Goal: Task Accomplishment & Management: Manage account settings

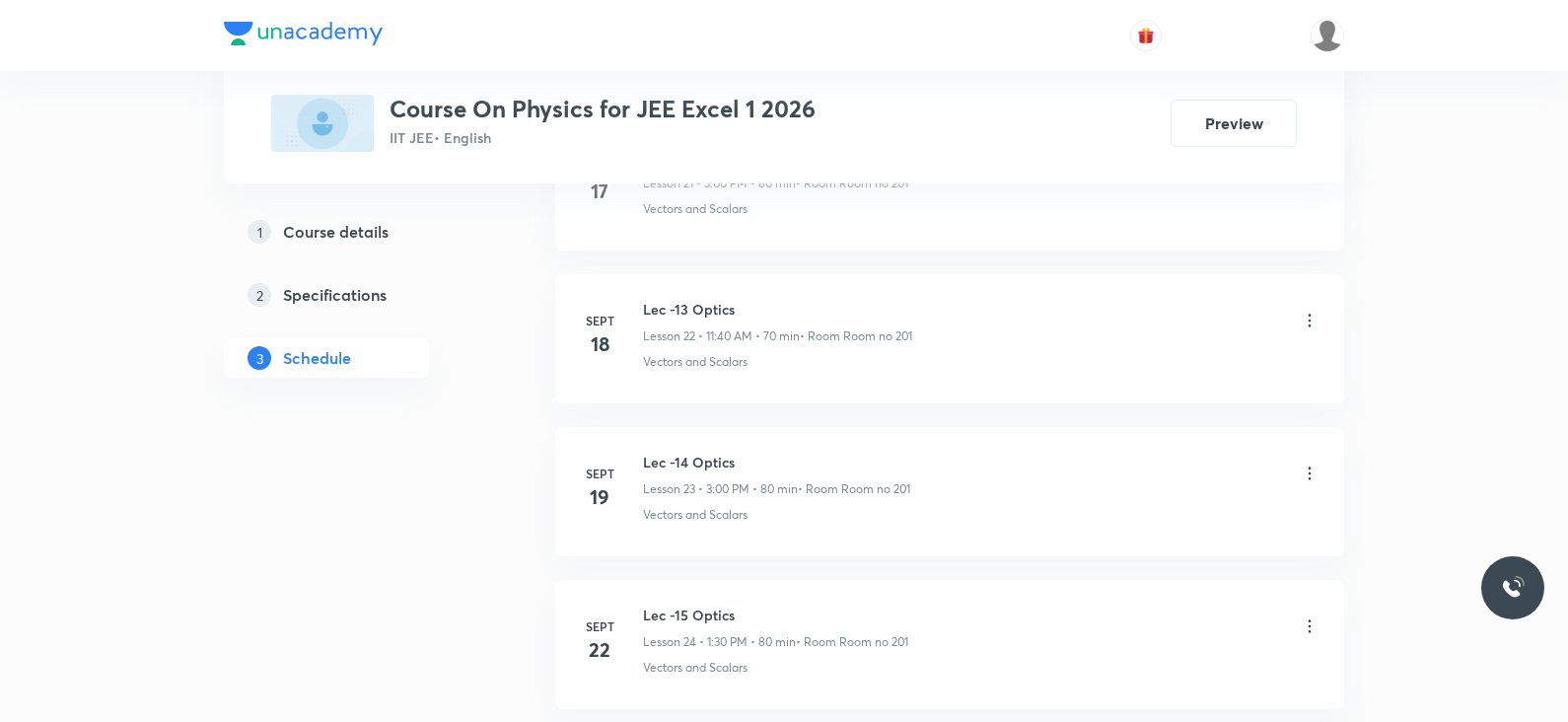
scroll to position [5129, 0]
click at [700, 444] on h6 "Lec -19 Optics" at bounding box center [777, 454] width 270 height 21
copy h6 "Lec -19 Optics"
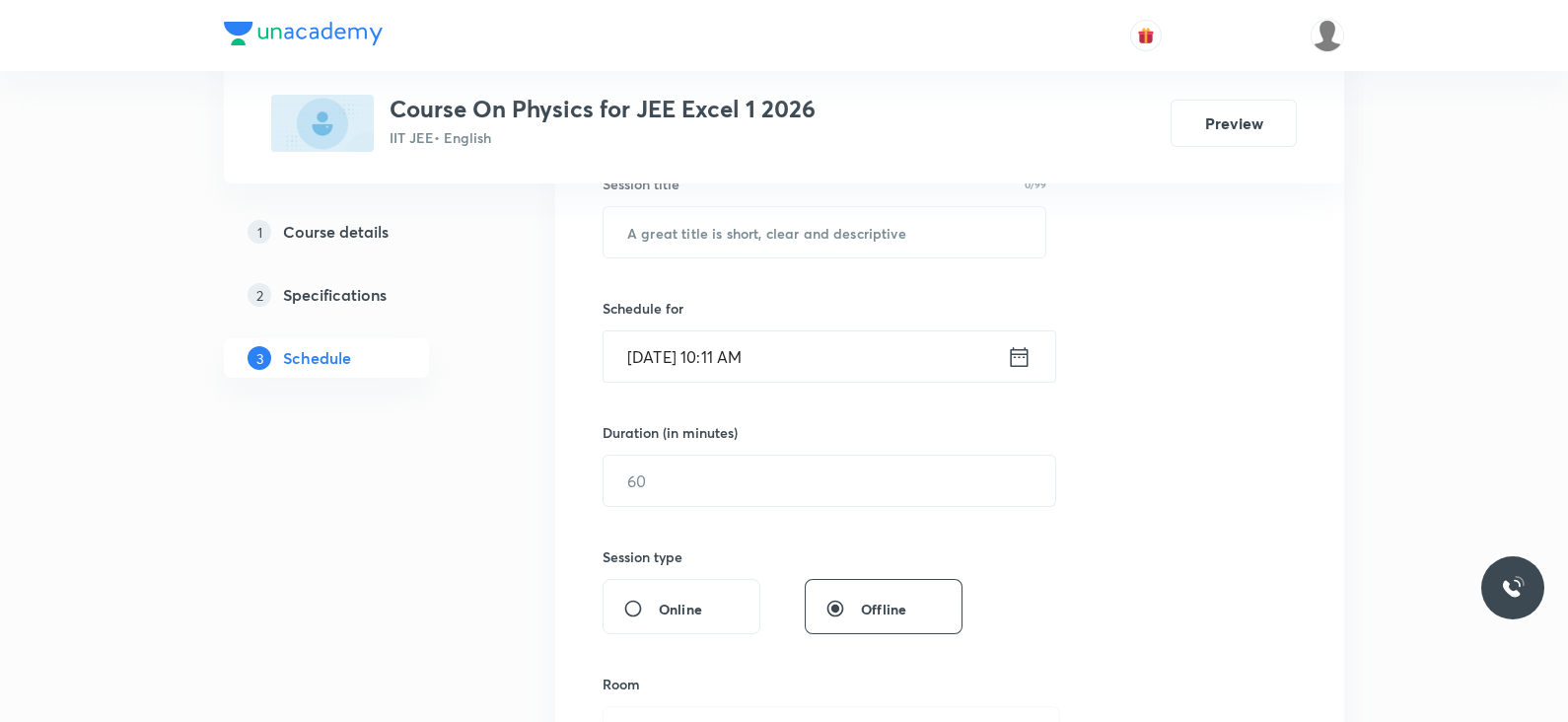
scroll to position [0, 0]
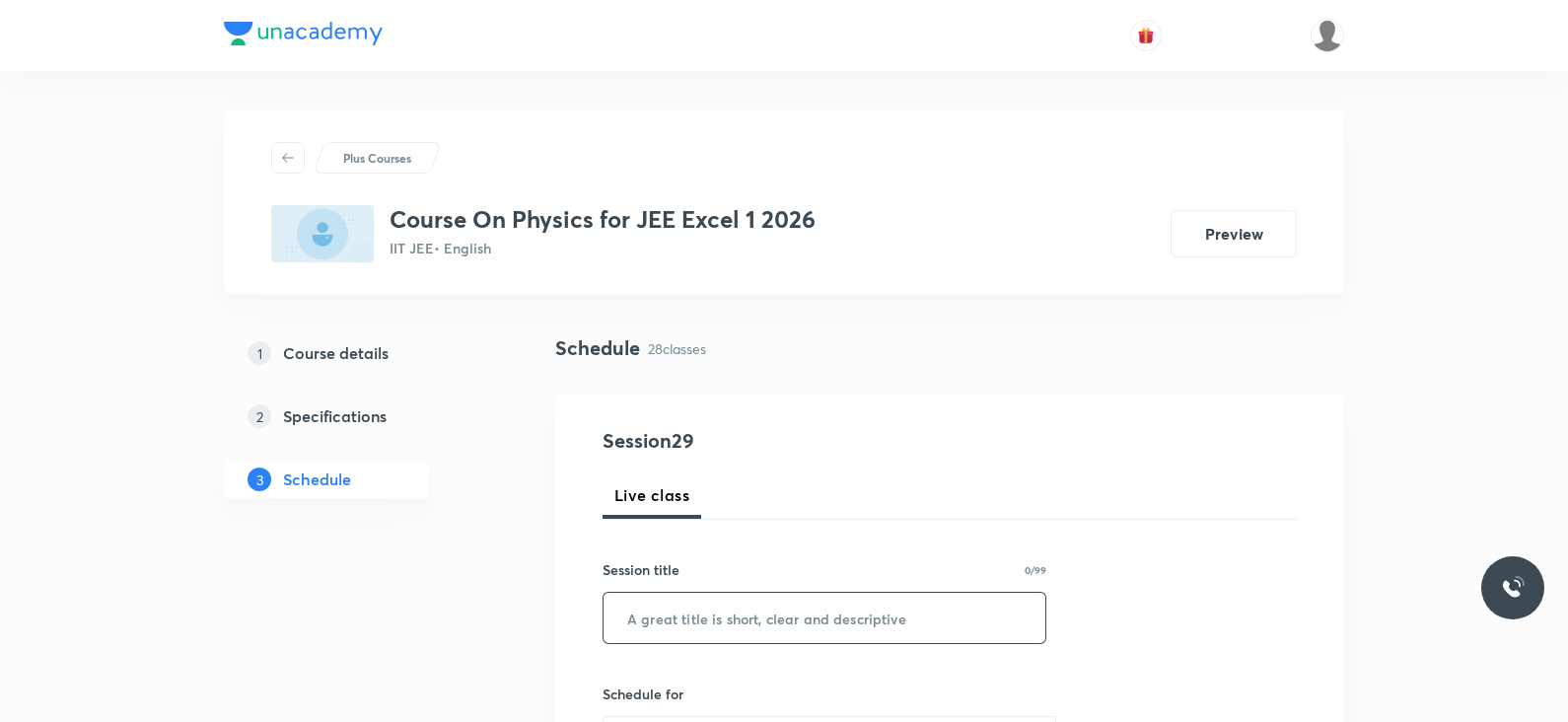
click at [709, 576] on input "text" at bounding box center [824, 617] width 442 height 50
paste input "Lec -19 Optics"
click at [709, 576] on input "Lec -19 Optics" at bounding box center [824, 617] width 442 height 50
click at [675, 576] on input "Lec -19 Optics" at bounding box center [824, 617] width 442 height 50
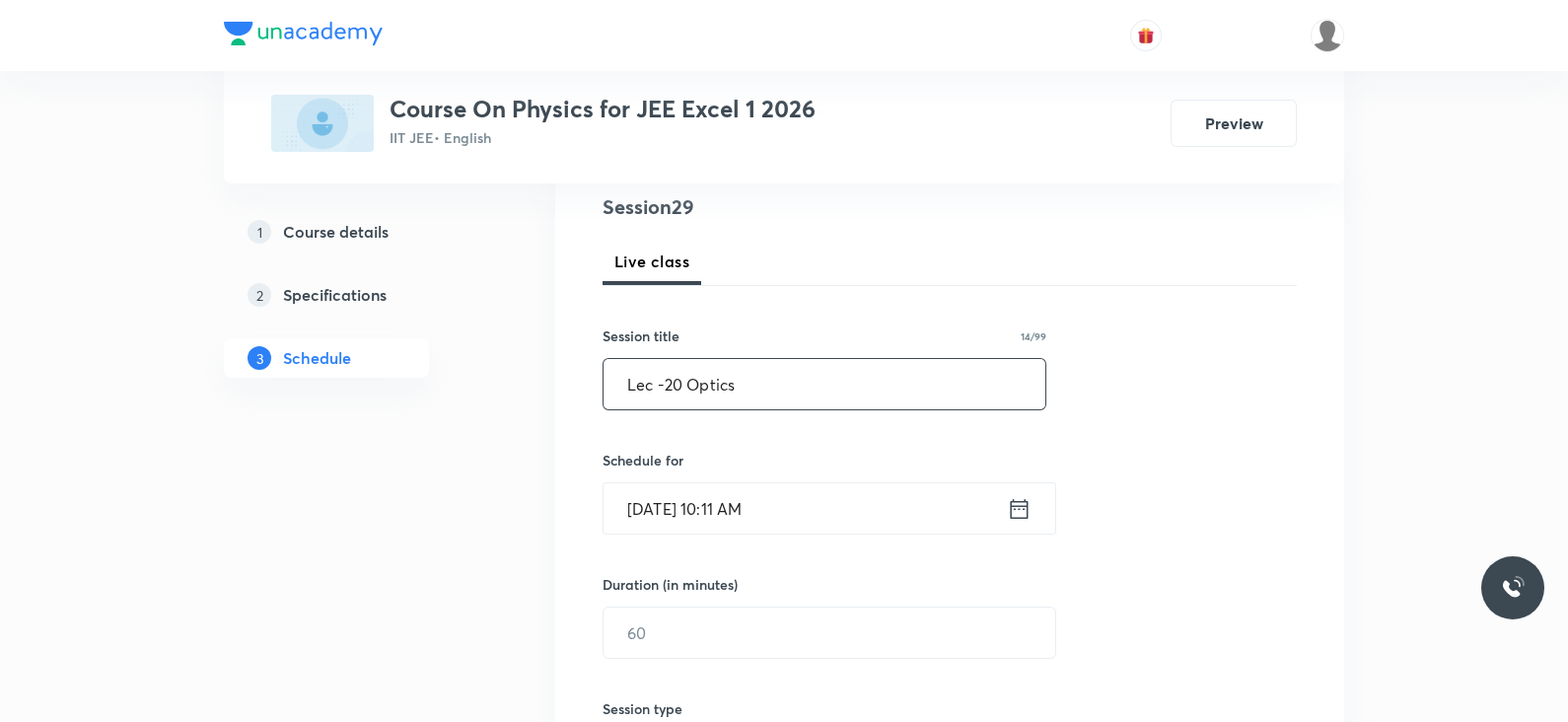
scroll to position [235, 0]
type input "Lec -20 Optics"
click at [1020, 508] on icon at bounding box center [1018, 507] width 25 height 28
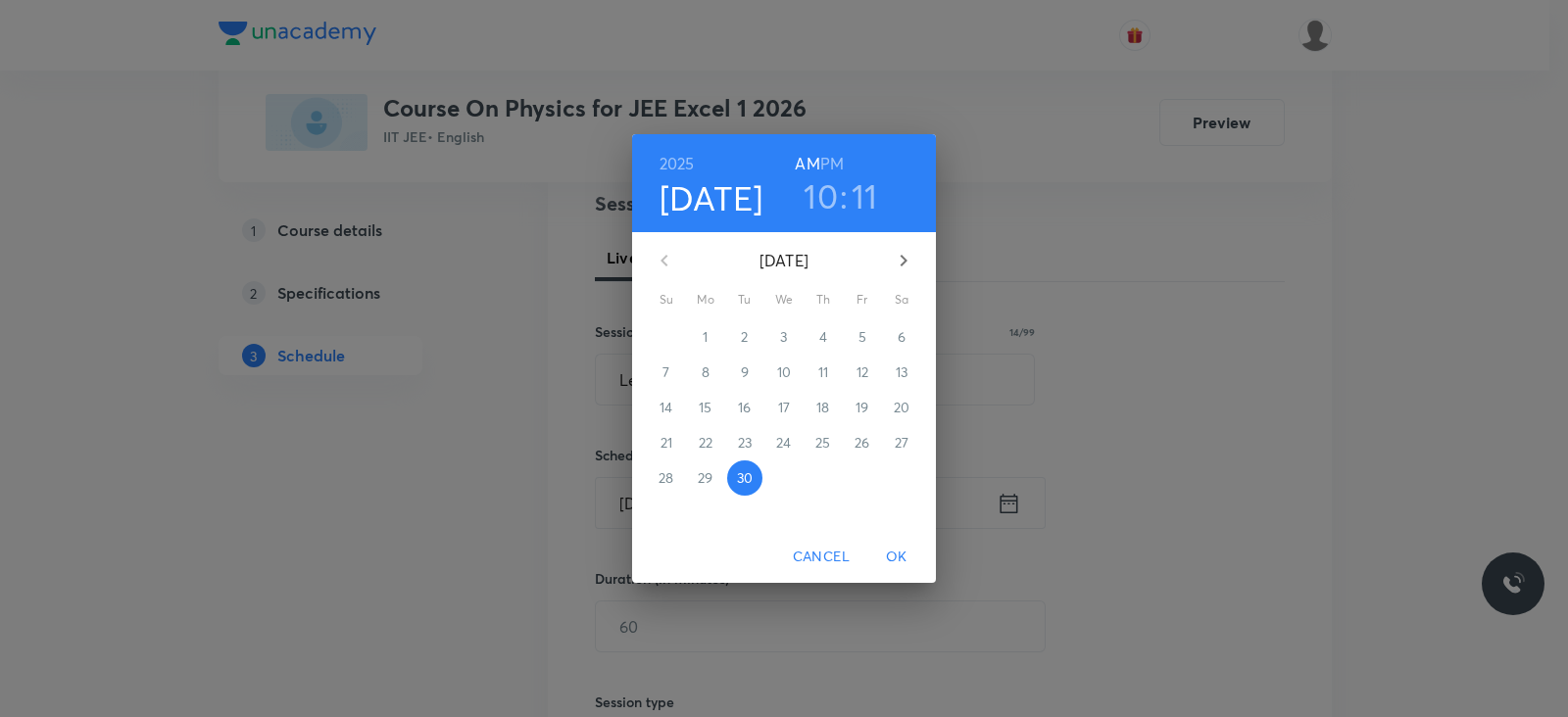
click at [826, 197] on h3 "10" at bounding box center [820, 196] width 34 height 41
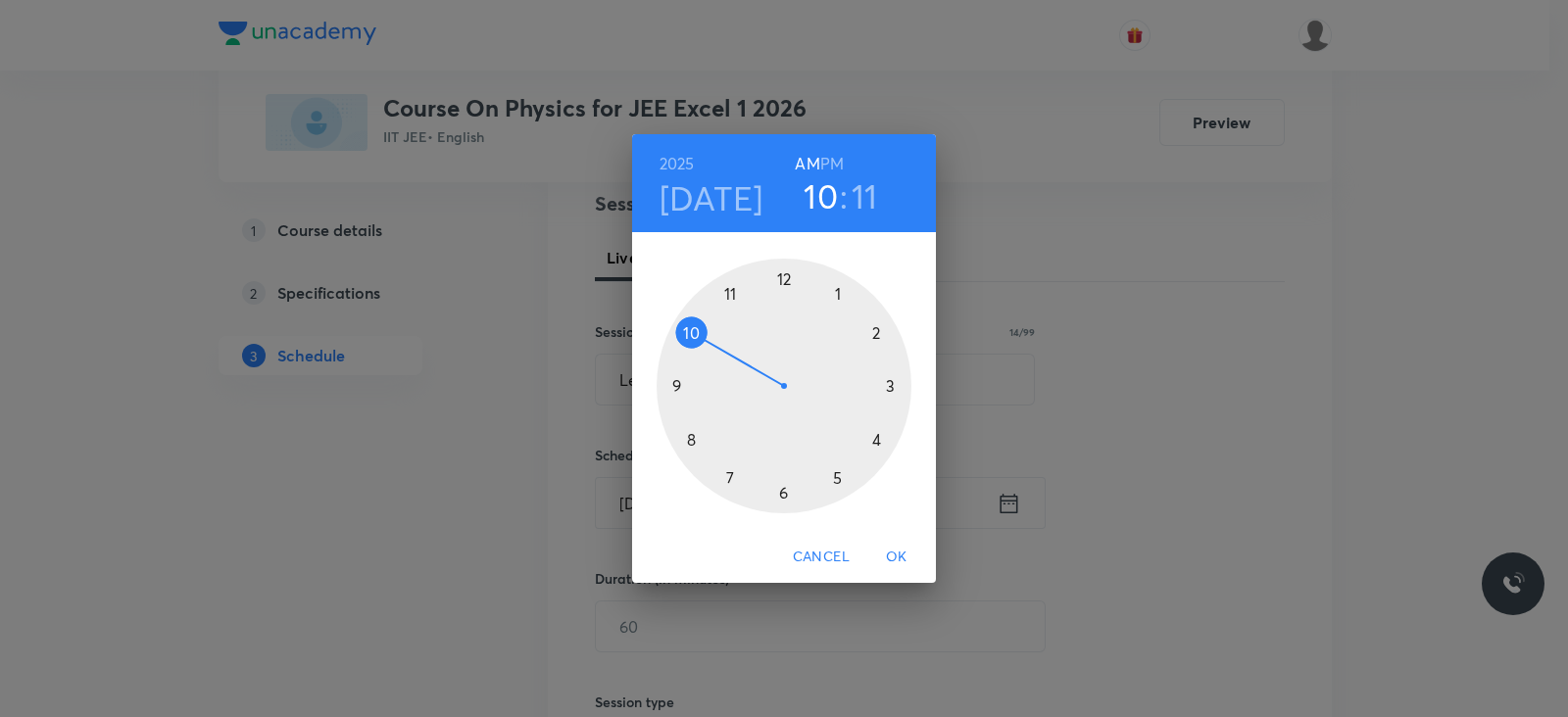
click at [732, 294] on div at bounding box center [783, 385] width 254 height 254
click at [689, 439] on div at bounding box center [783, 385] width 254 height 254
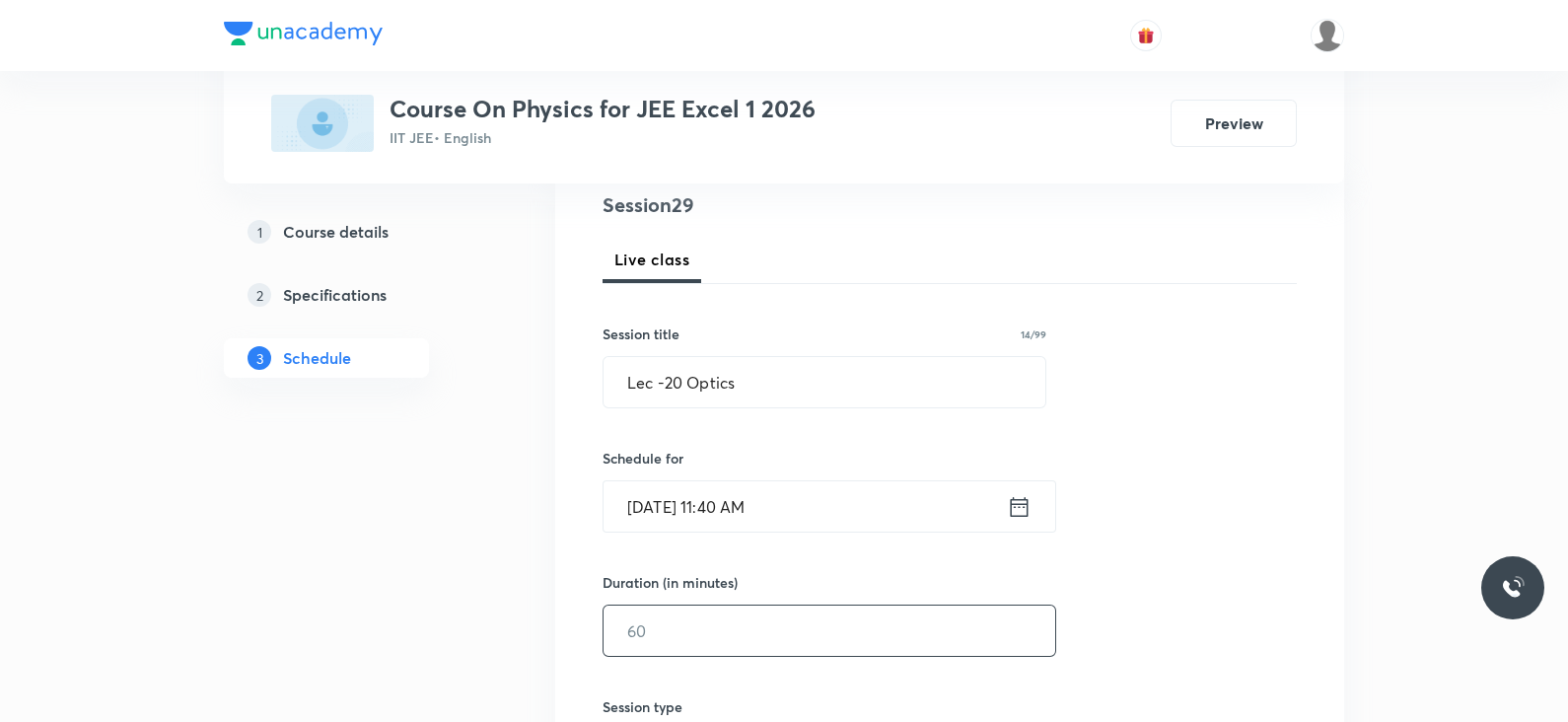
click at [704, 576] on input "text" at bounding box center [828, 630] width 452 height 50
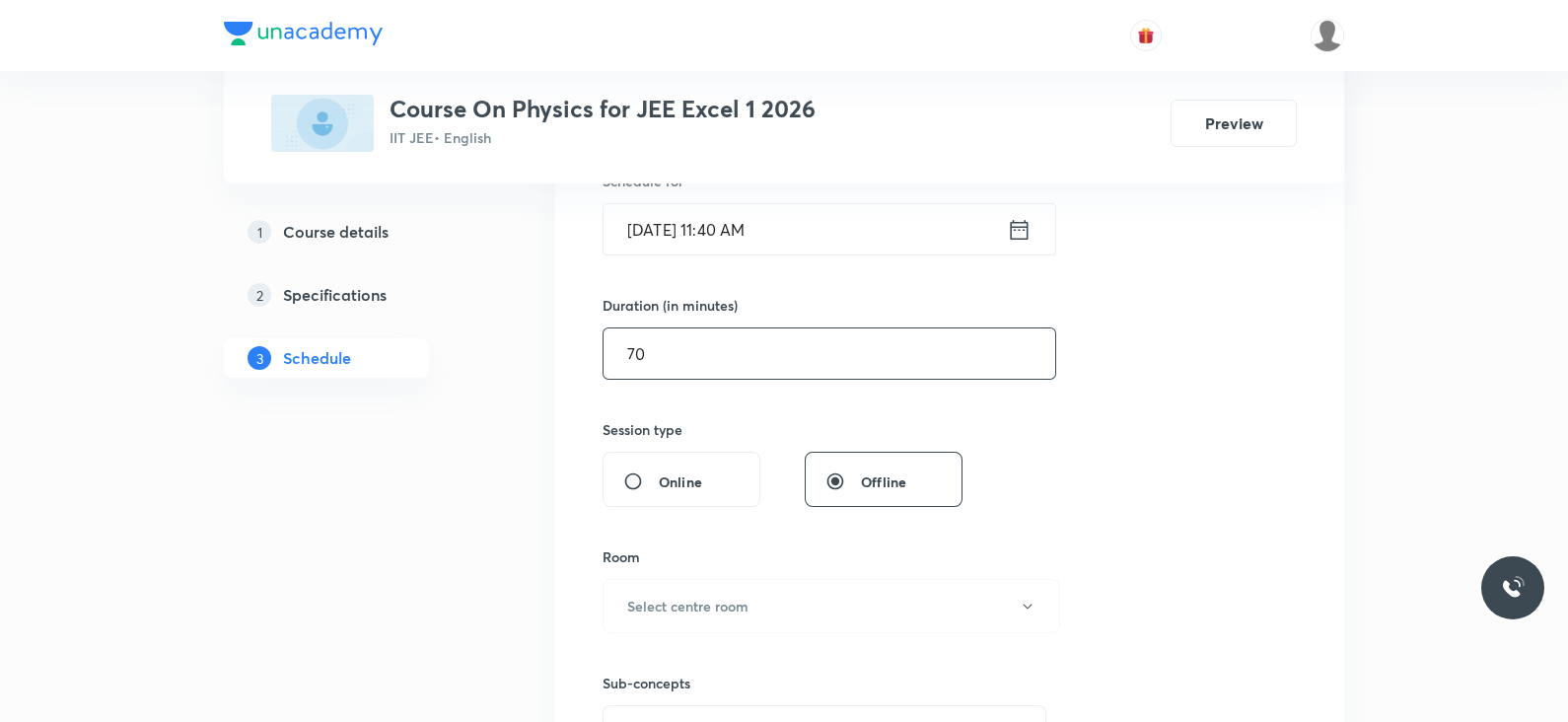
scroll to position [519, 0]
click at [747, 576] on button "Select centre room" at bounding box center [830, 599] width 458 height 54
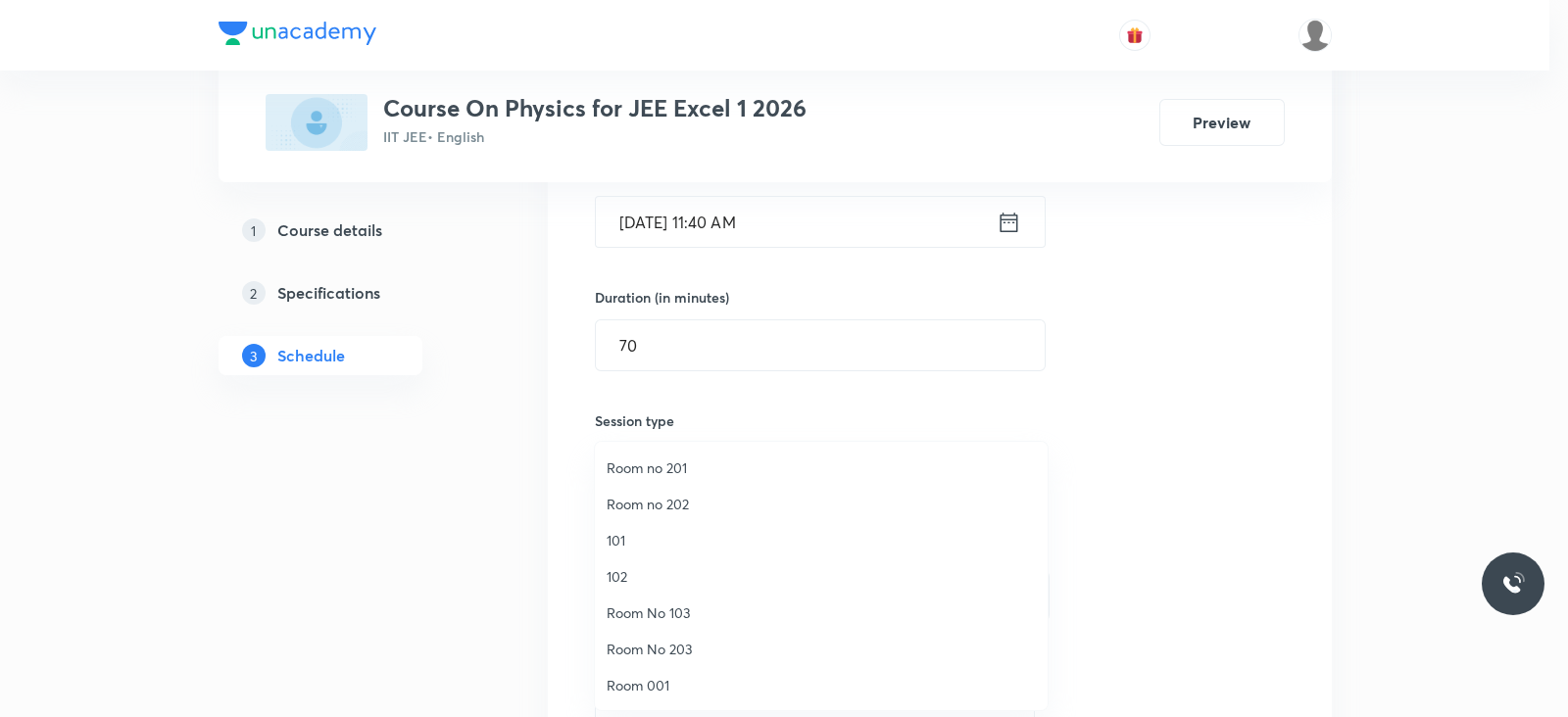
click at [700, 469] on span "Room no 201" at bounding box center [820, 468] width 429 height 21
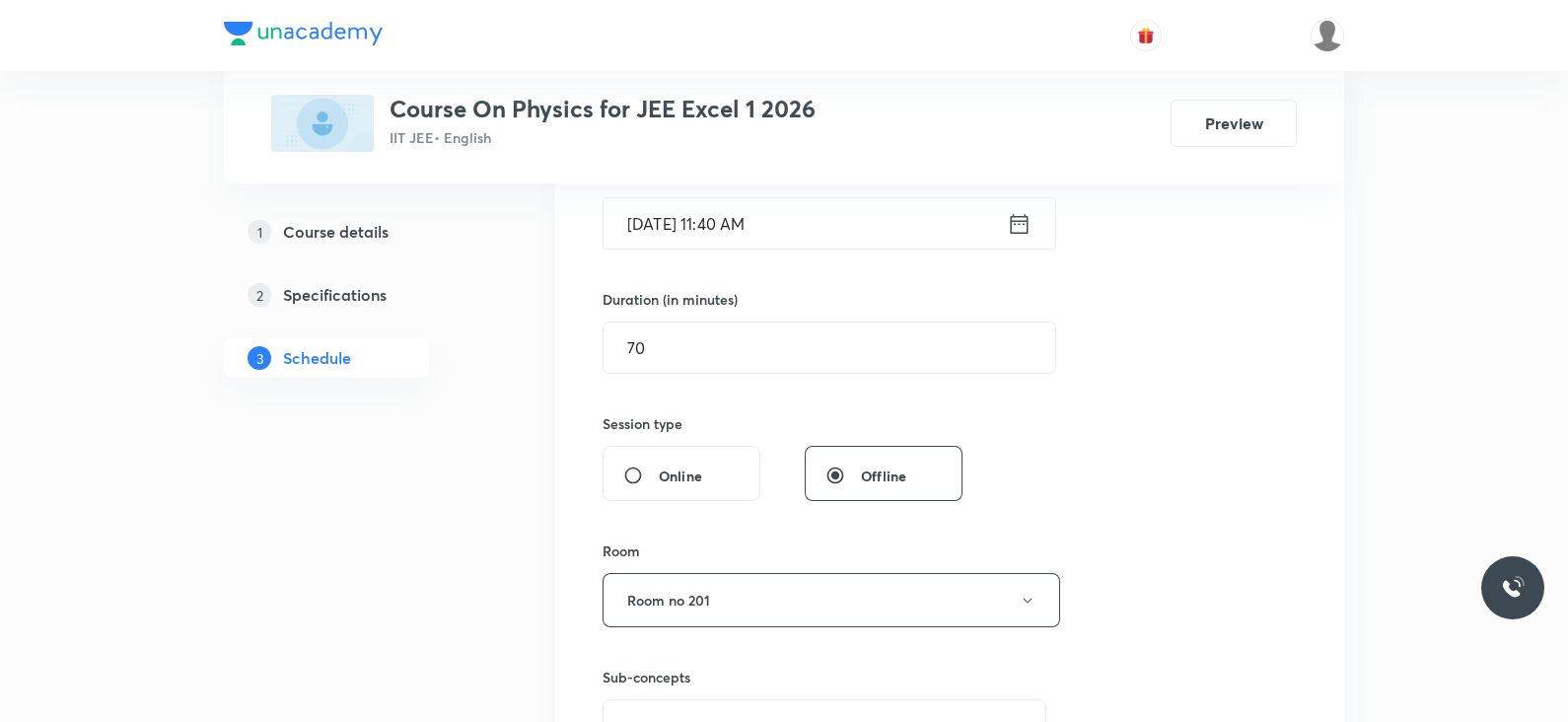
click at [1032, 226] on div "Sept 30, 2025, 11:40 AM ​" at bounding box center [828, 223] width 454 height 52
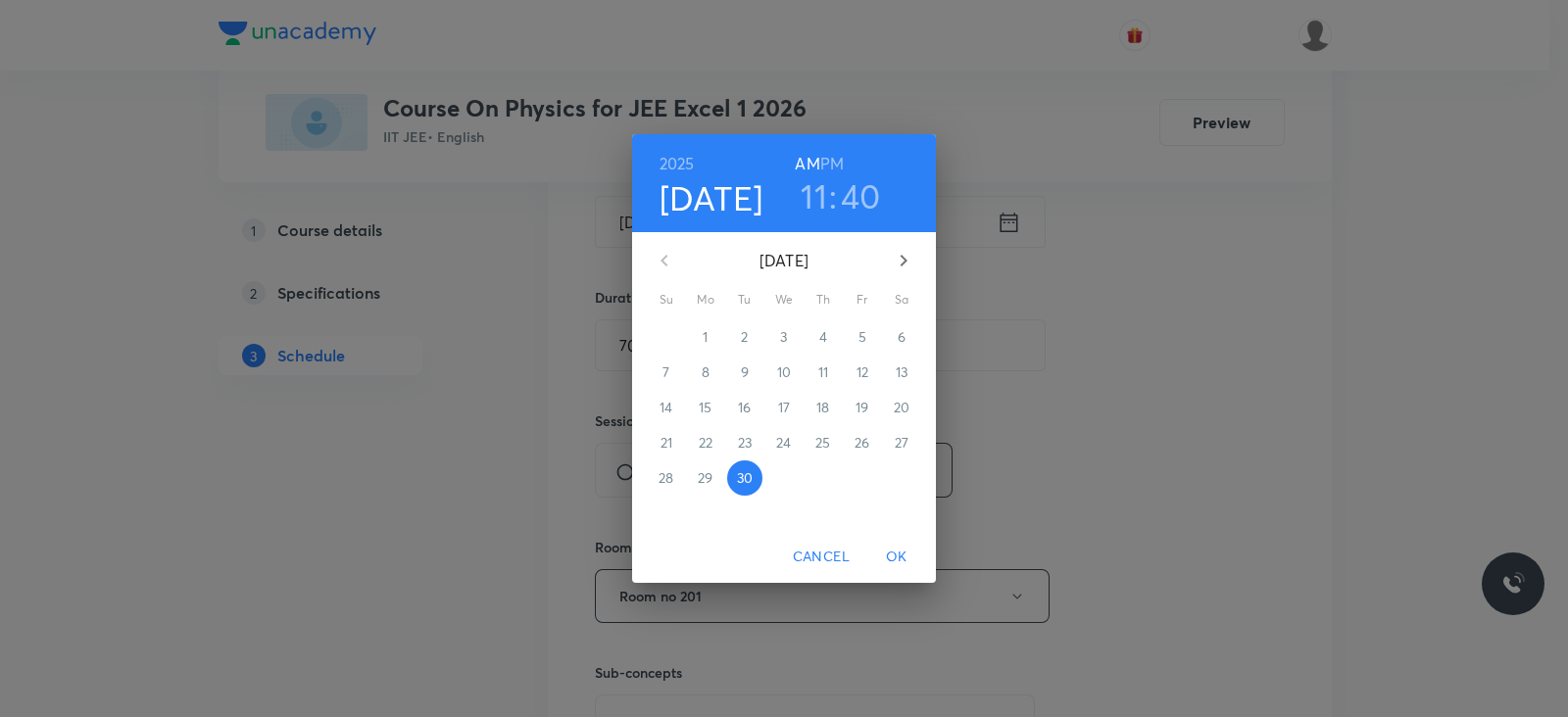
click at [837, 157] on h6 "PM" at bounding box center [832, 164] width 24 height 28
click at [816, 187] on h3 "11" at bounding box center [813, 196] width 27 height 41
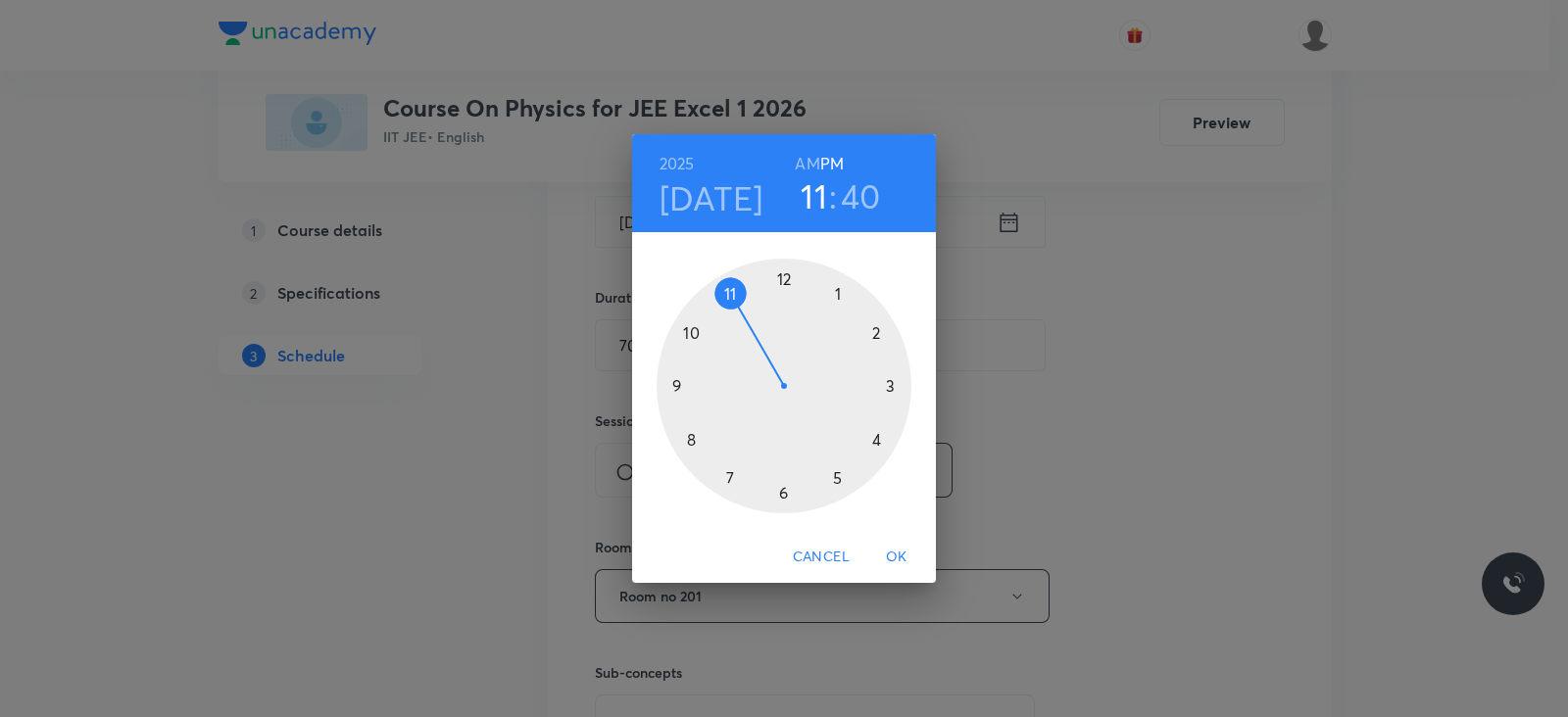
click at [838, 301] on div at bounding box center [783, 385] width 254 height 254
click at [784, 494] on div at bounding box center [783, 385] width 254 height 254
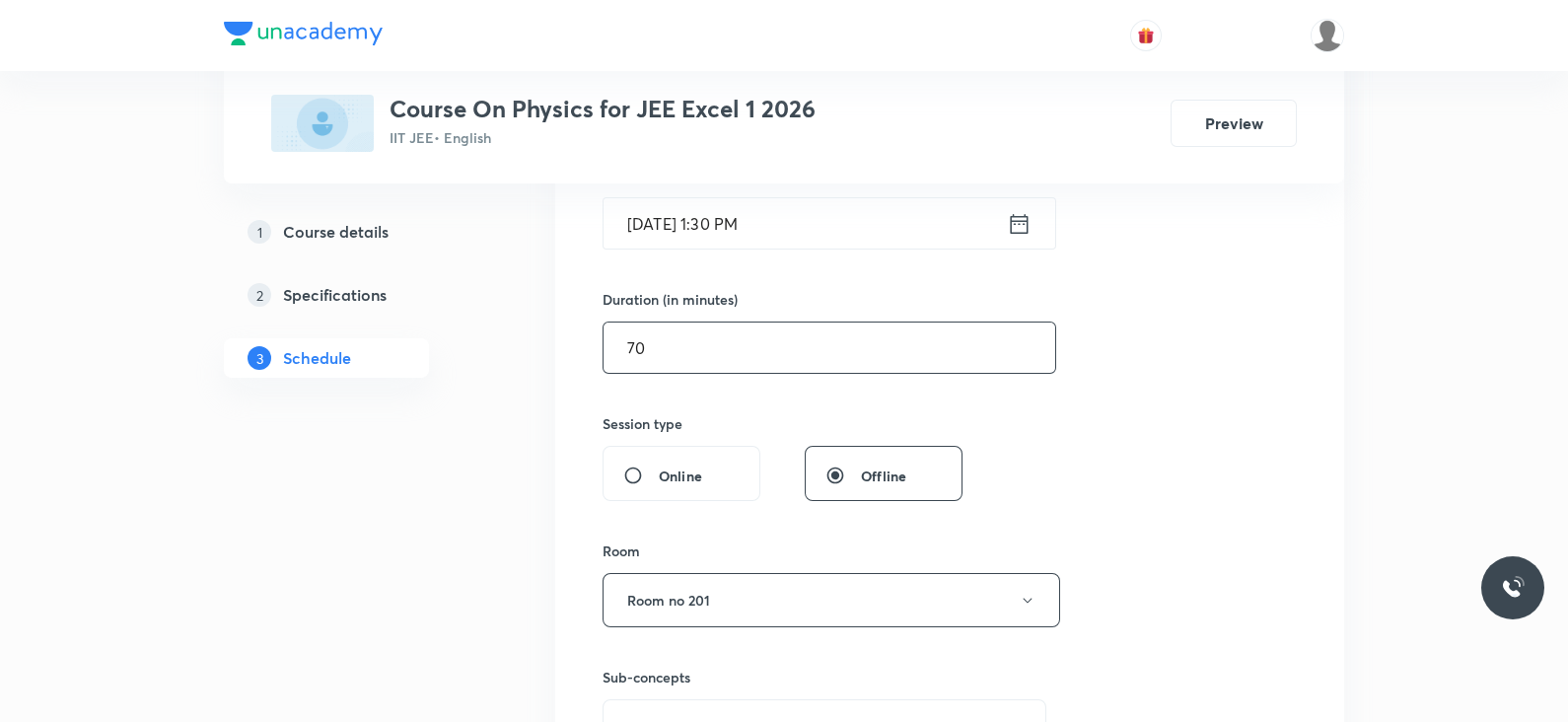
click at [635, 343] on input "70" at bounding box center [828, 347] width 452 height 50
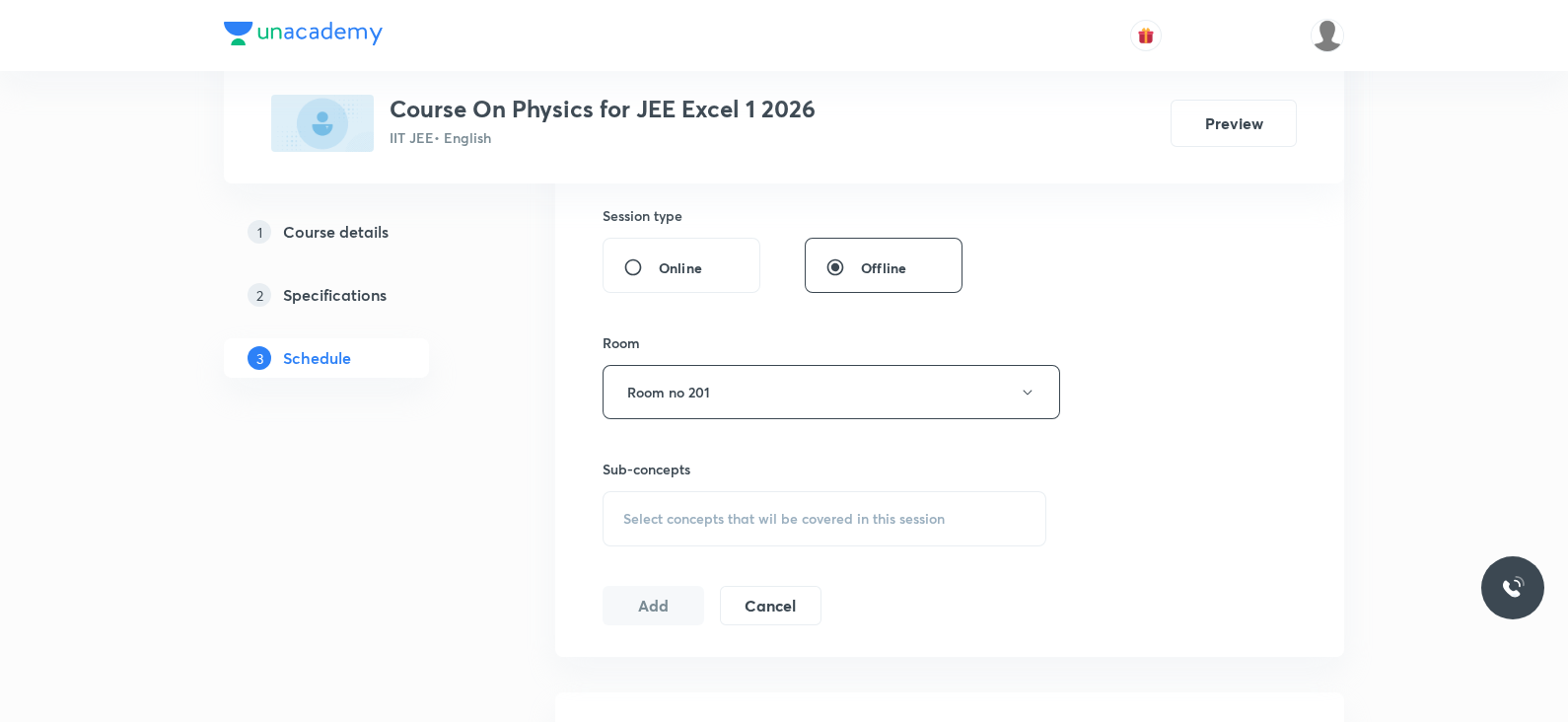
scroll to position [730, 0]
type input "80"
click at [765, 513] on span "Select concepts that wil be covered in this session" at bounding box center [783, 516] width 321 height 16
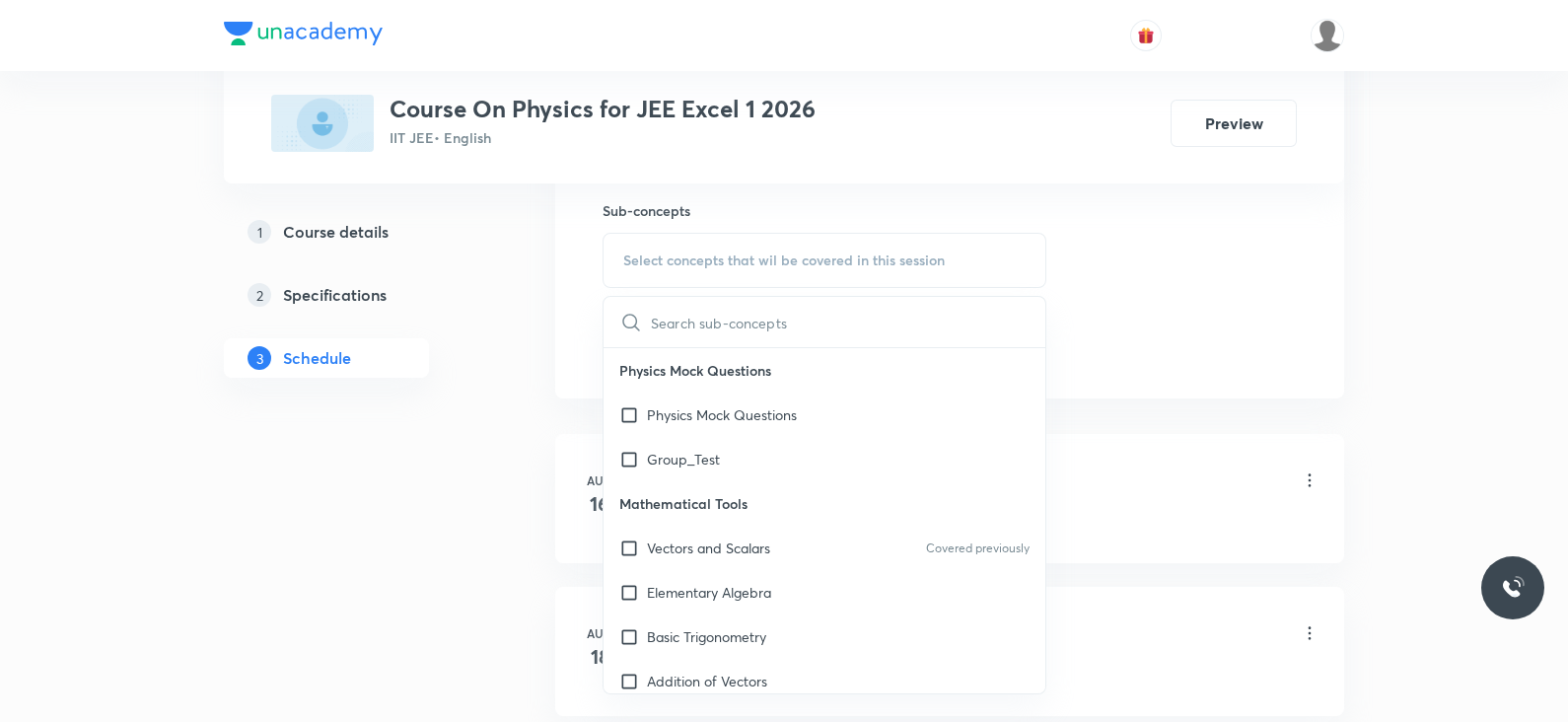
scroll to position [985, 0]
click at [751, 548] on p "Vectors and Scalars" at bounding box center [708, 548] width 124 height 21
checkbox input "true"
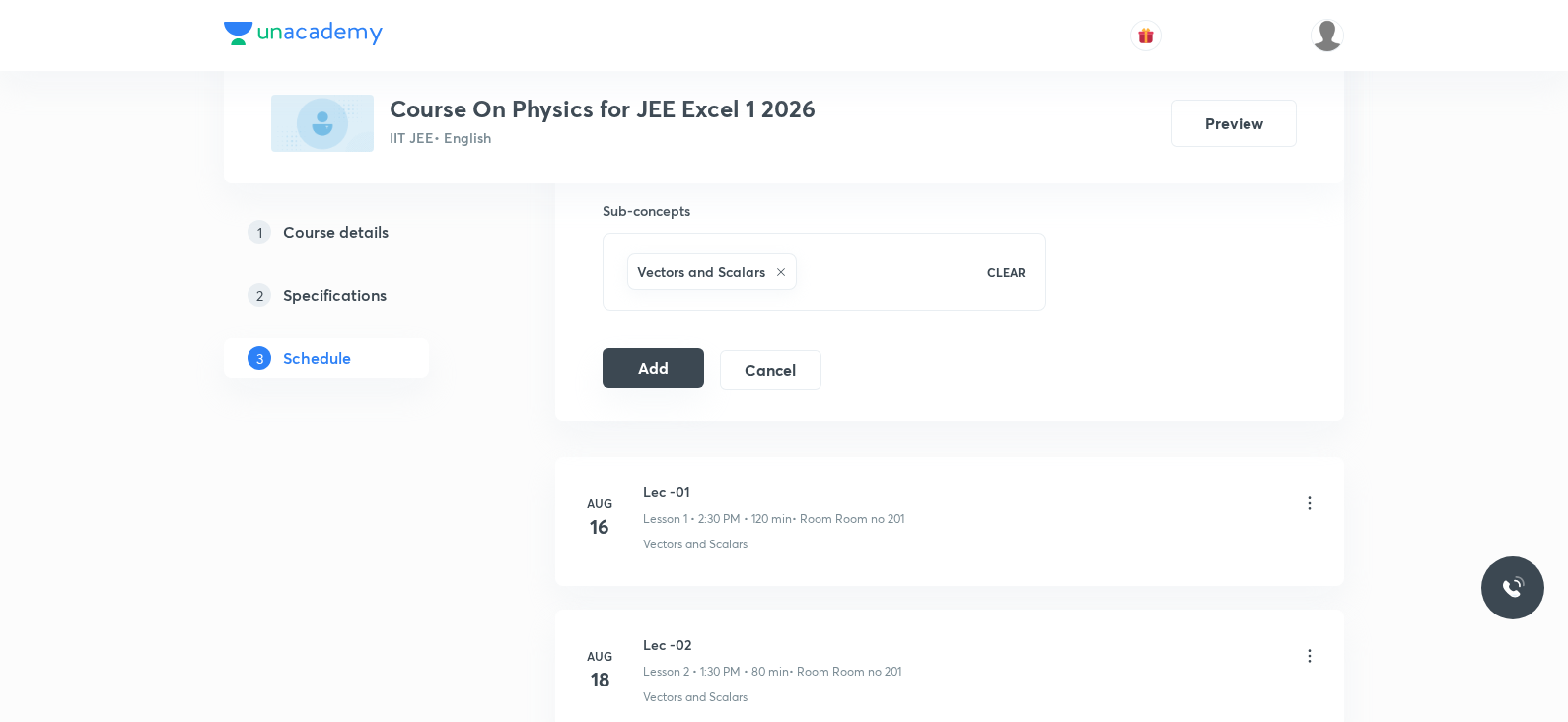
click at [665, 367] on button "Add" at bounding box center [653, 368] width 102 height 40
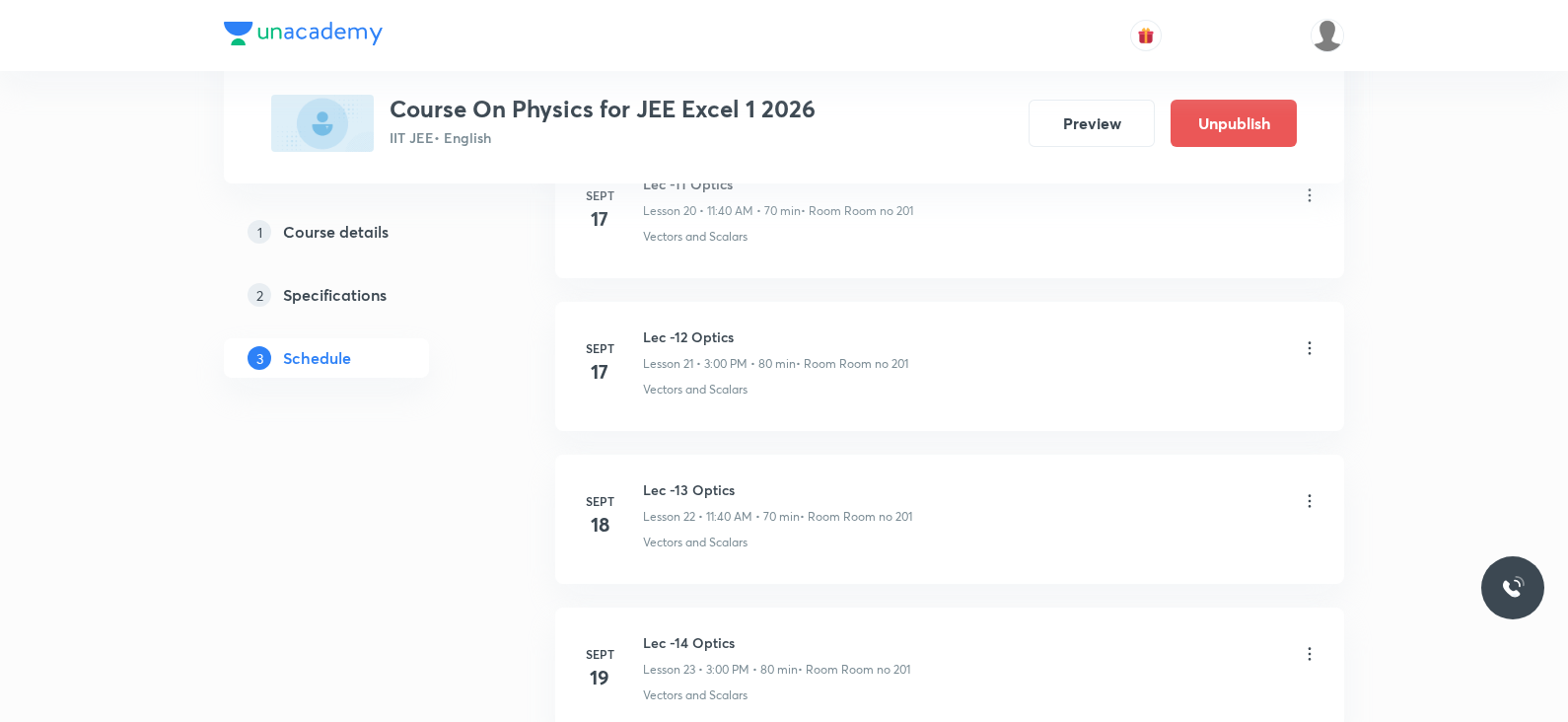
scroll to position [4377, 0]
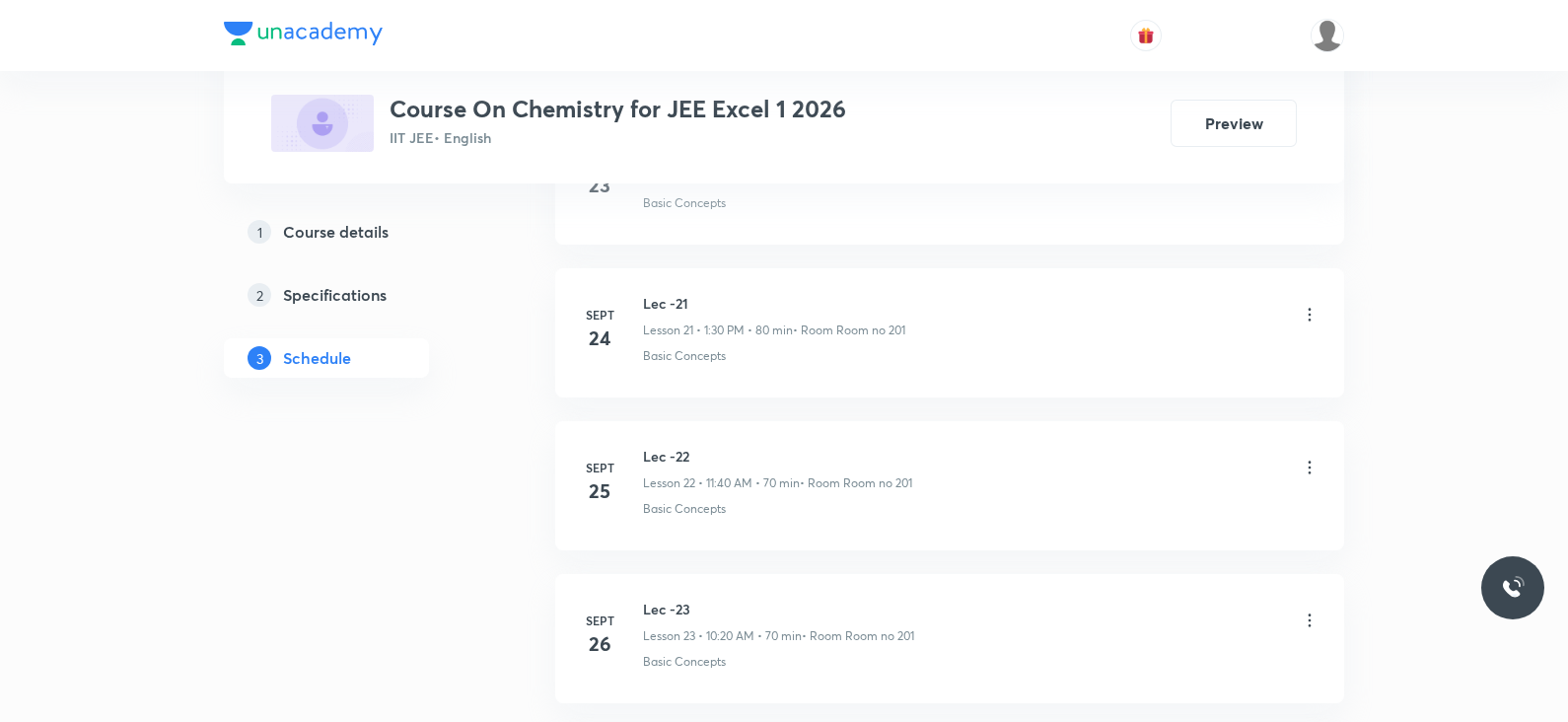
scroll to position [4518, 0]
click at [662, 443] on h6 "Lec -24" at bounding box center [775, 453] width 265 height 21
copy h6 "Lec -24"
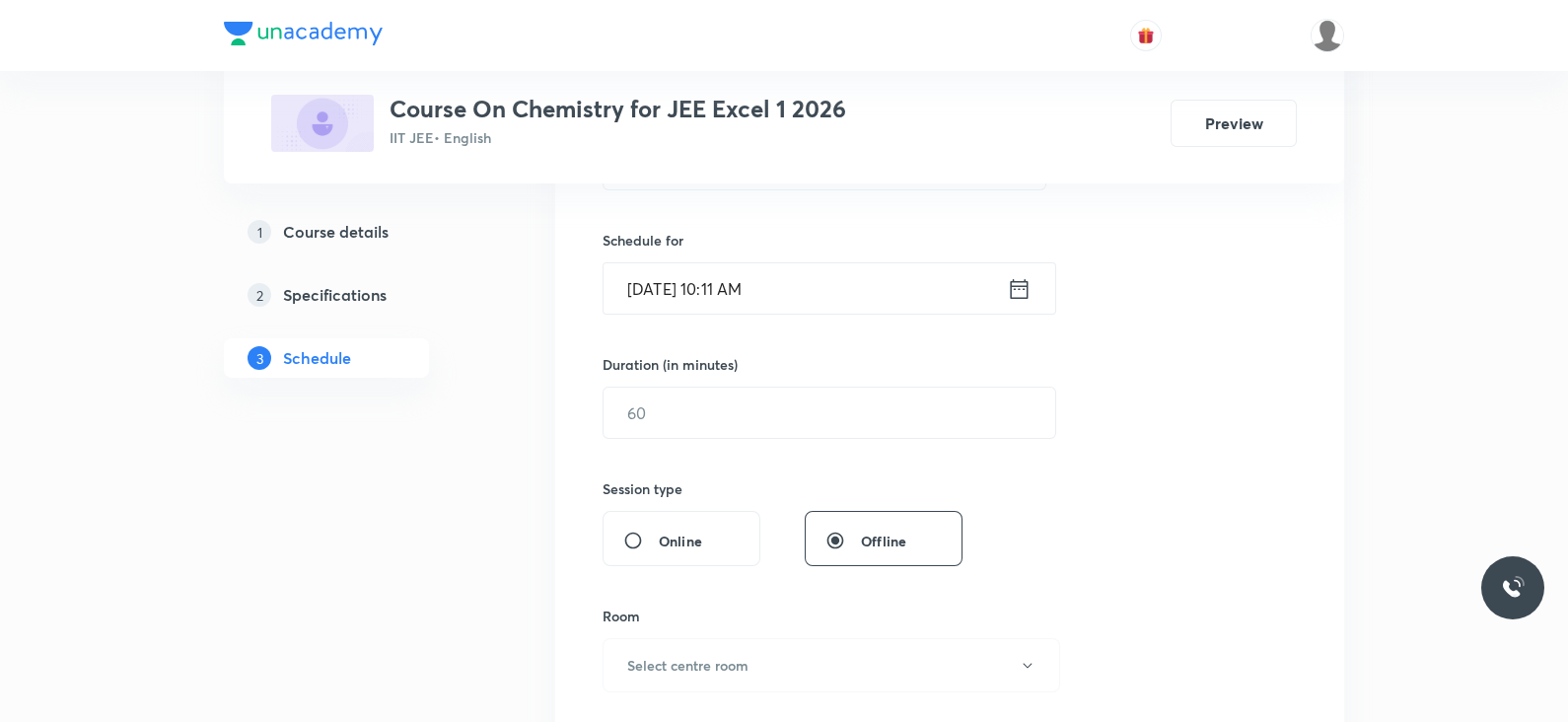
scroll to position [0, 0]
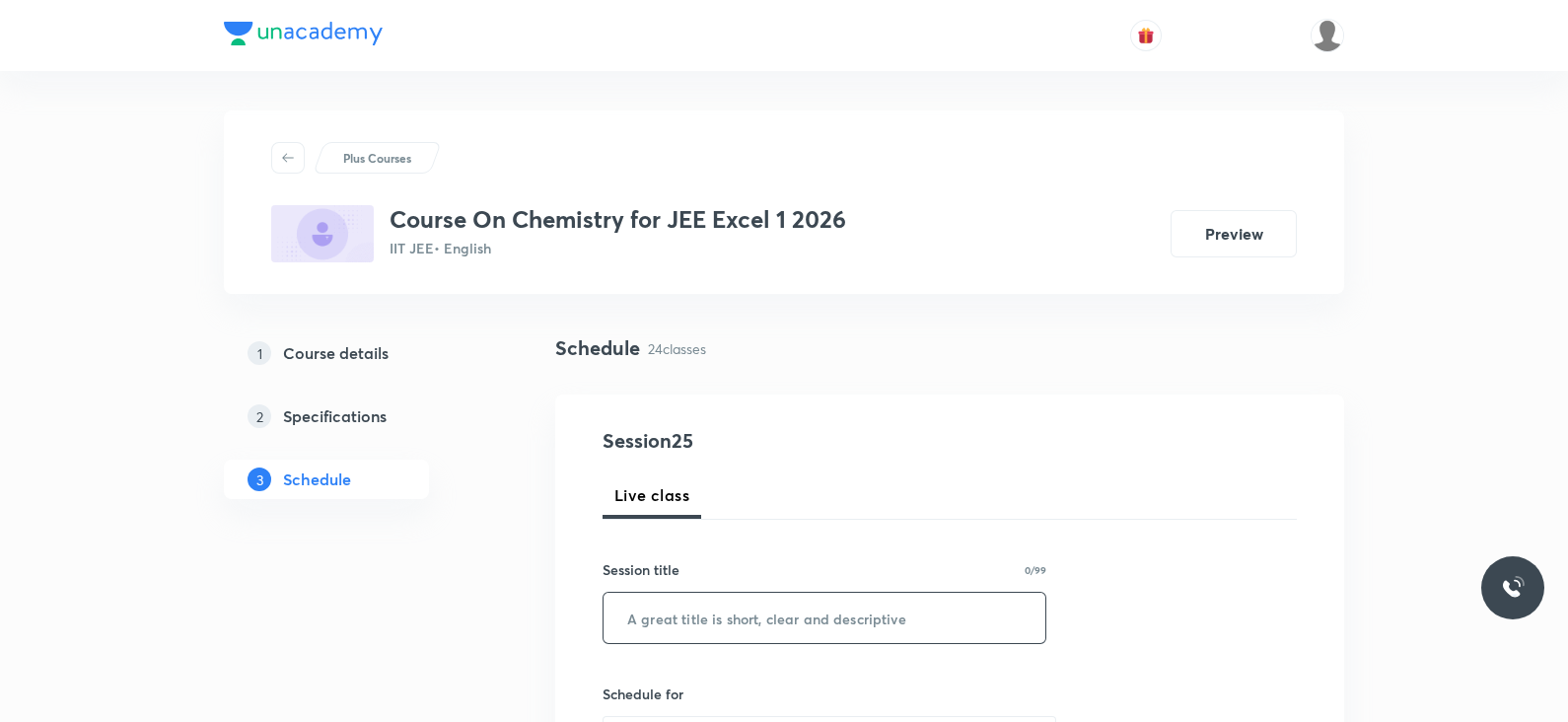
click at [691, 618] on input "text" at bounding box center [824, 617] width 442 height 50
paste input "Lec -24"
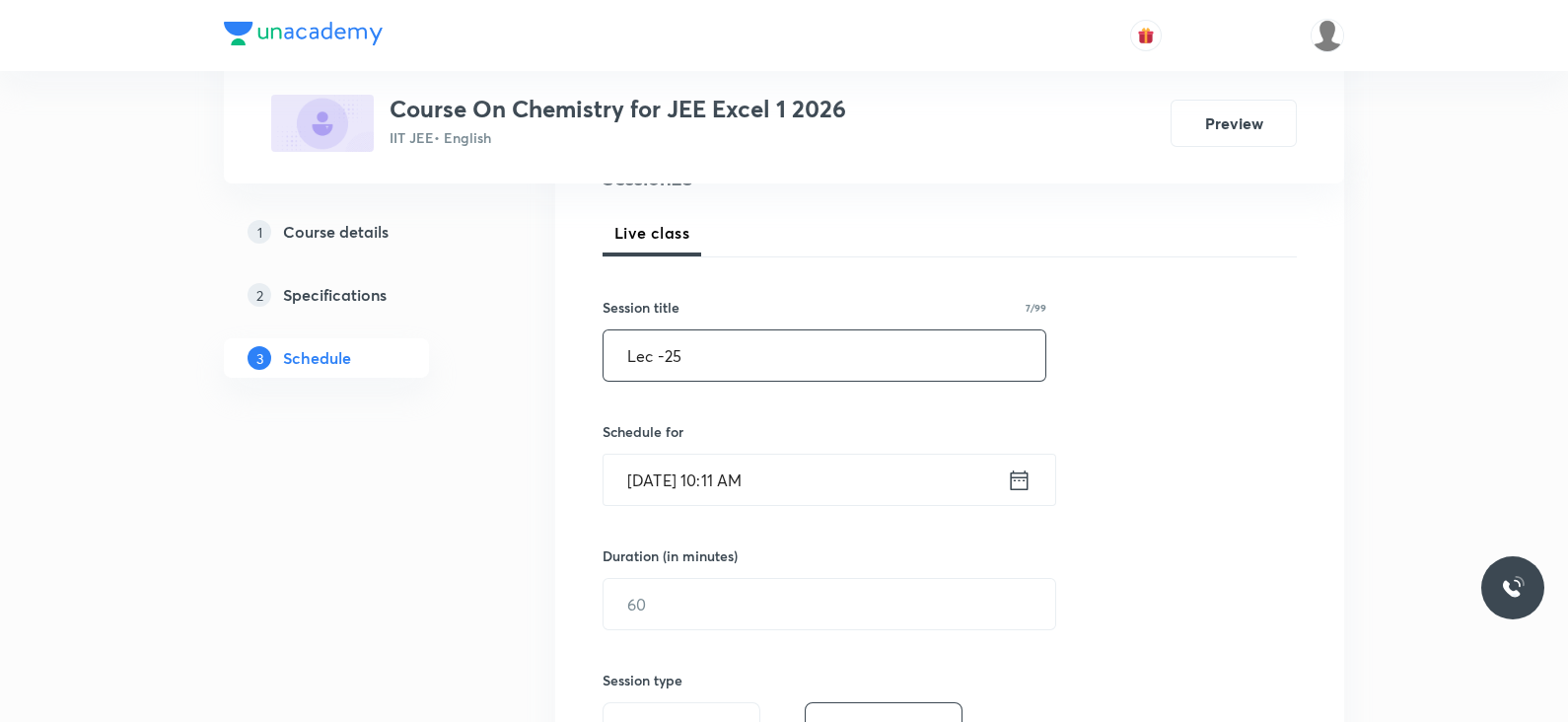
scroll to position [263, 0]
type input "Lec -25"
click at [1013, 476] on icon at bounding box center [1019, 479] width 18 height 20
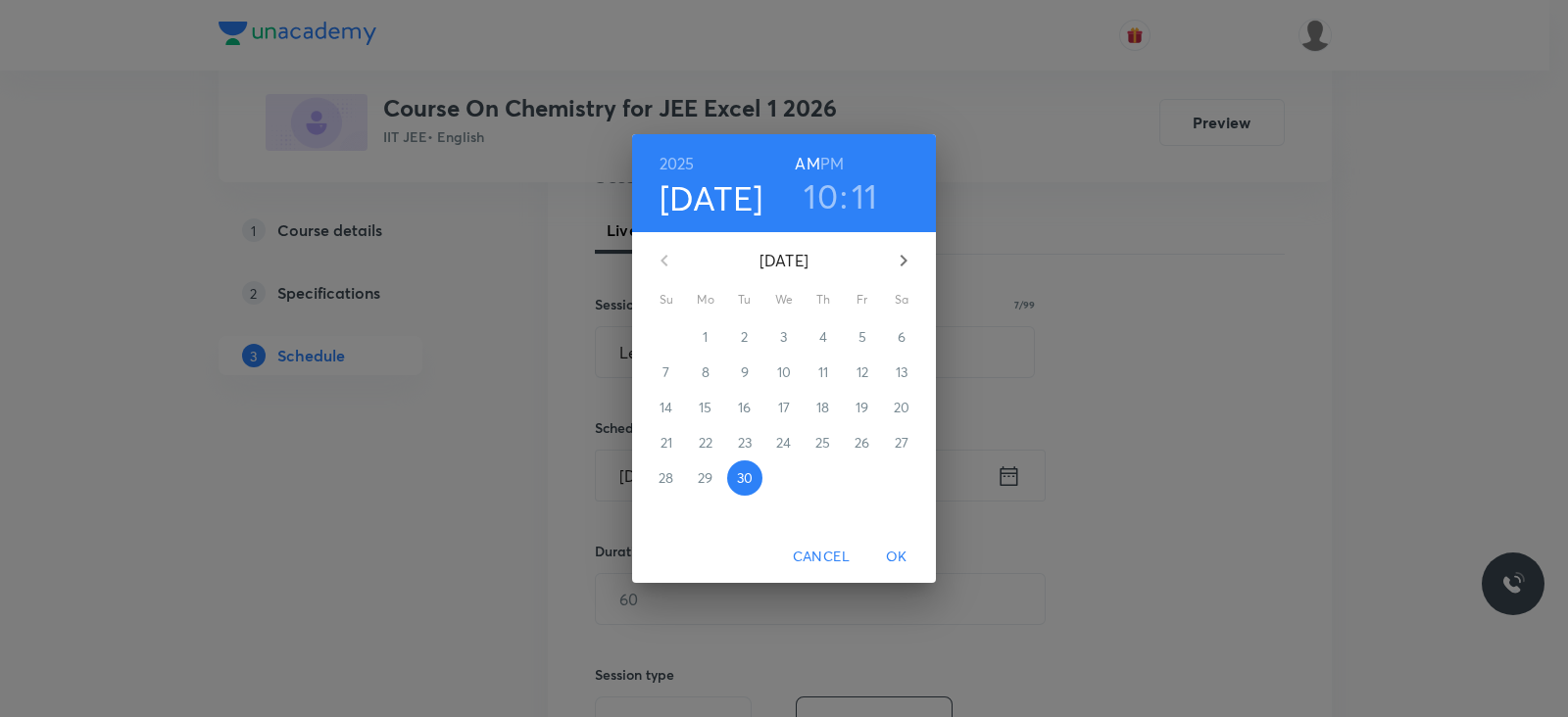
click at [830, 155] on h6 "PM" at bounding box center [832, 164] width 24 height 28
click at [824, 198] on h3 "10" at bounding box center [820, 196] width 34 height 41
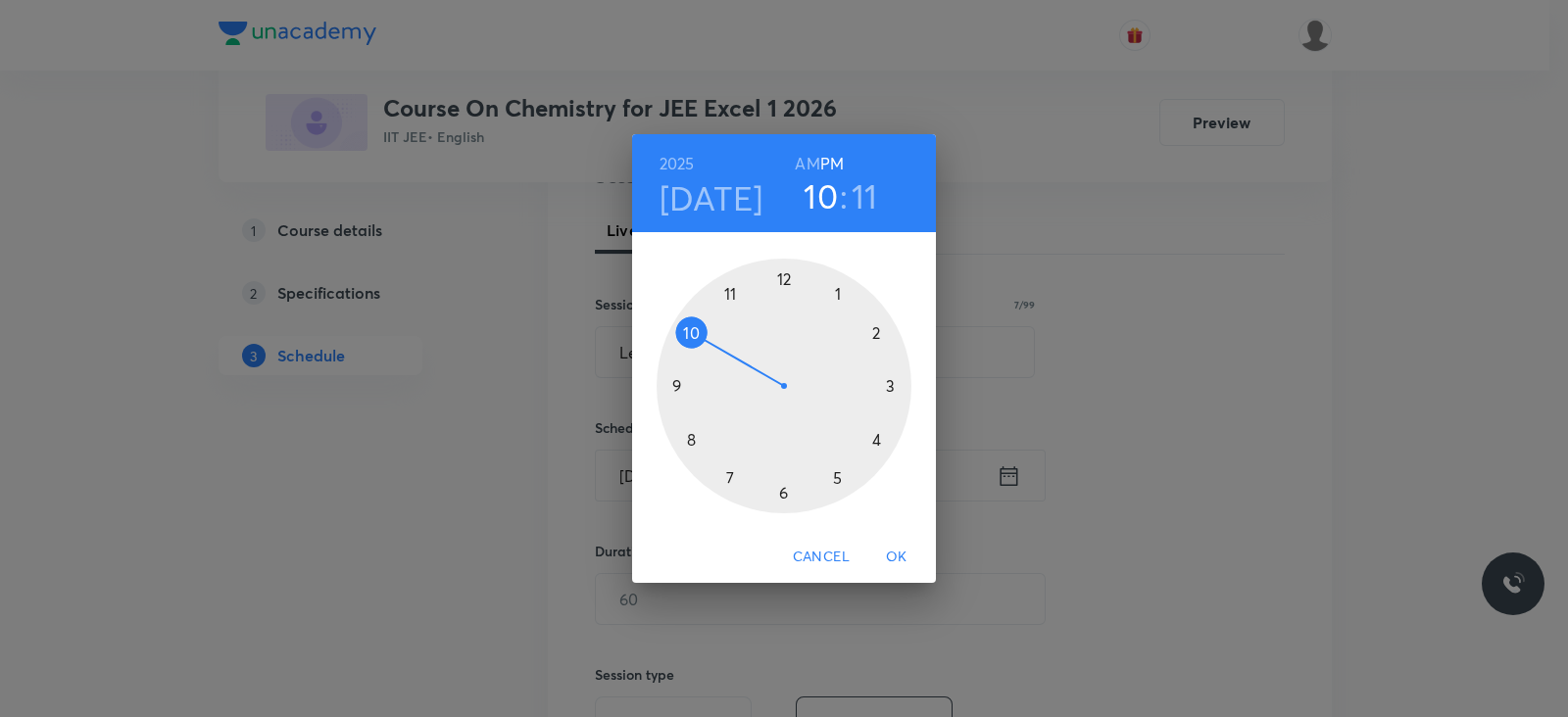
click at [809, 144] on div "2025 Sep 30 10 : 11 AM PM" at bounding box center [783, 184] width 304 height 98
click at [808, 162] on h6 "AM" at bounding box center [807, 164] width 25 height 28
click at [733, 294] on div at bounding box center [783, 385] width 254 height 254
click at [699, 436] on div at bounding box center [783, 385] width 254 height 254
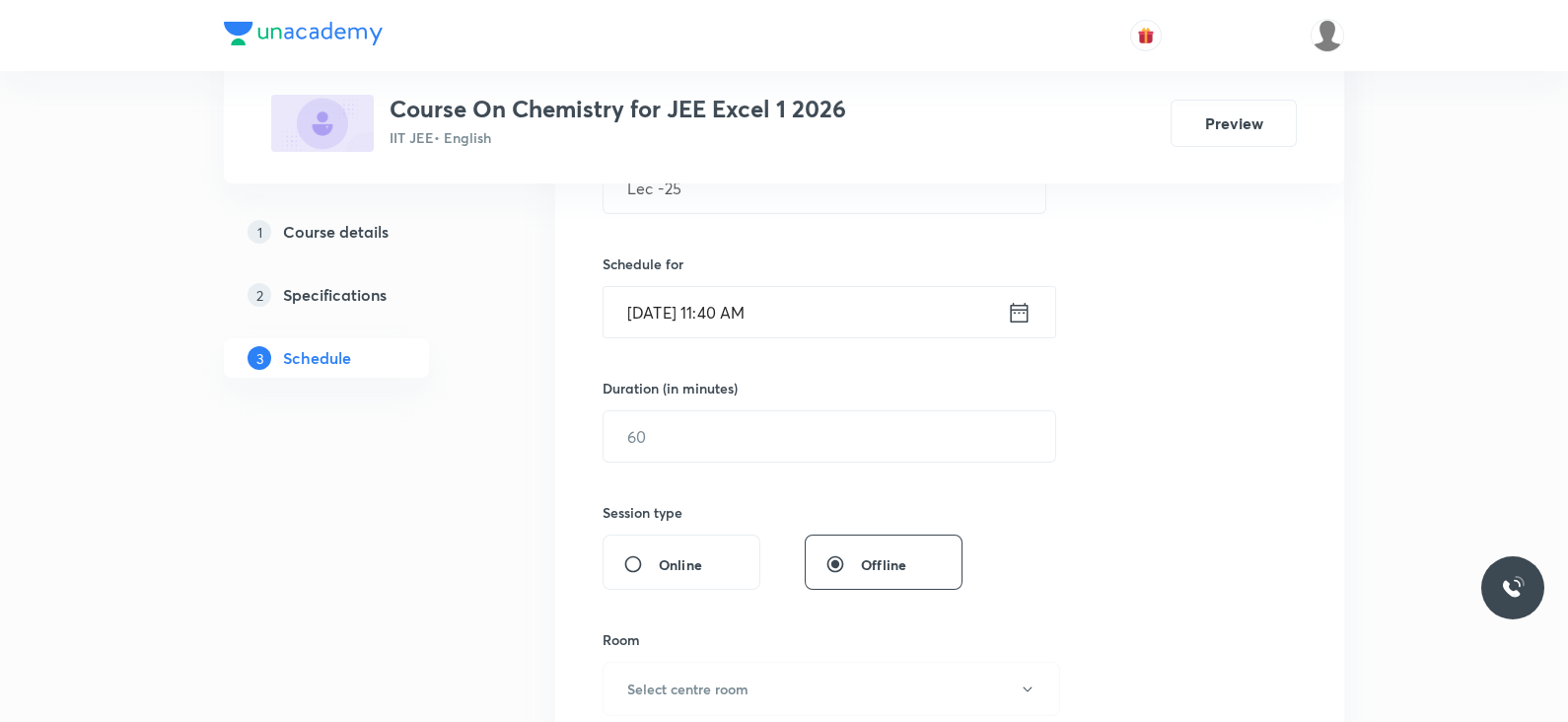
scroll to position [431, 0]
click at [708, 434] on input "text" at bounding box center [828, 435] width 452 height 50
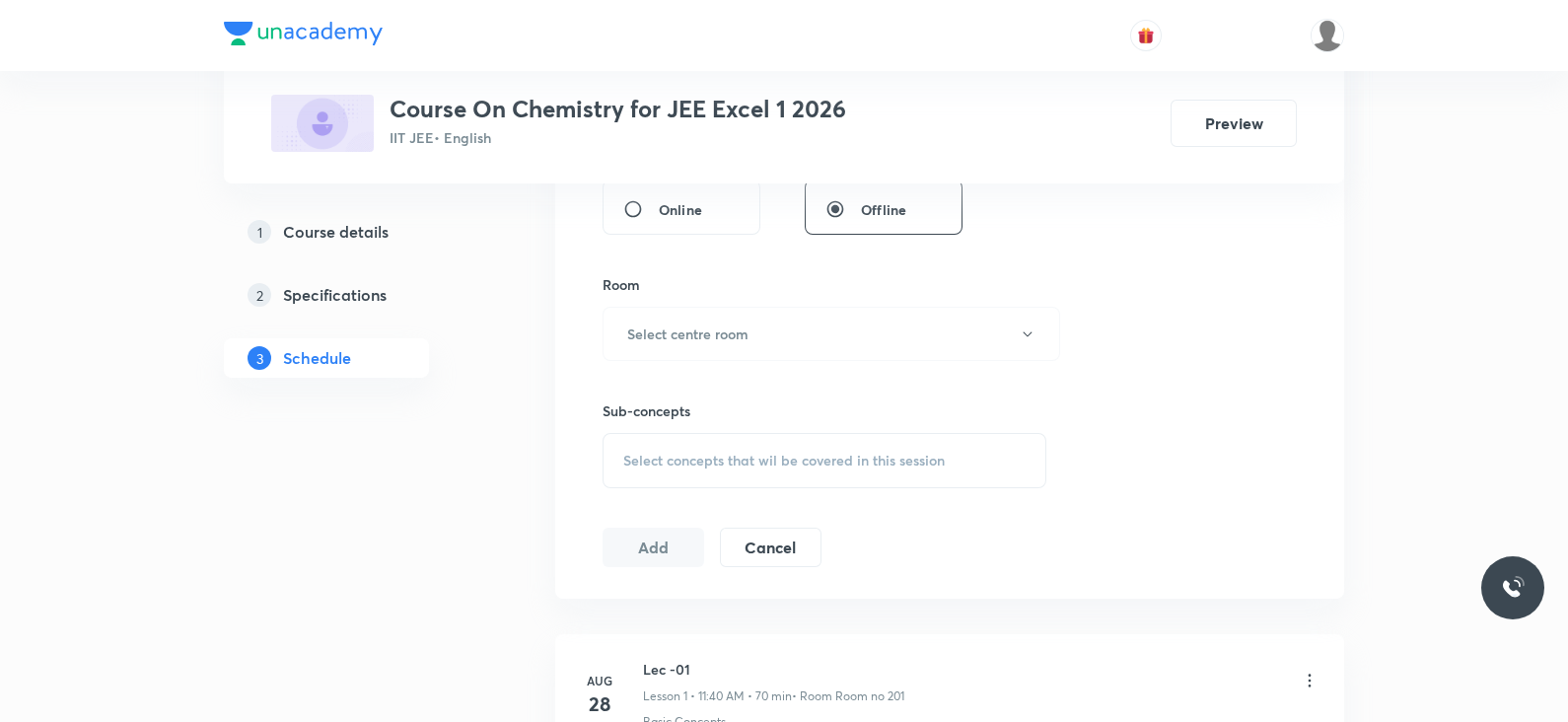
scroll to position [790, 0]
type input "70"
click at [670, 332] on h6 "Select centre room" at bounding box center [687, 328] width 122 height 21
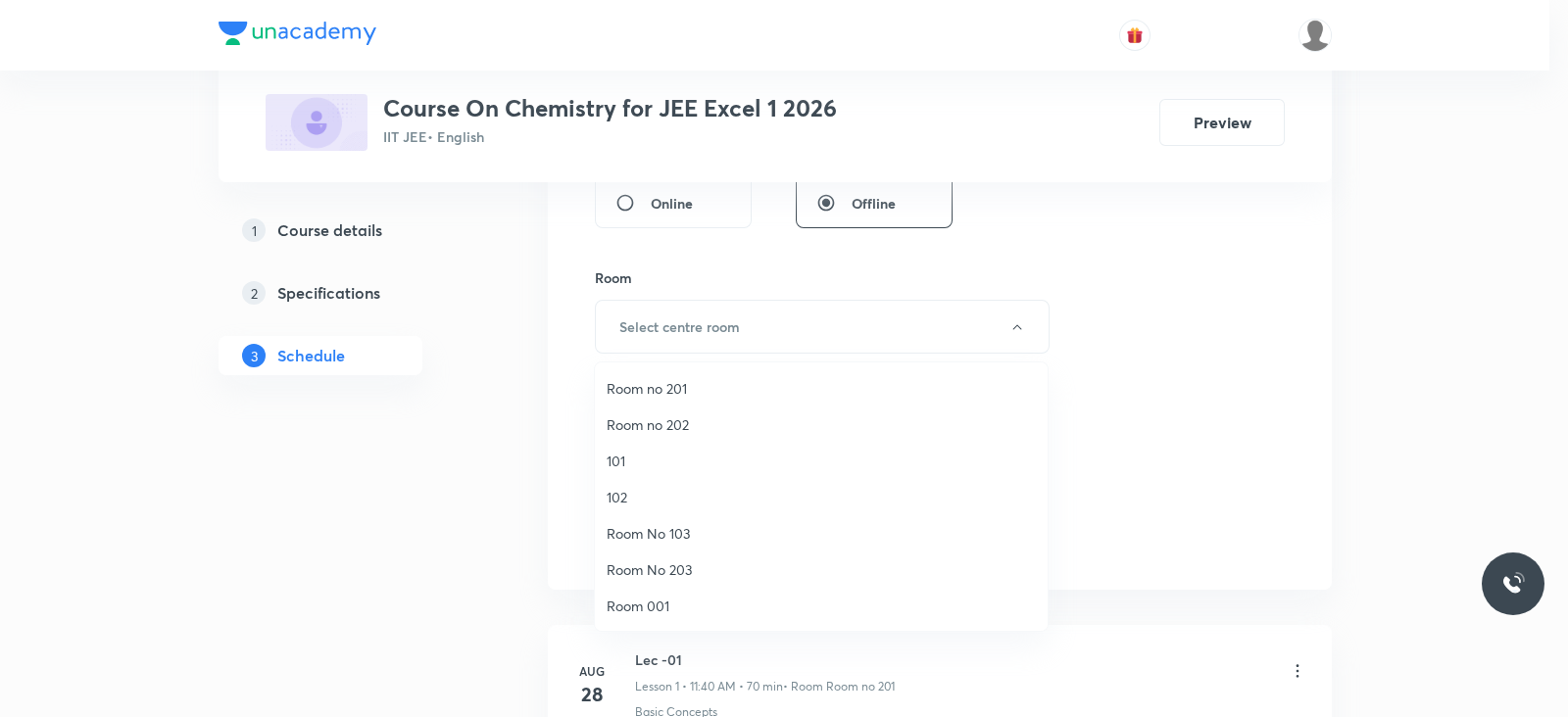
click at [649, 382] on span "Room no 201" at bounding box center [820, 388] width 429 height 21
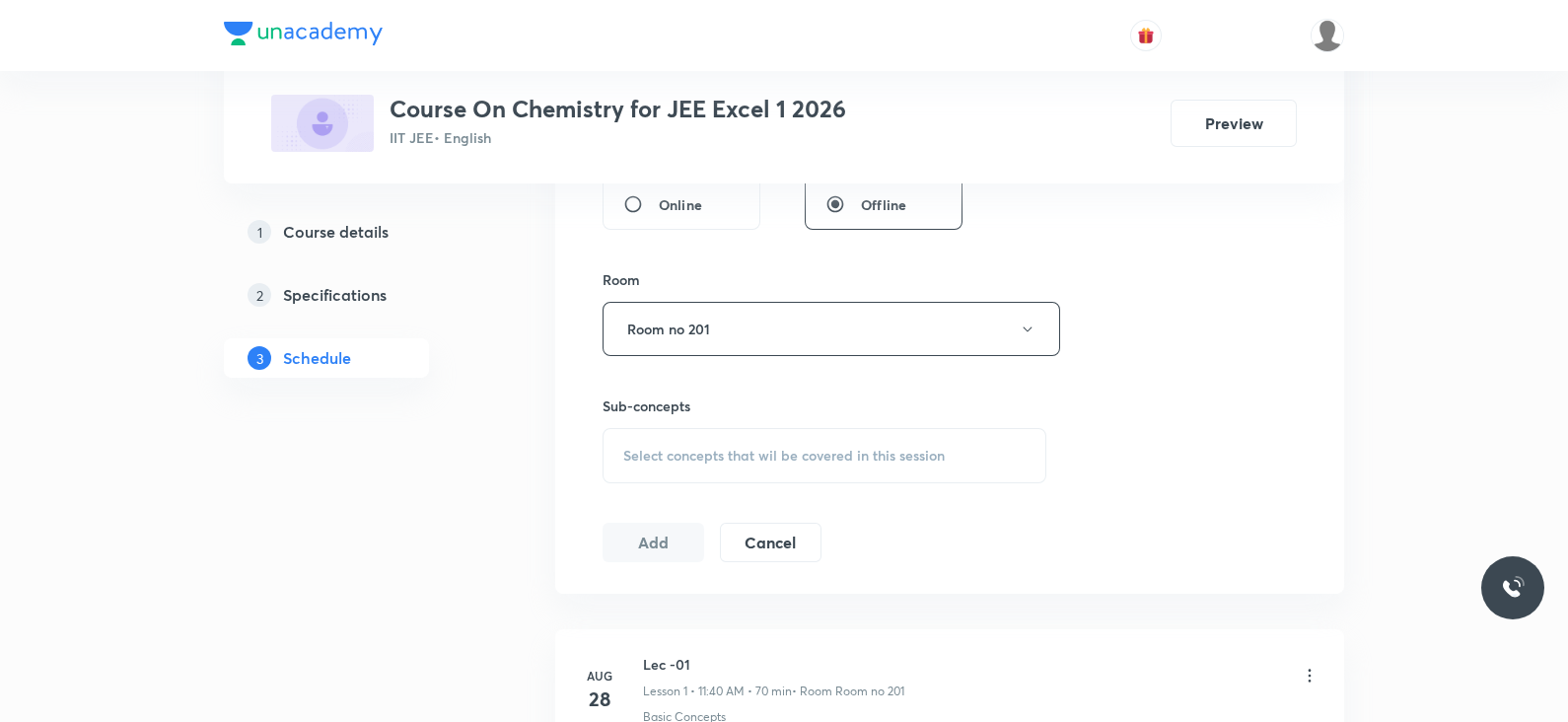
click at [748, 436] on div "Select concepts that wil be covered in this session" at bounding box center [824, 456] width 444 height 55
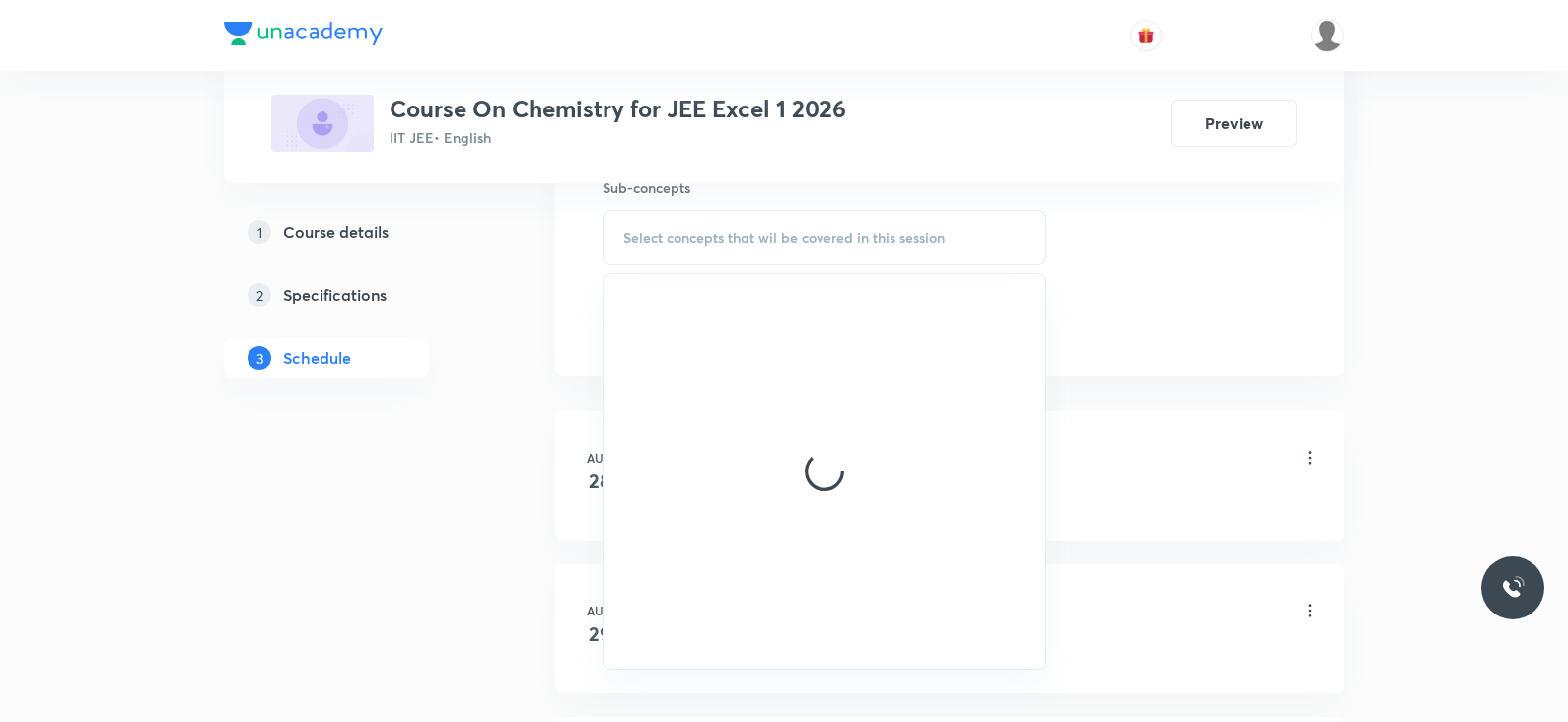
scroll to position [1010, 0]
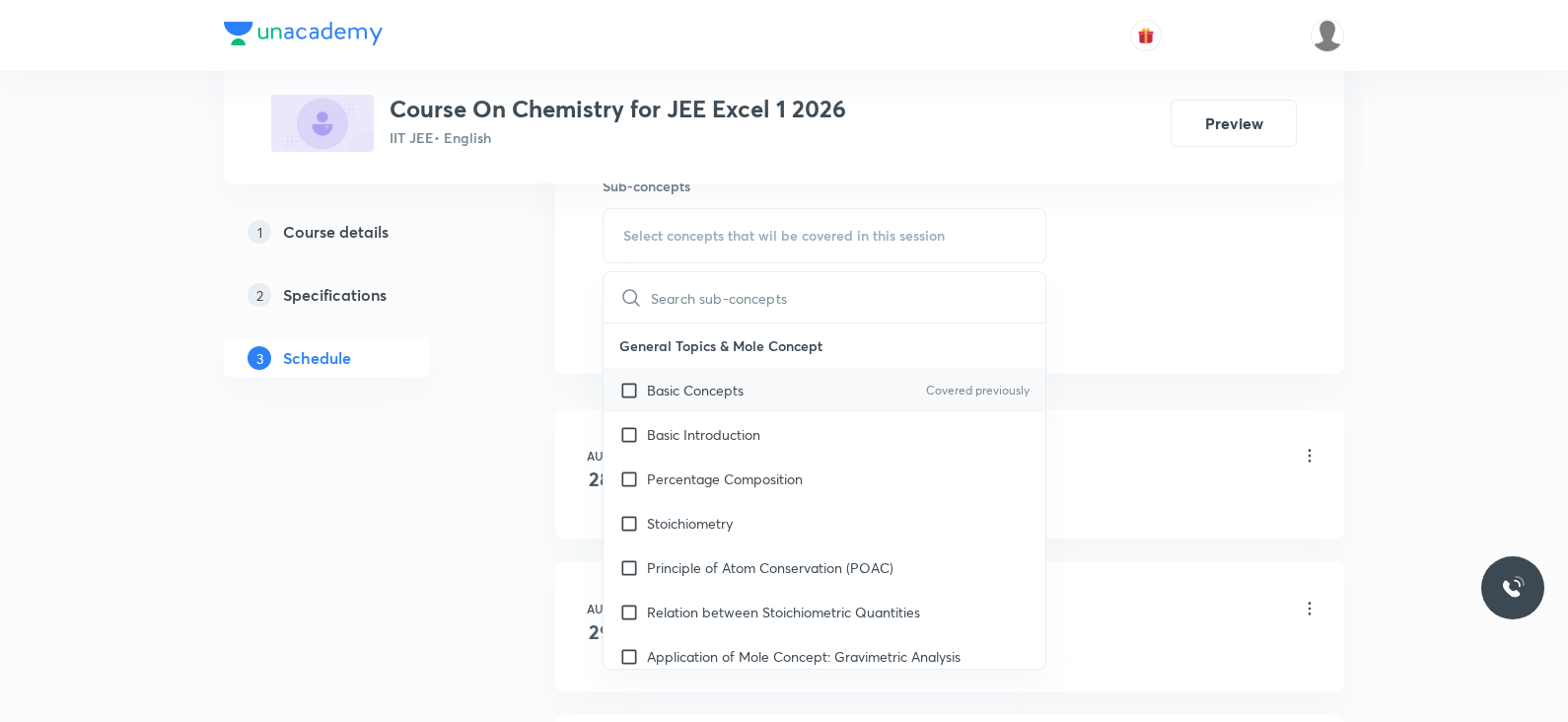
click at [753, 387] on div "Basic Concepts Covered previously" at bounding box center [824, 390] width 442 height 45
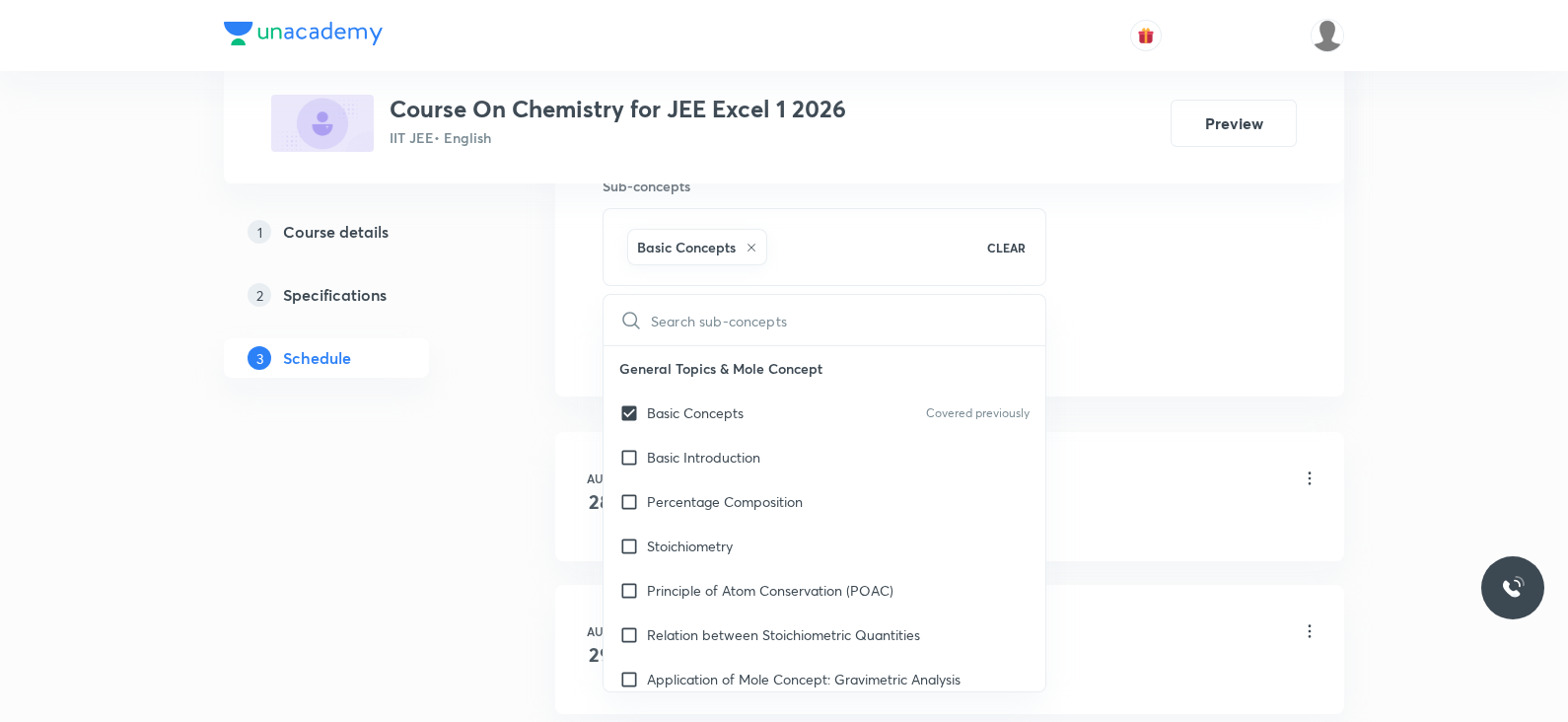
checkbox input "true"
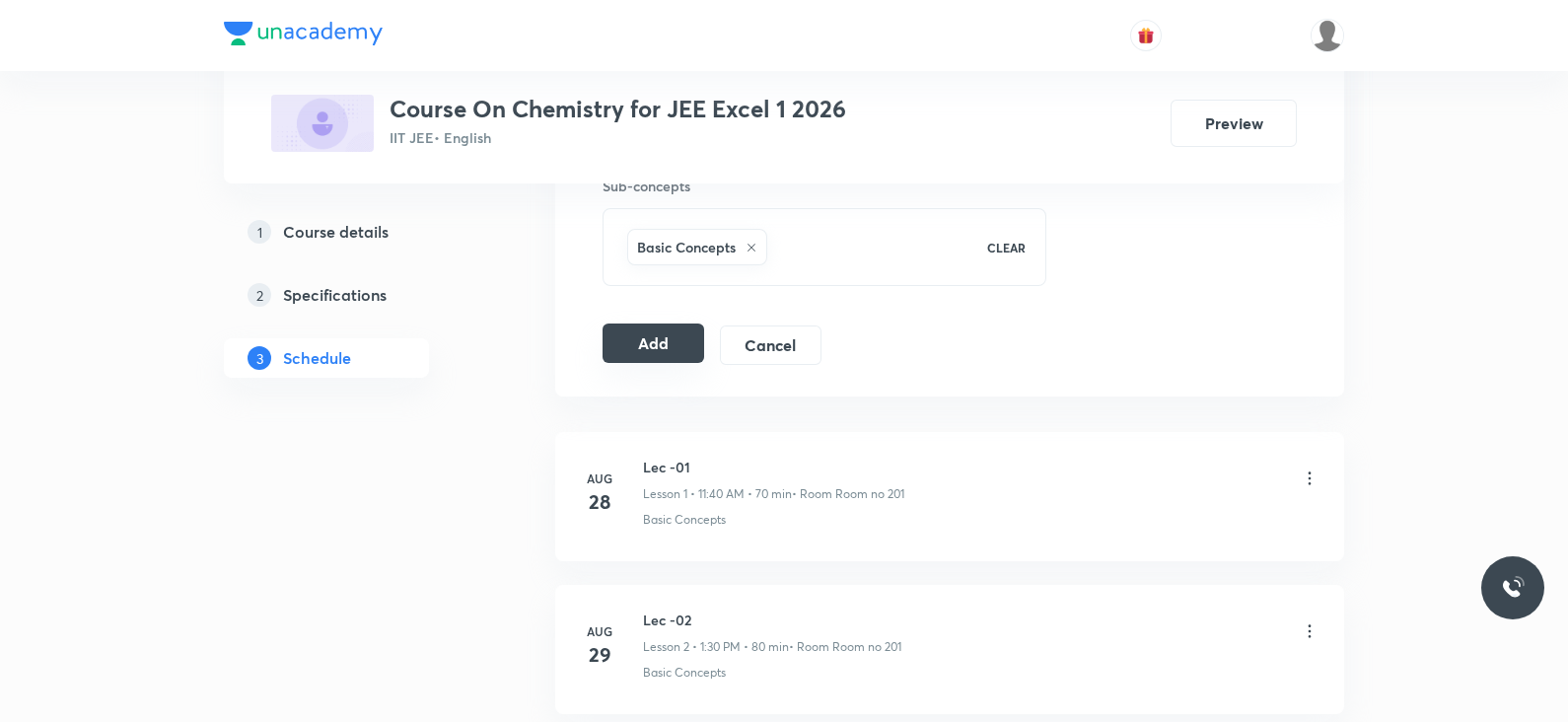
click at [660, 342] on button "Add" at bounding box center [653, 343] width 102 height 40
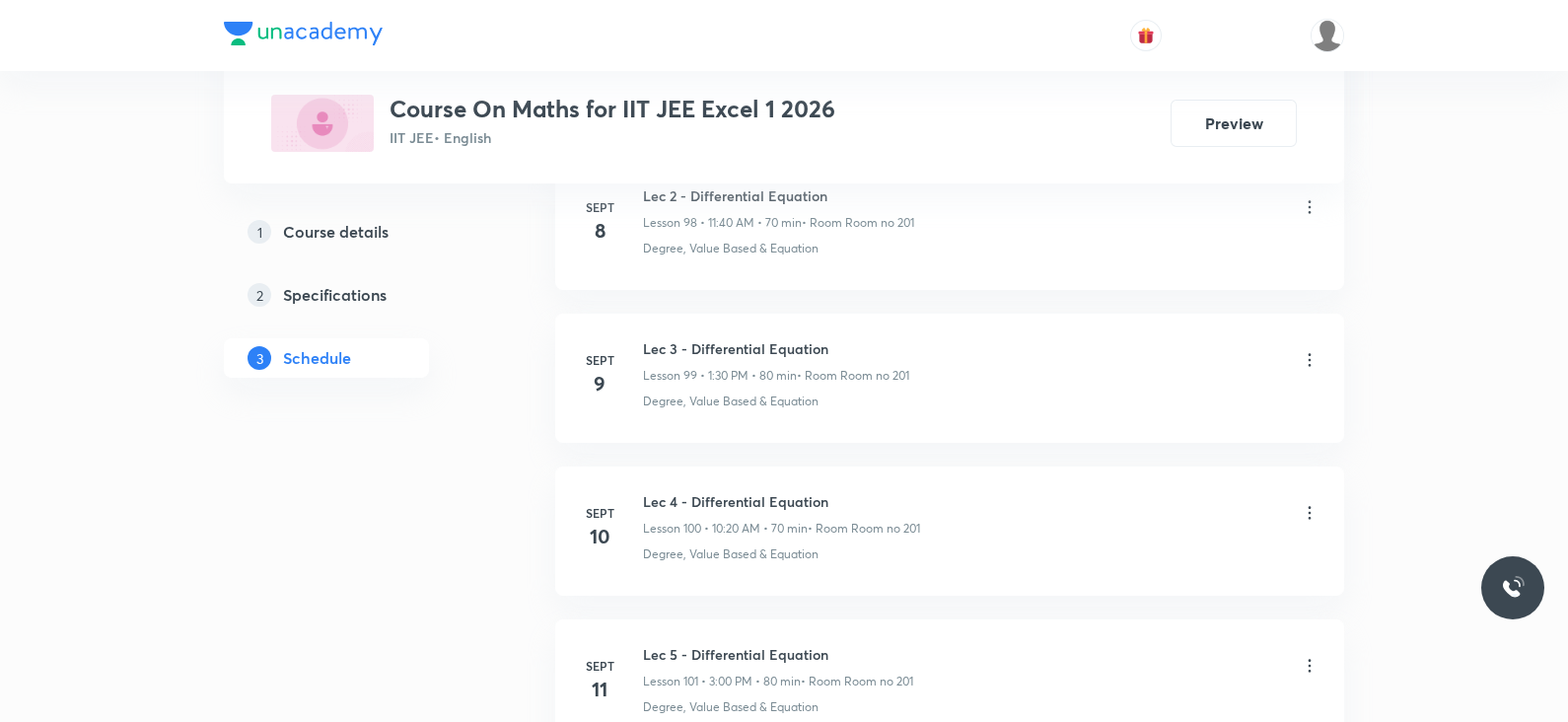
scroll to position [17763, 0]
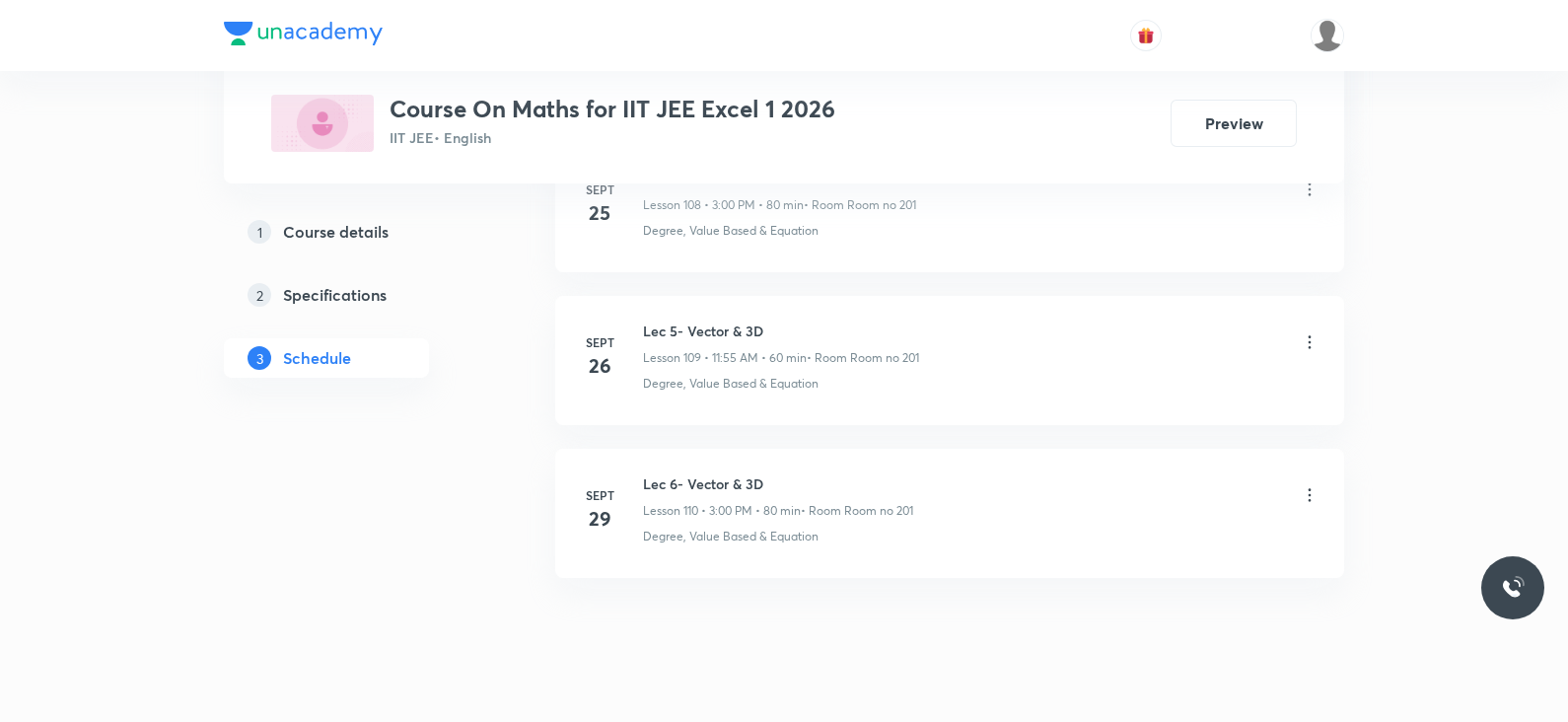
click at [730, 474] on h6 "Lec 6- Vector & 3D" at bounding box center [777, 484] width 270 height 21
copy h6 "Lec 6- Vector & 3D"
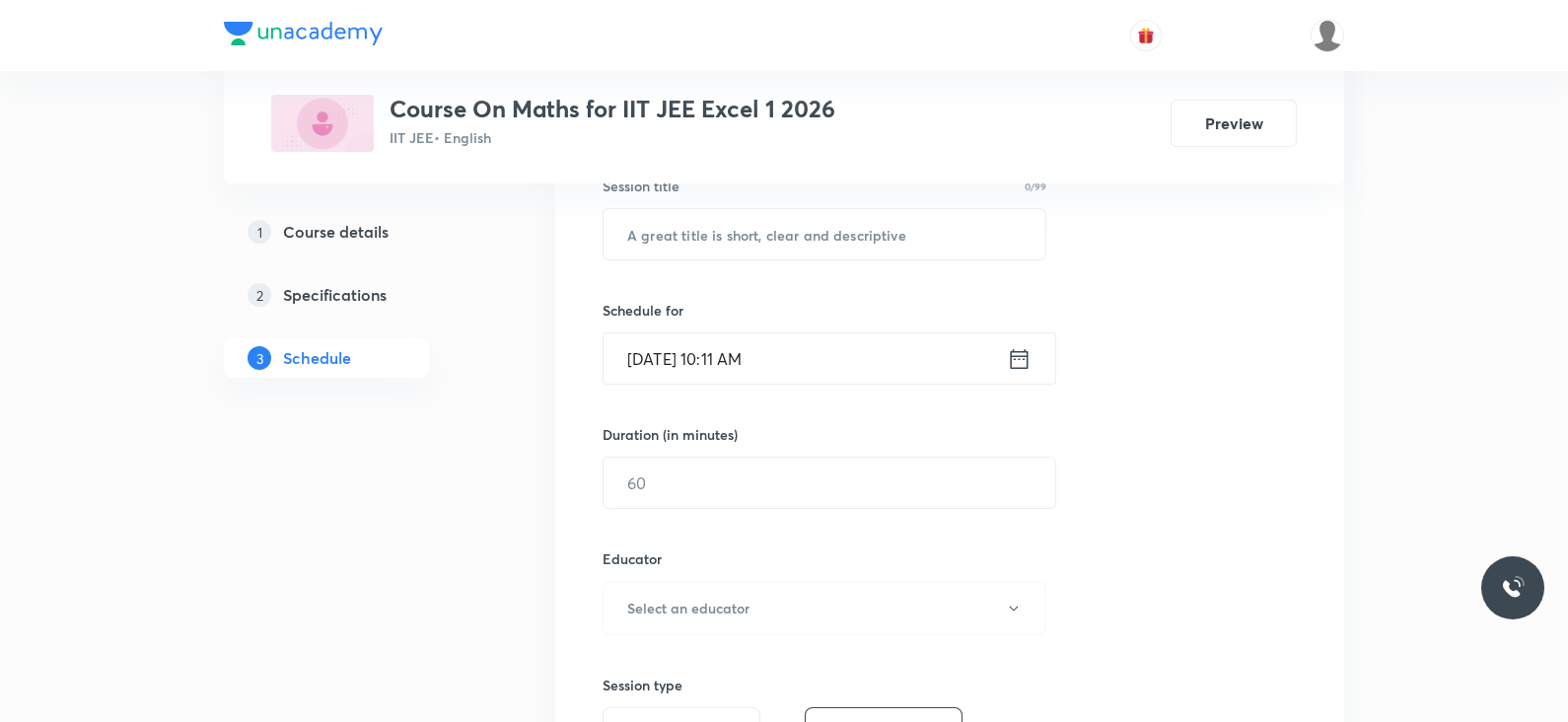
scroll to position [0, 0]
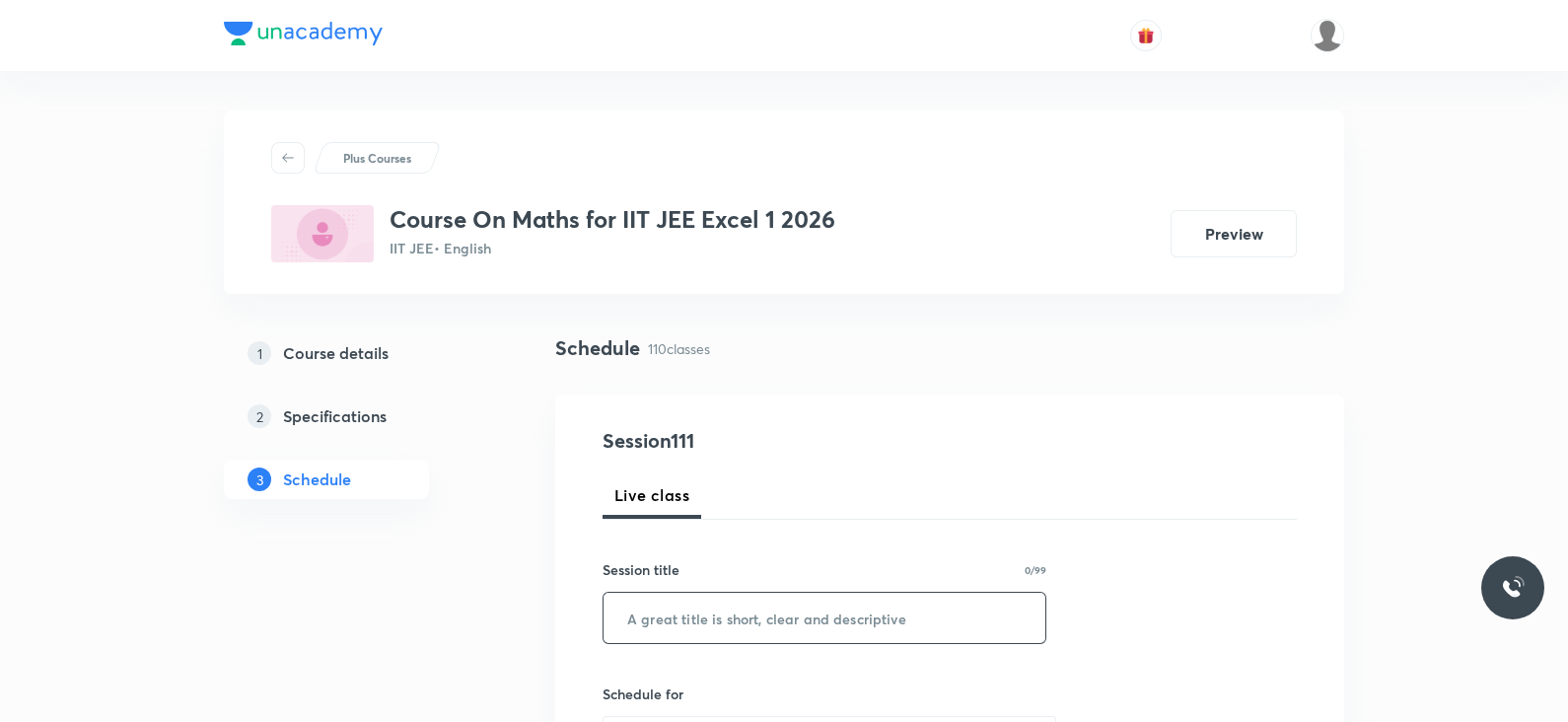
click at [715, 576] on input "text" at bounding box center [824, 617] width 442 height 50
paste input "Lec 6- Vector & 3D"
click at [668, 576] on input "Lec 6- Vector & 3D" at bounding box center [824, 617] width 442 height 50
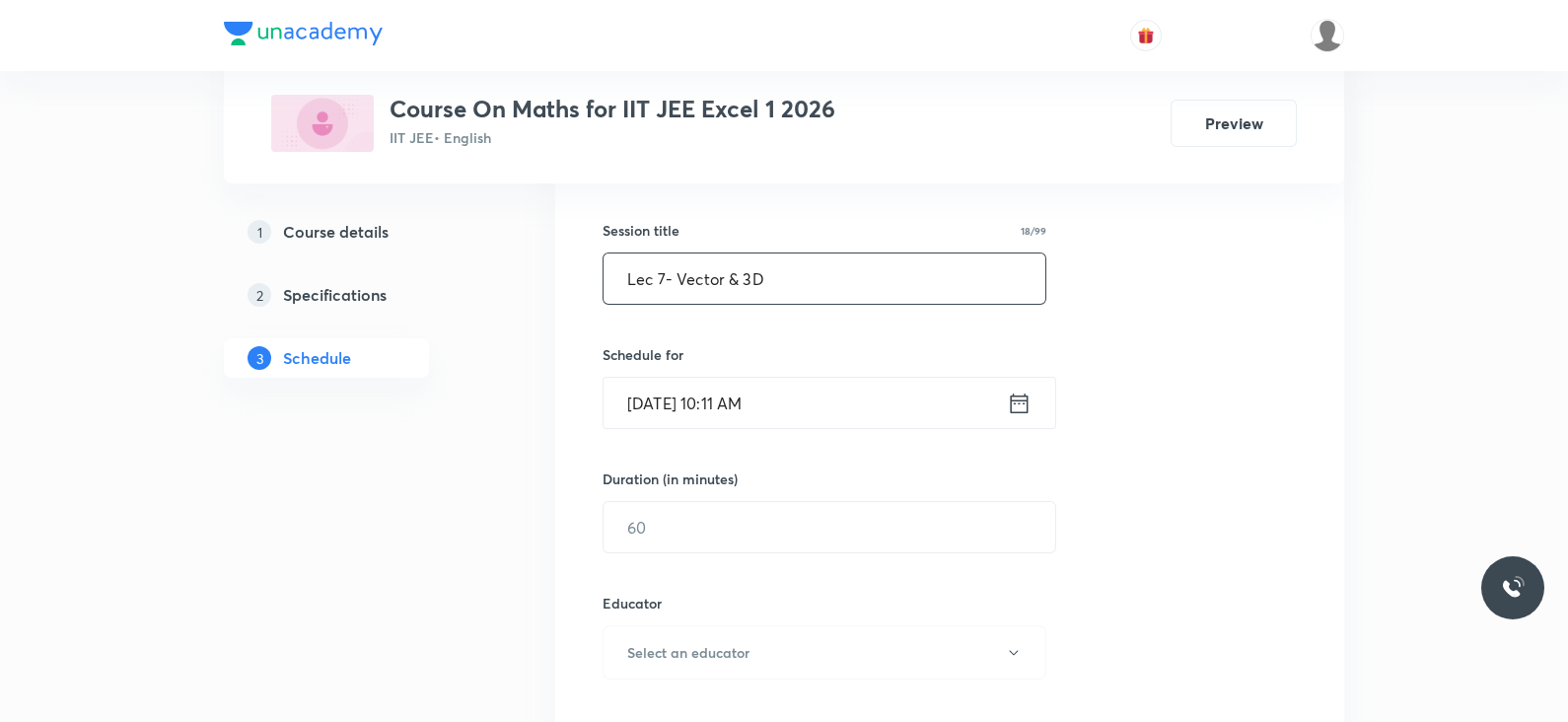
scroll to position [340, 0]
type input "Lec 7- Vector & 3D"
click at [1020, 409] on icon at bounding box center [1019, 402] width 18 height 20
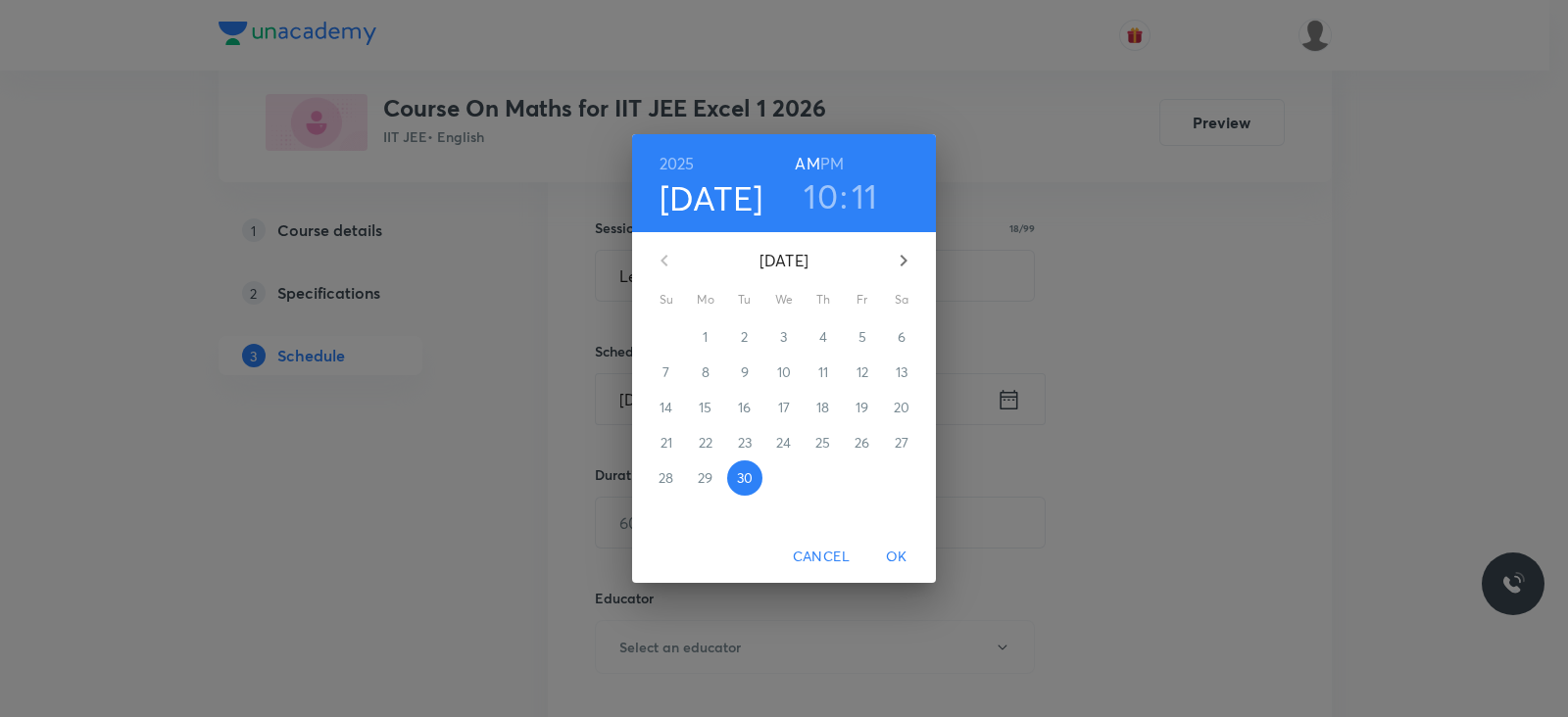
click at [837, 154] on h6 "PM" at bounding box center [832, 164] width 24 height 28
click at [818, 198] on h3 "10" at bounding box center [820, 196] width 34 height 41
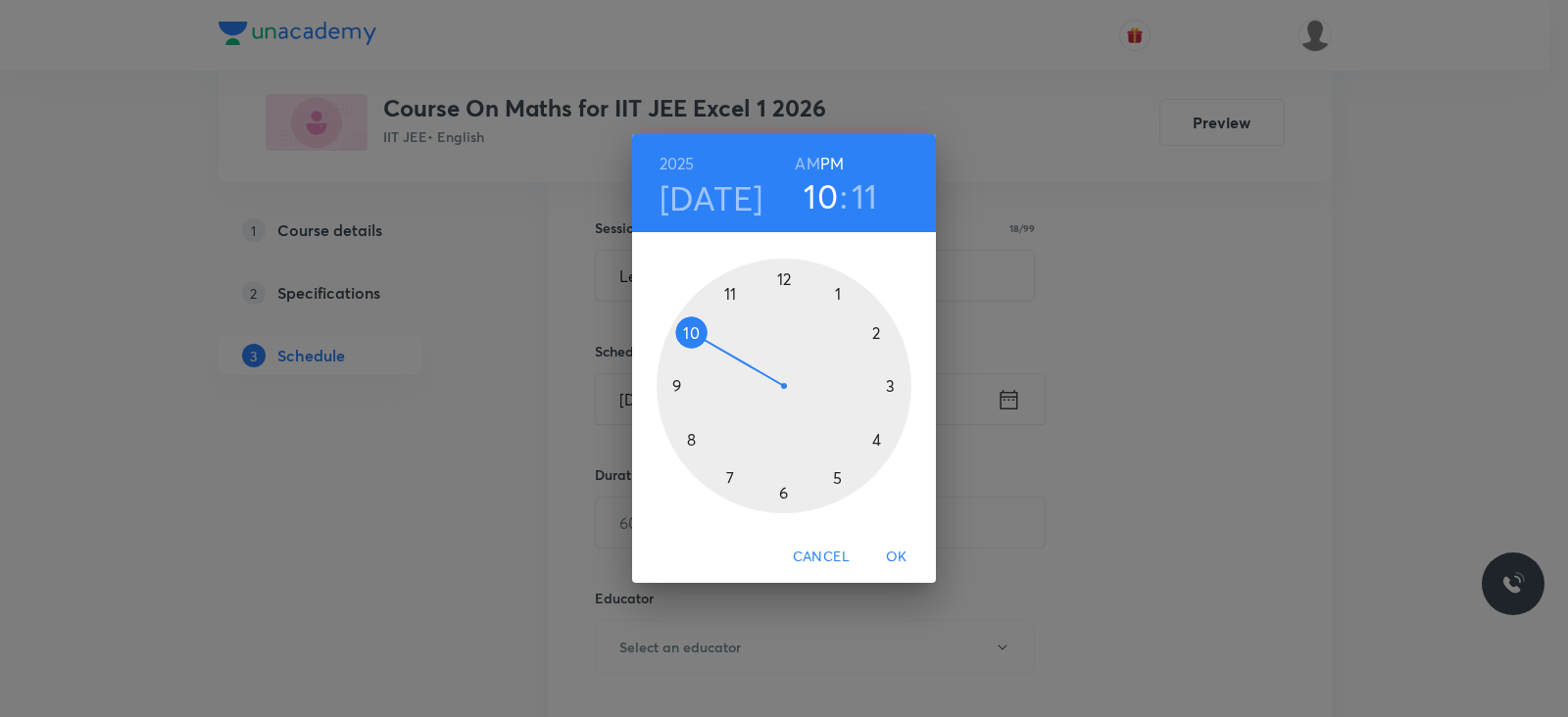
click at [891, 384] on div at bounding box center [783, 385] width 254 height 254
click at [787, 278] on div at bounding box center [783, 385] width 254 height 254
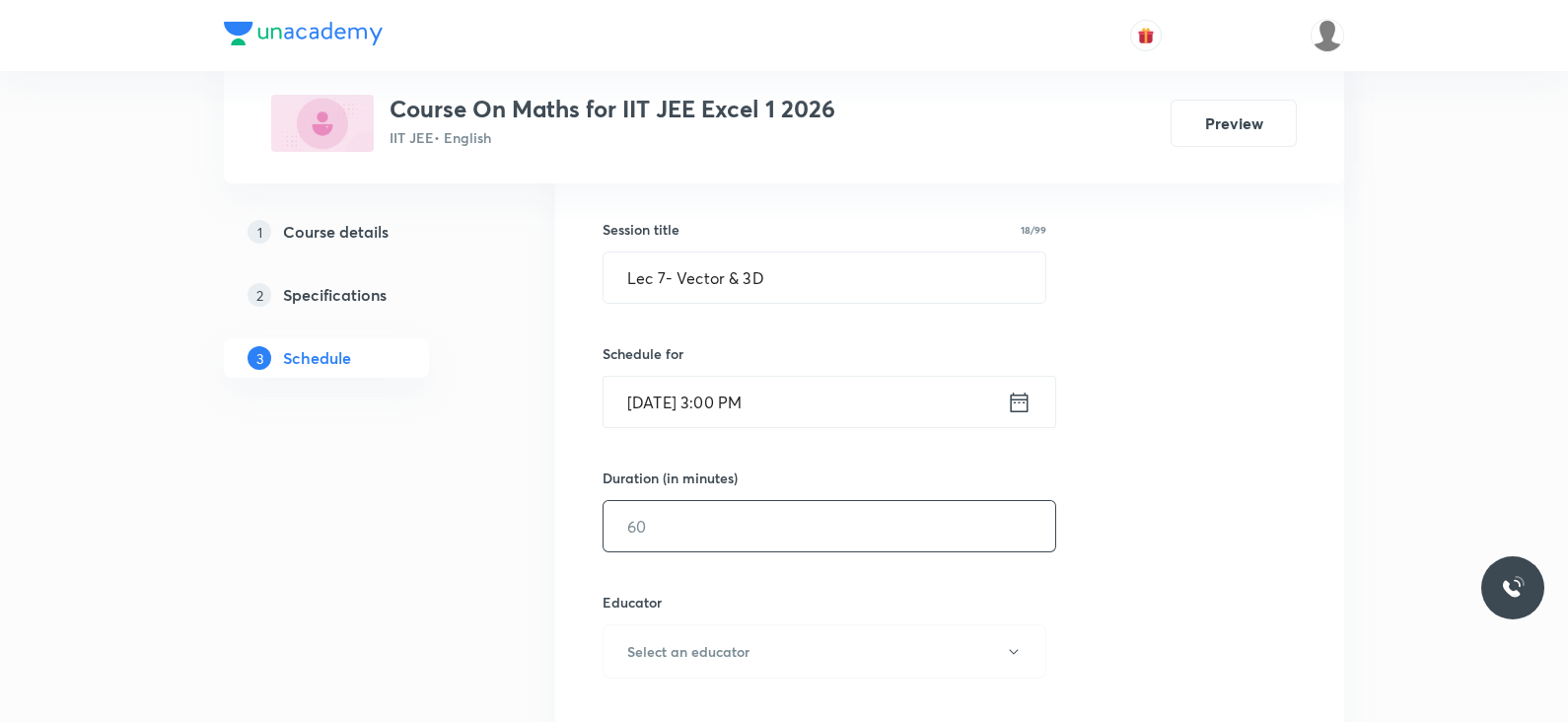
click at [746, 539] on input "text" at bounding box center [828, 526] width 452 height 50
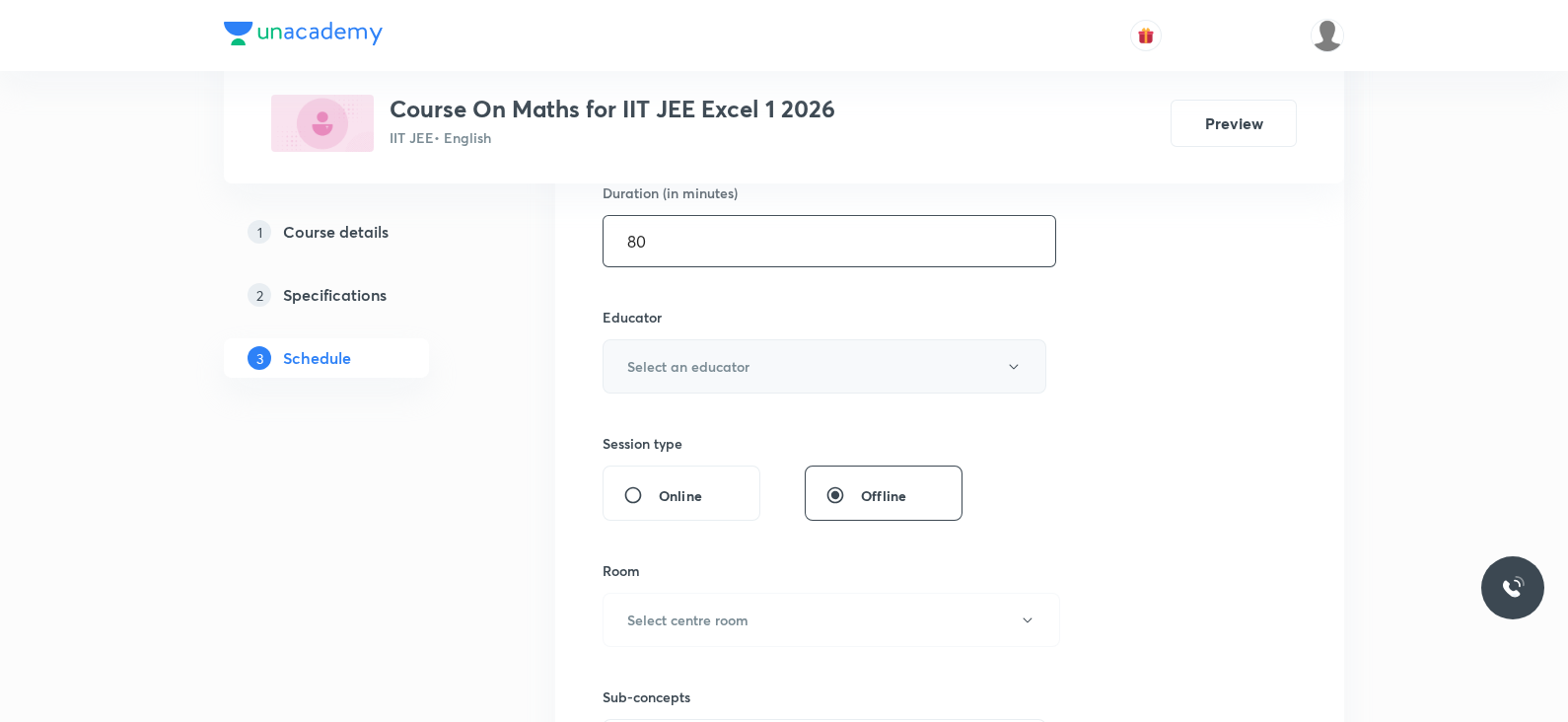
scroll to position [626, 0]
type input "80"
click at [760, 380] on button "Select an educator" at bounding box center [824, 365] width 444 height 54
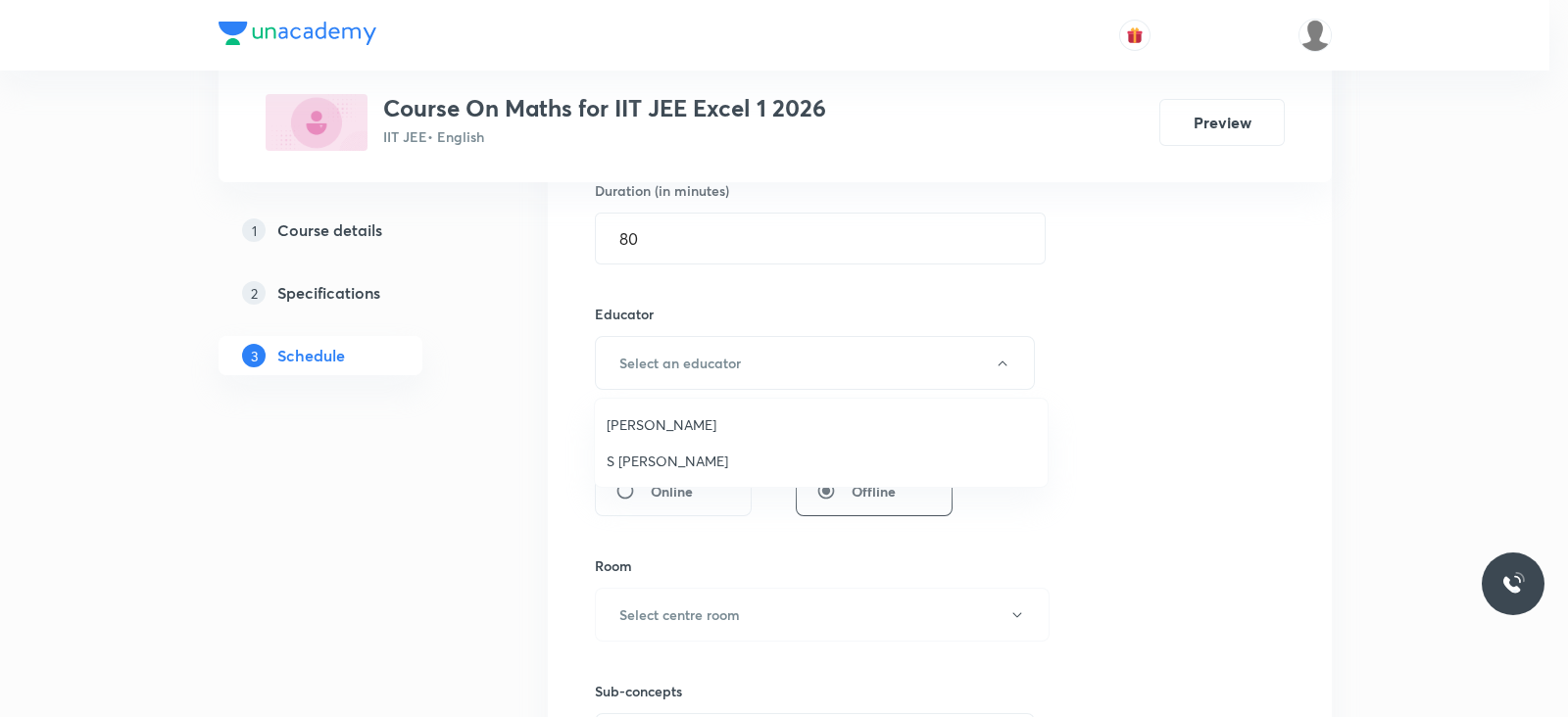
click at [678, 432] on span "Navin Talkokul" at bounding box center [820, 424] width 429 height 21
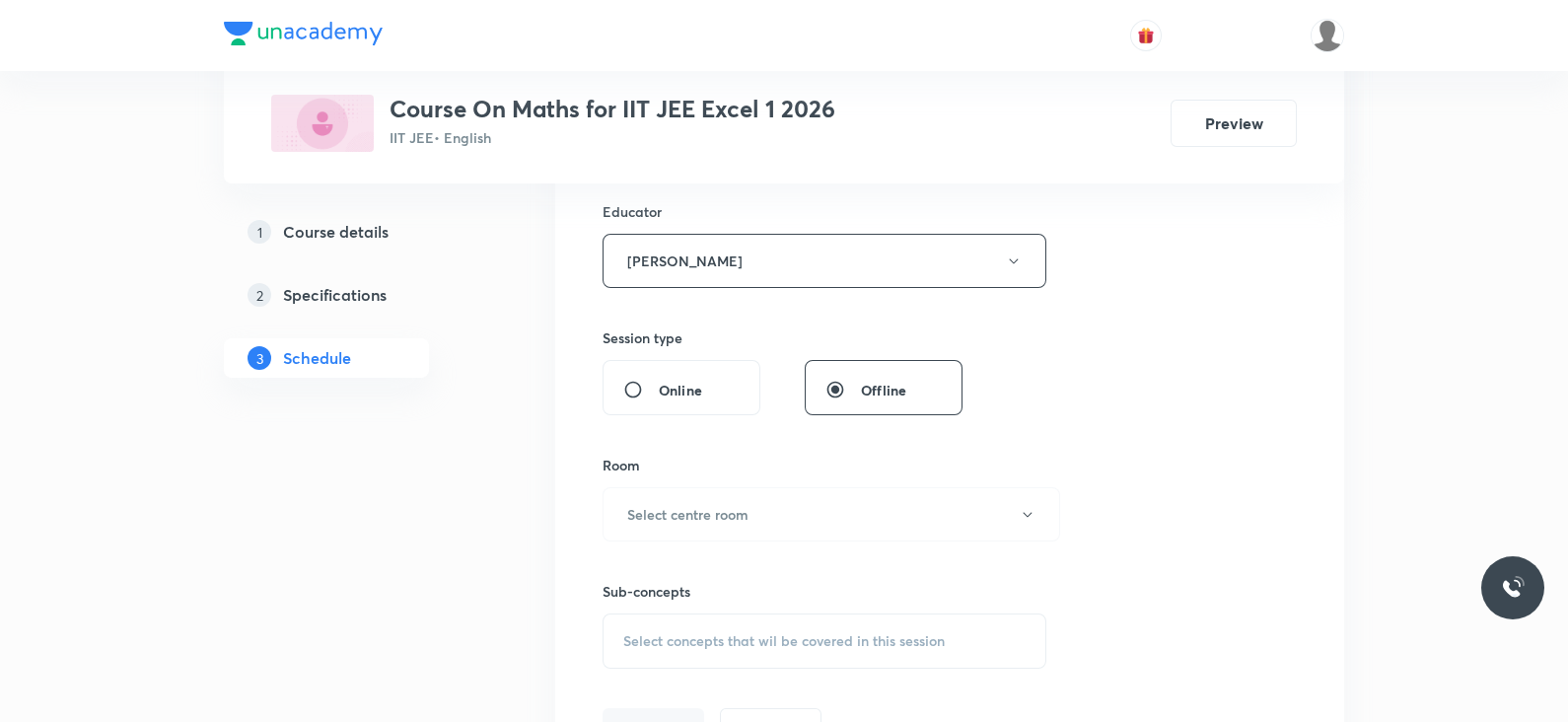
scroll to position [732, 0]
click at [717, 527] on button "Select centre room" at bounding box center [830, 513] width 458 height 54
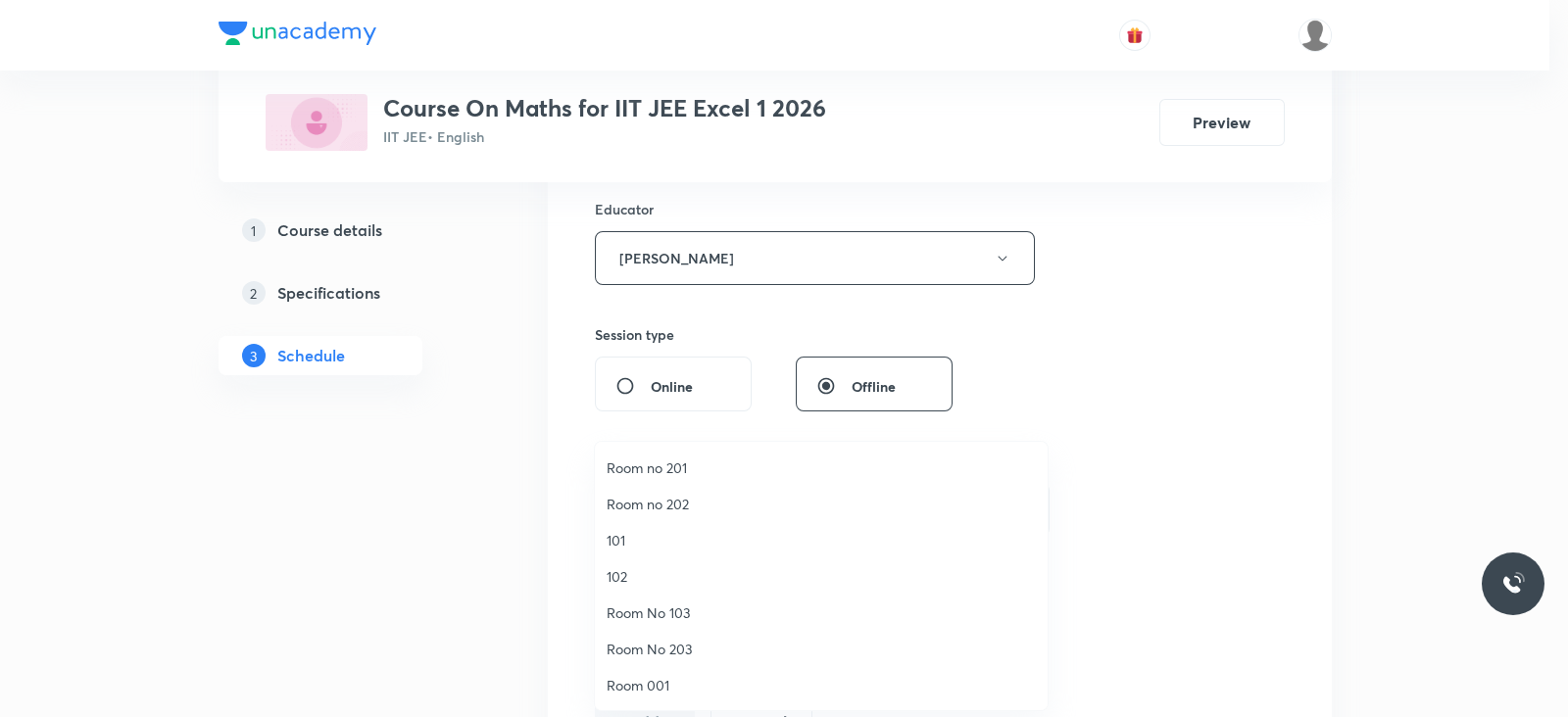
click at [653, 467] on span "Room no 201" at bounding box center [820, 468] width 429 height 21
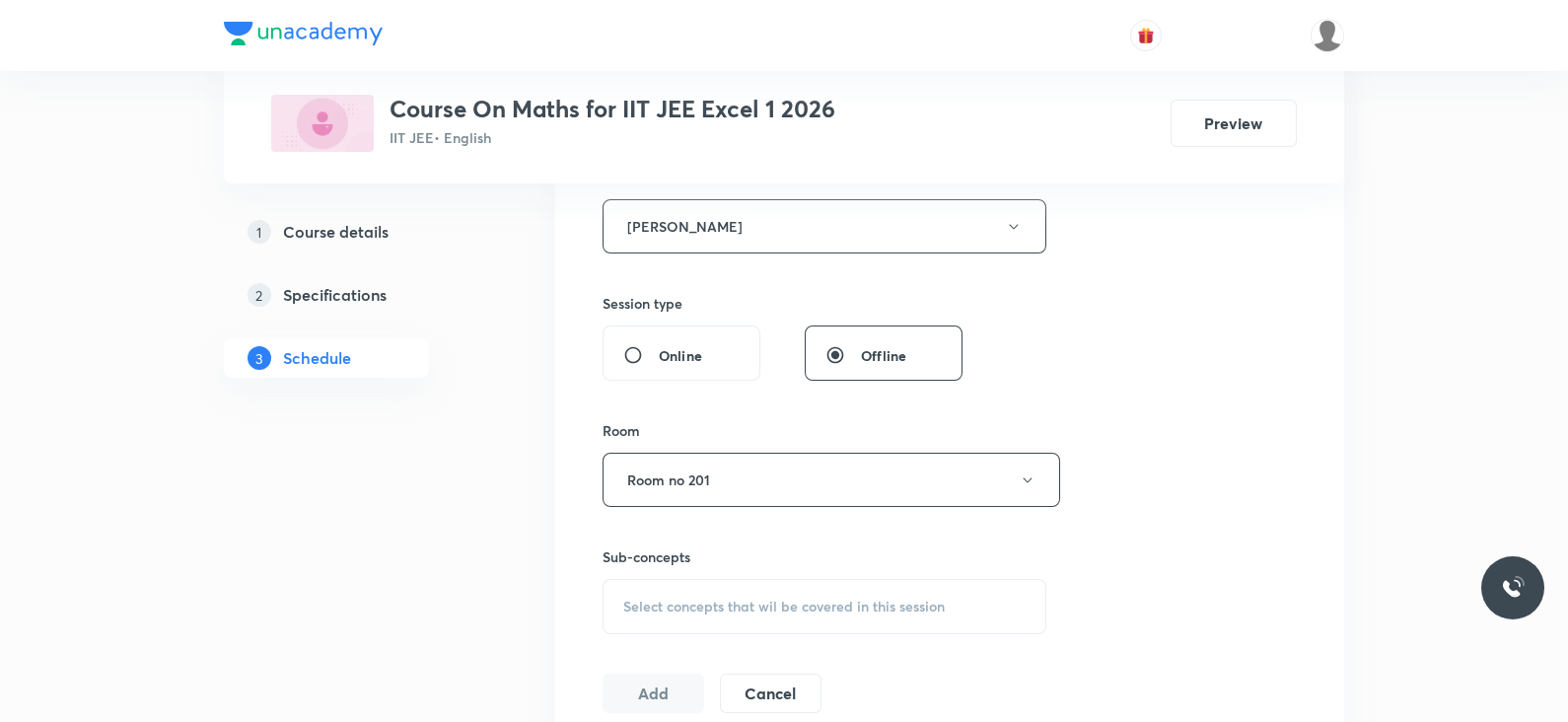
scroll to position [801, 0]
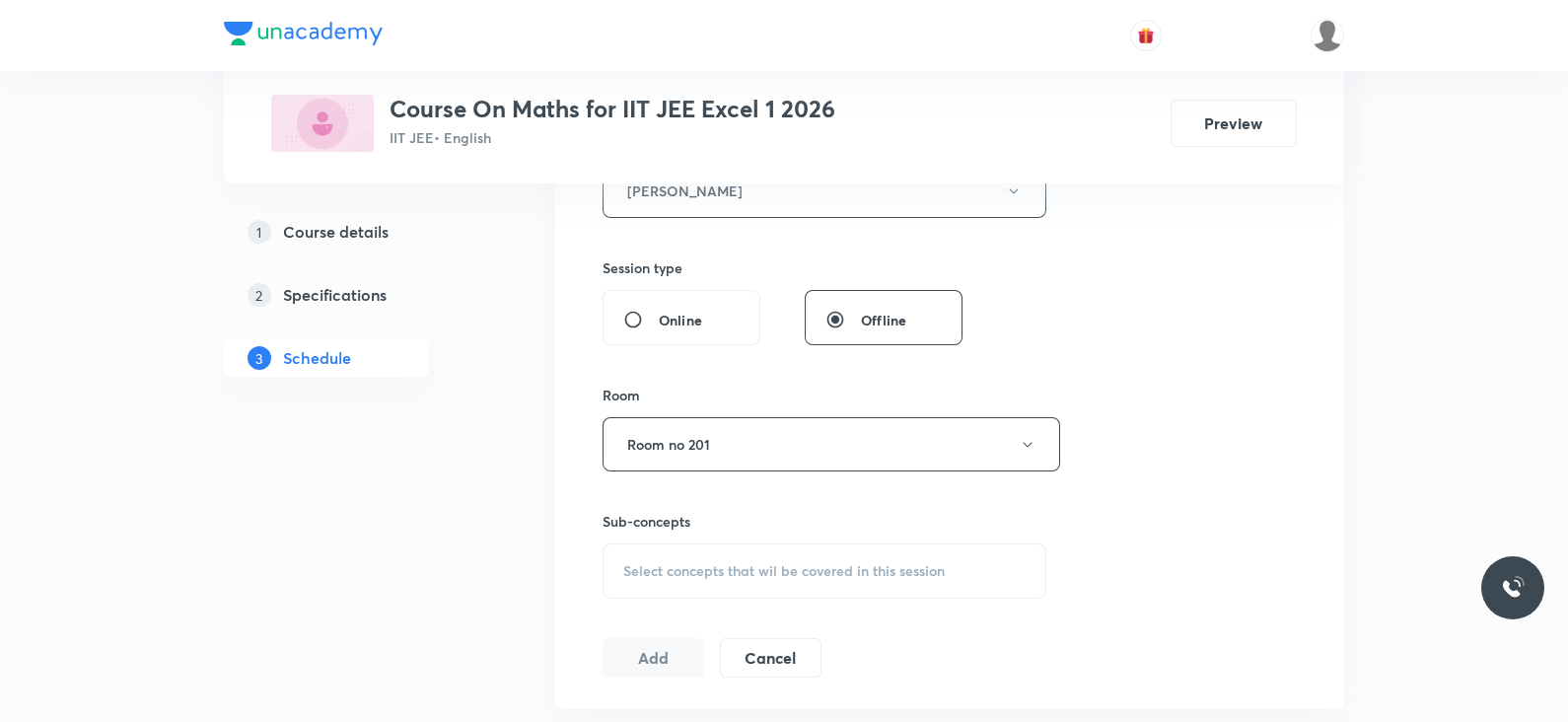
click at [718, 564] on span "Select concepts that wil be covered in this session" at bounding box center [783, 572] width 321 height 16
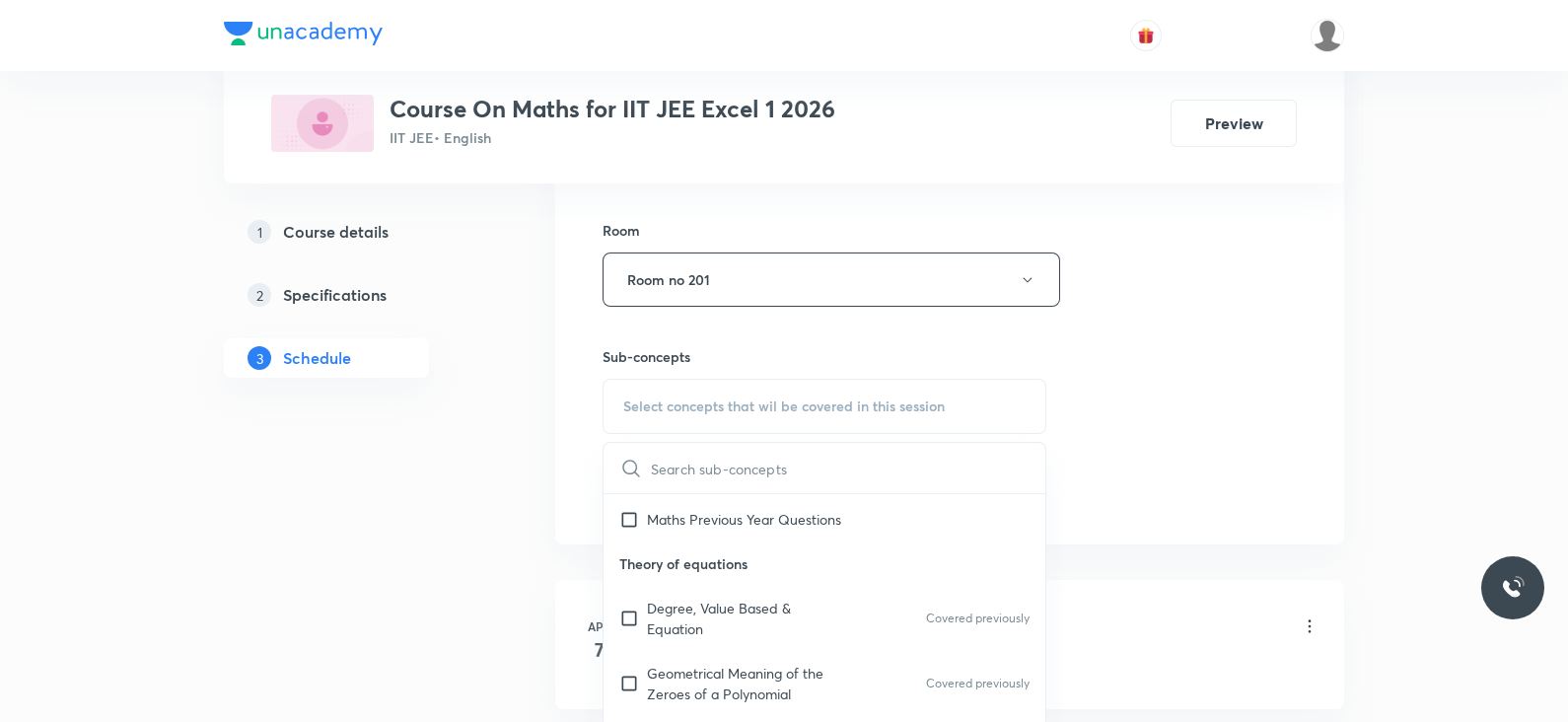
scroll to position [135, 0]
click at [704, 576] on p "Degree, Value Based & Equation" at bounding box center [745, 613] width 199 height 42
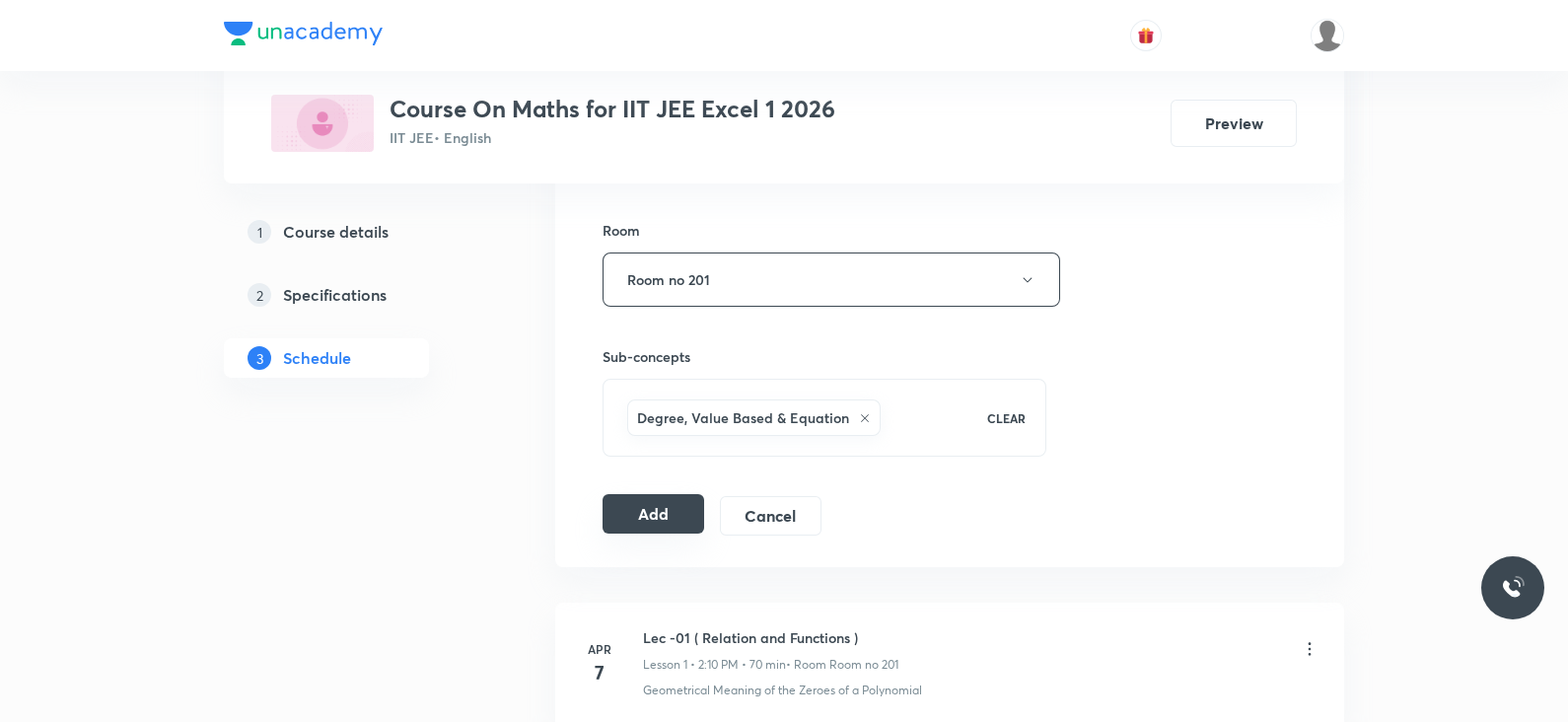
click at [656, 520] on button "Add" at bounding box center [653, 514] width 102 height 40
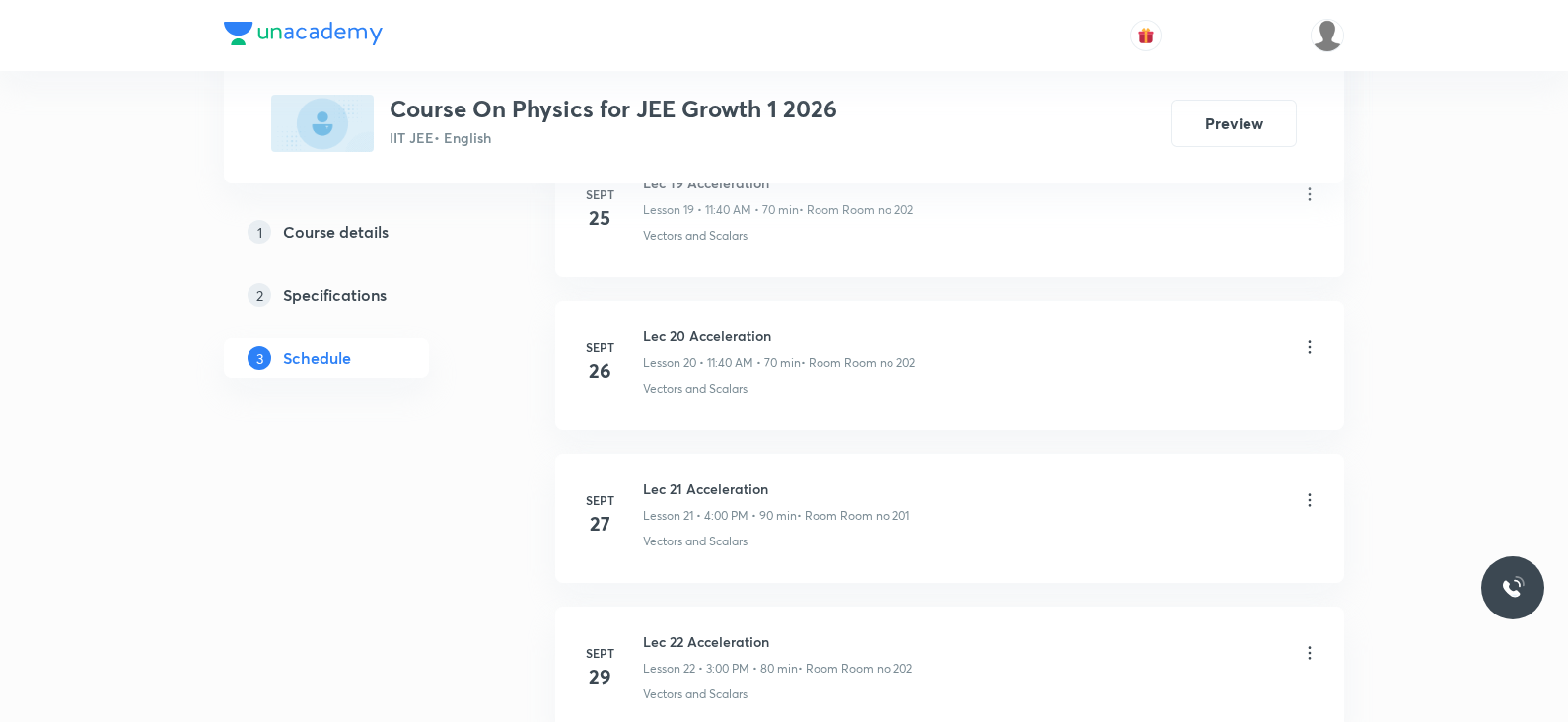
scroll to position [4213, 0]
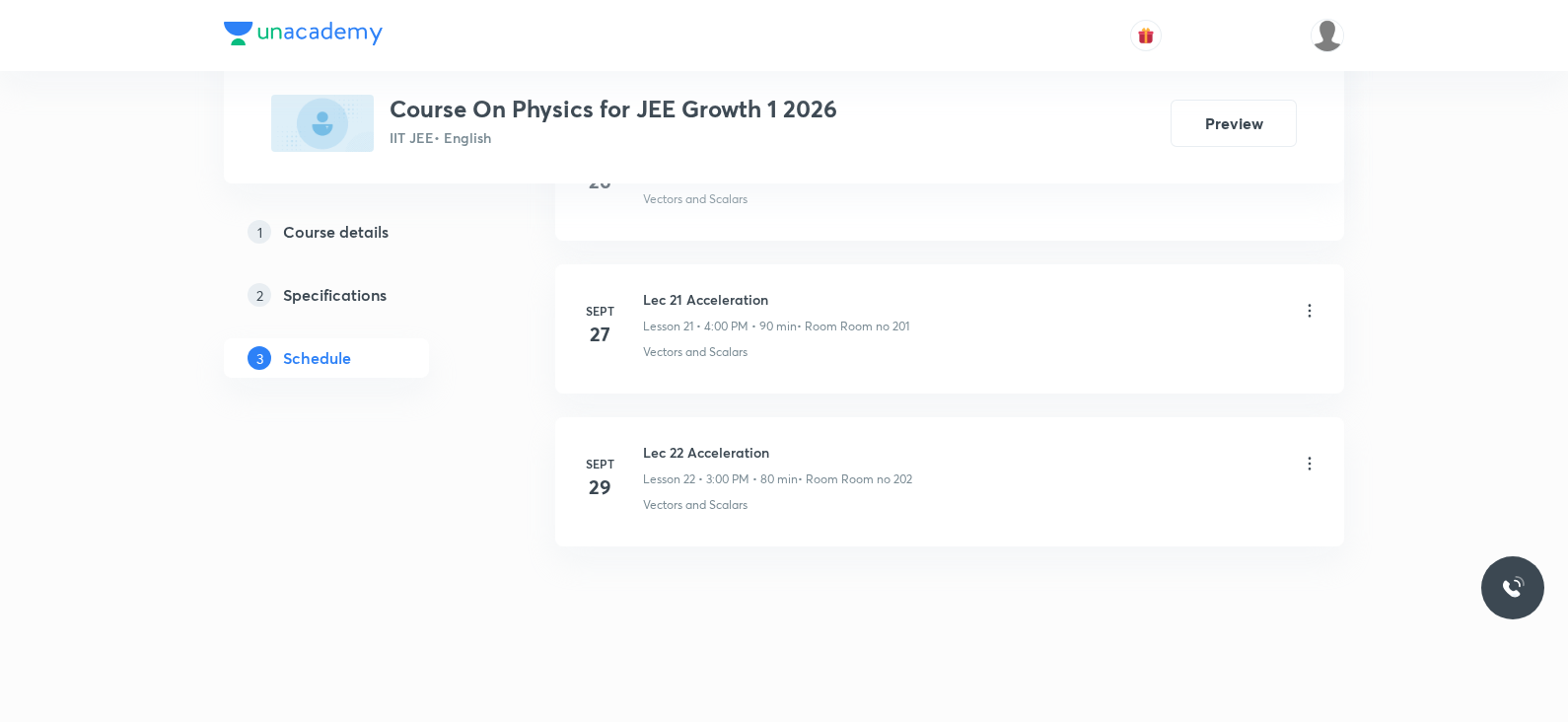
click at [742, 442] on h6 "Lec 22 Acceleration" at bounding box center [777, 452] width 269 height 21
copy h6 "Lec 22 Acceleration"
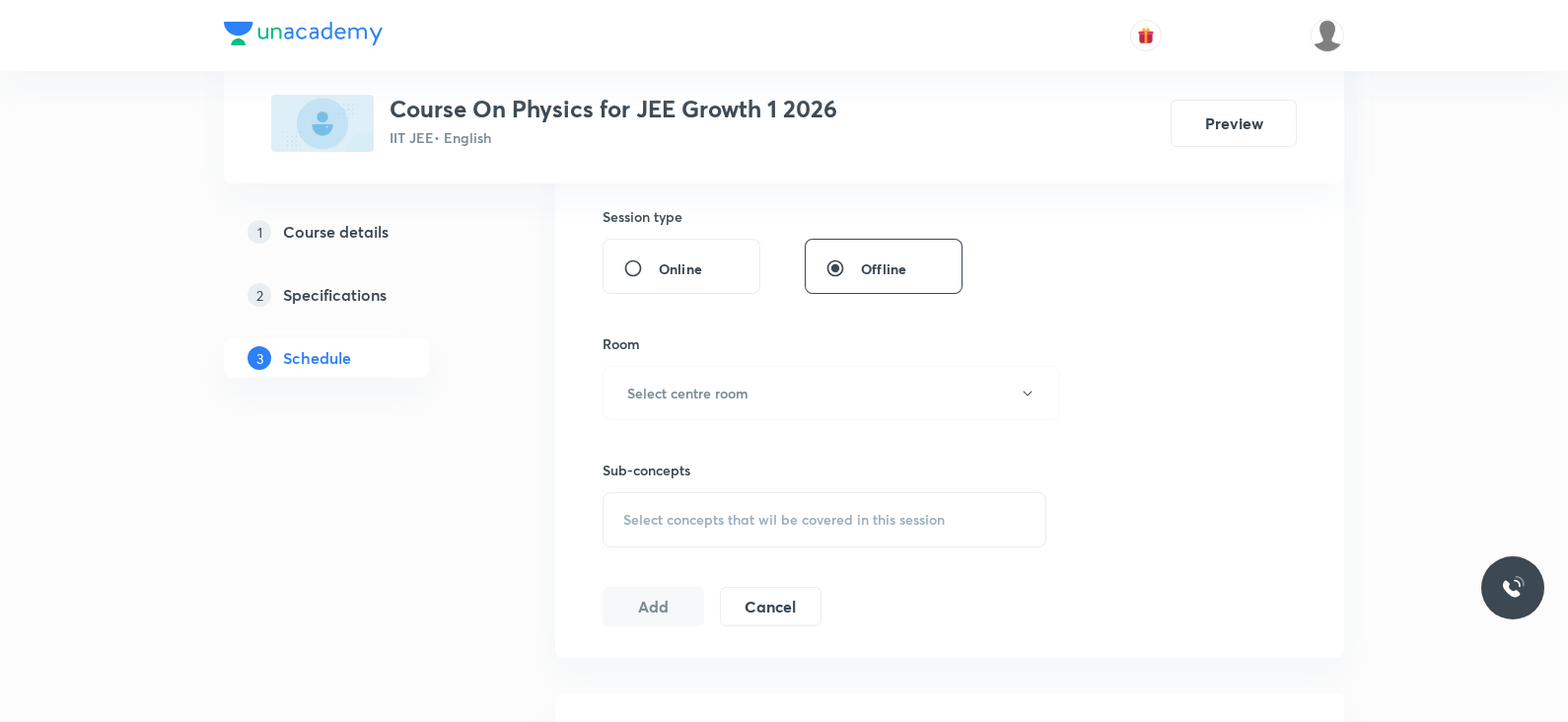
scroll to position [0, 0]
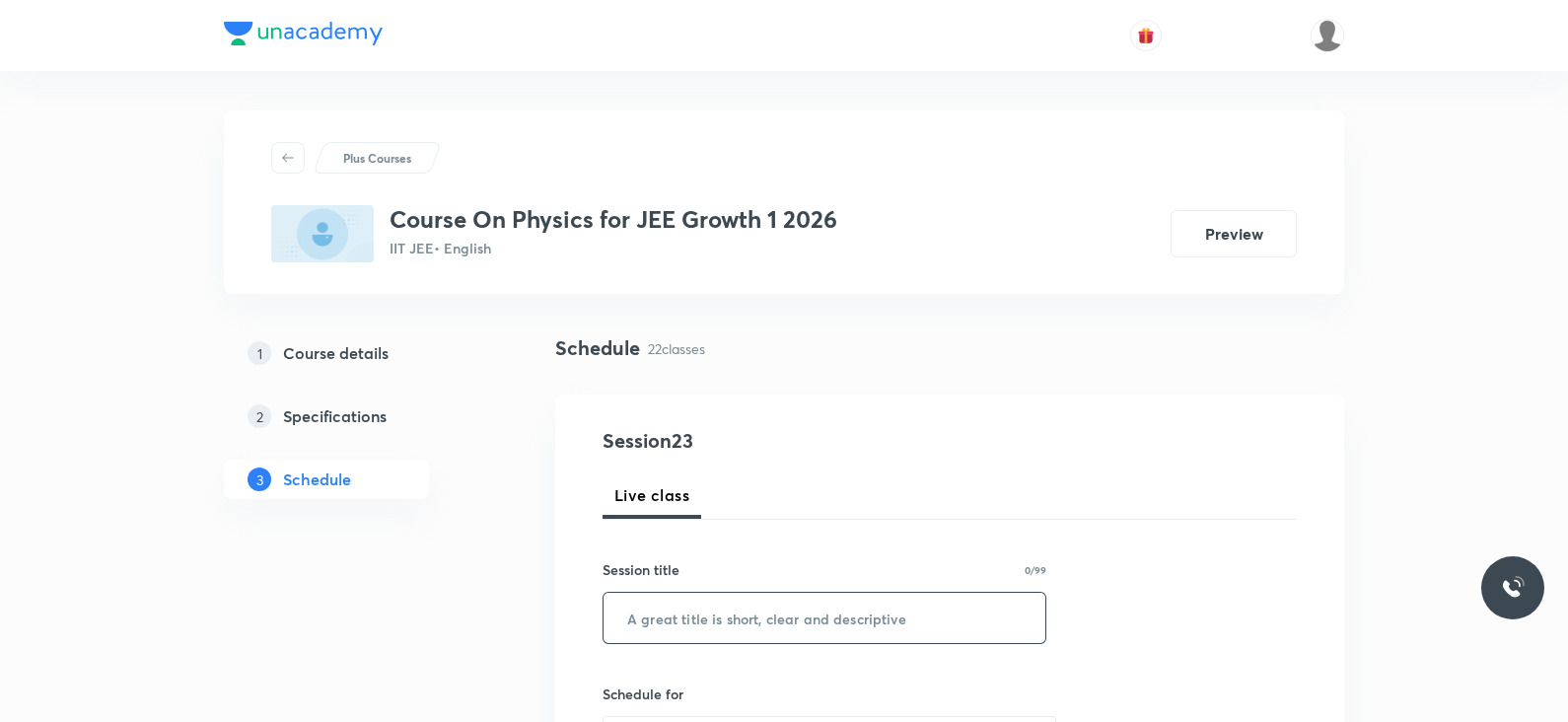
click at [722, 621] on input "text" at bounding box center [824, 617] width 442 height 50
paste input "Lec 22 Acceleration"
click at [675, 616] on input "Lec 22 Acceleration" at bounding box center [824, 617] width 442 height 50
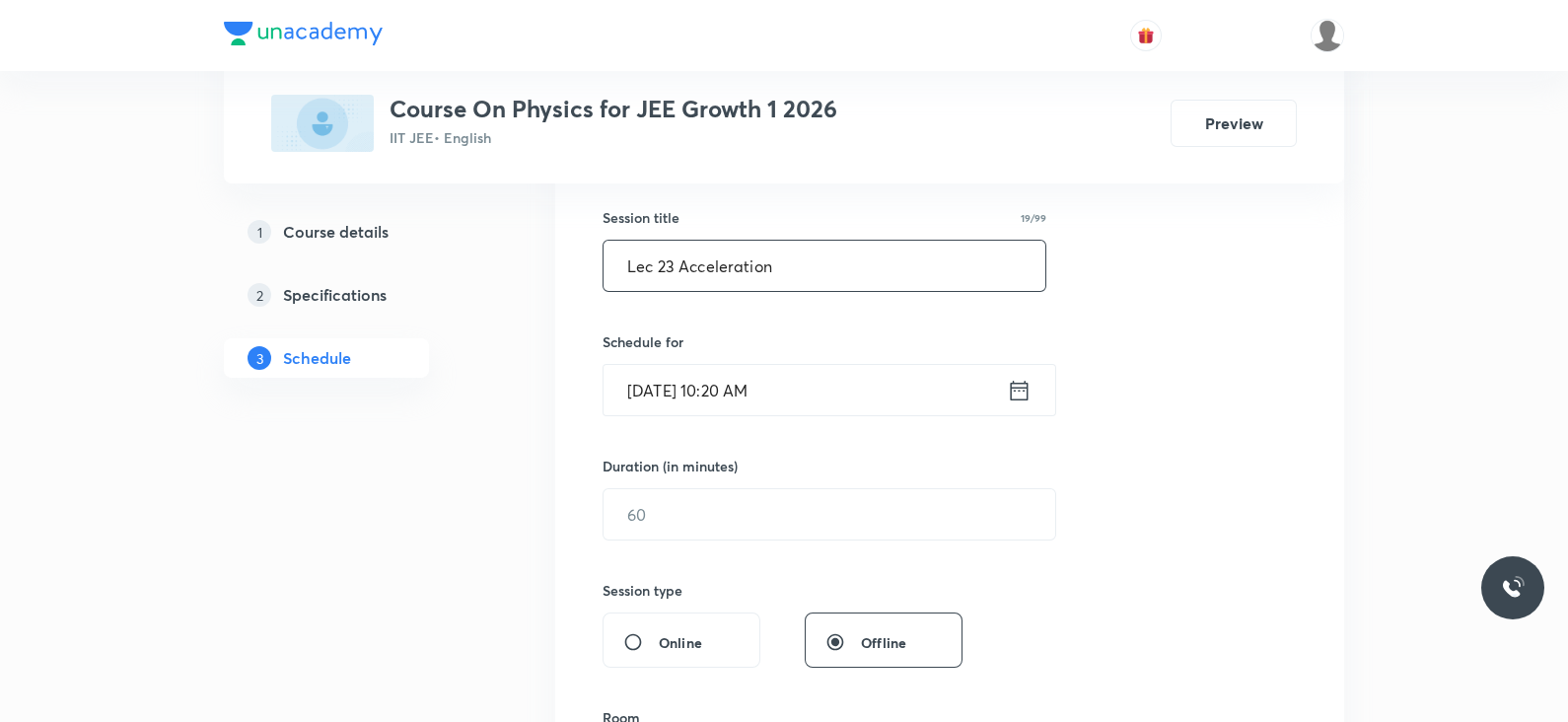
scroll to position [355, 0]
type input "Lec 23 Acceleration"
click at [1010, 392] on icon at bounding box center [1019, 387] width 18 height 20
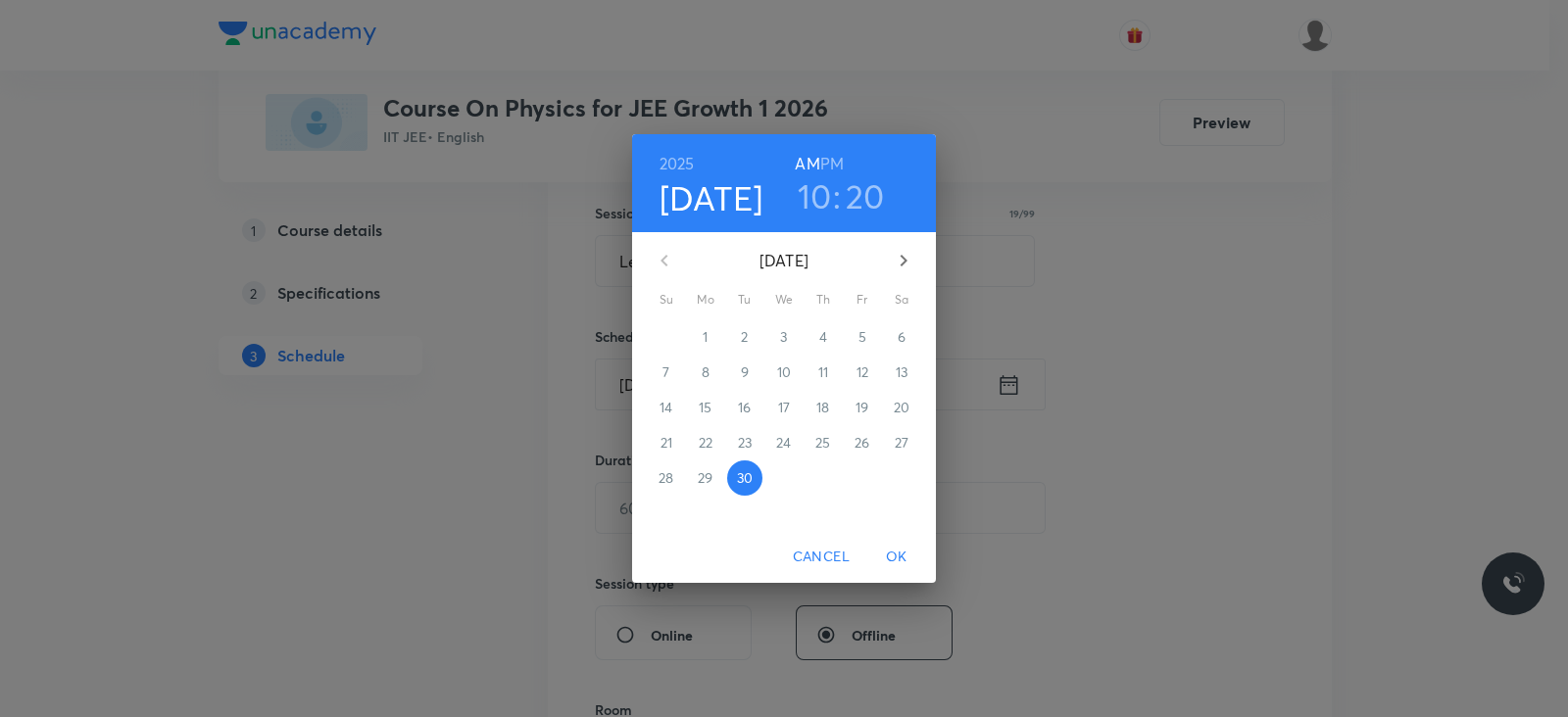
click at [806, 192] on h3 "10" at bounding box center [814, 196] width 34 height 41
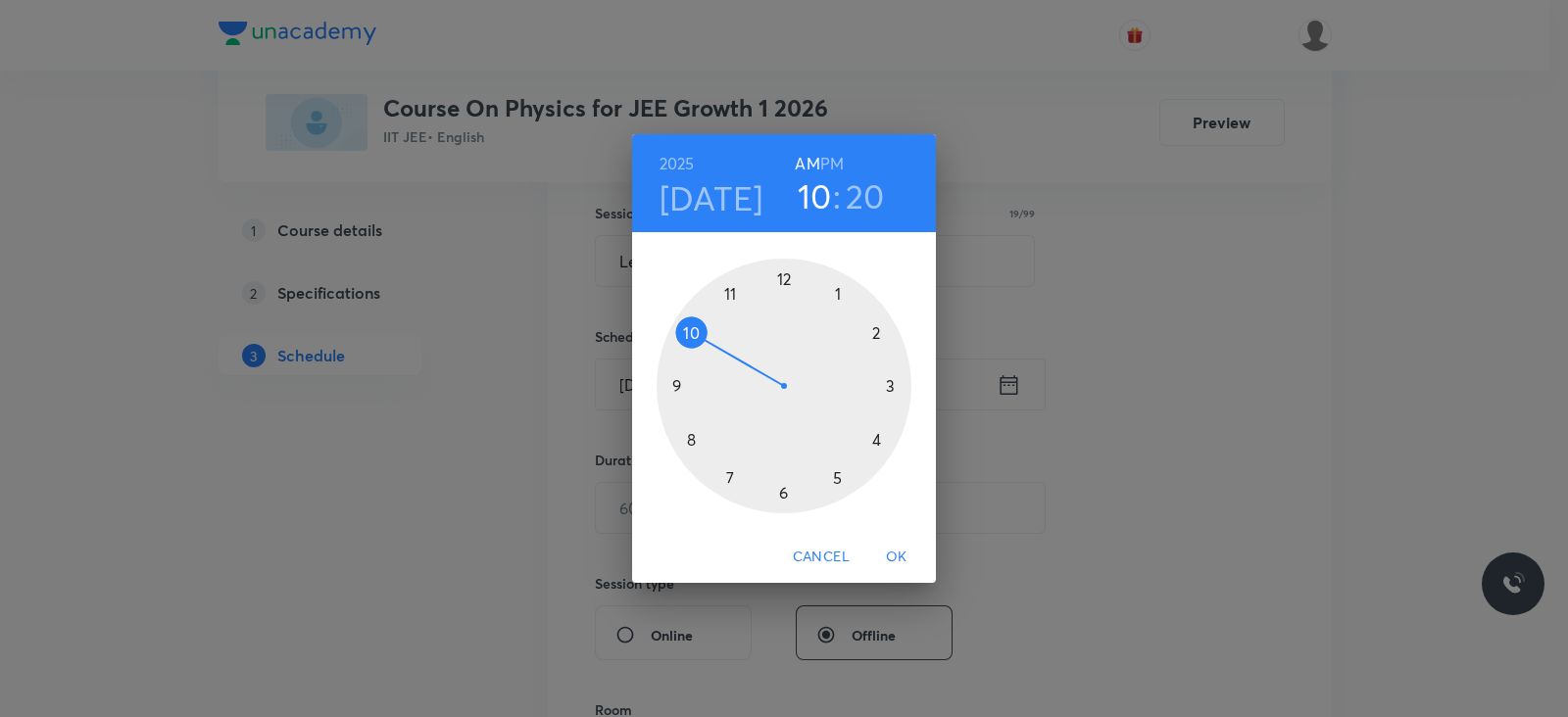
click at [730, 293] on div at bounding box center [783, 385] width 254 height 254
click at [692, 438] on div at bounding box center [783, 385] width 254 height 254
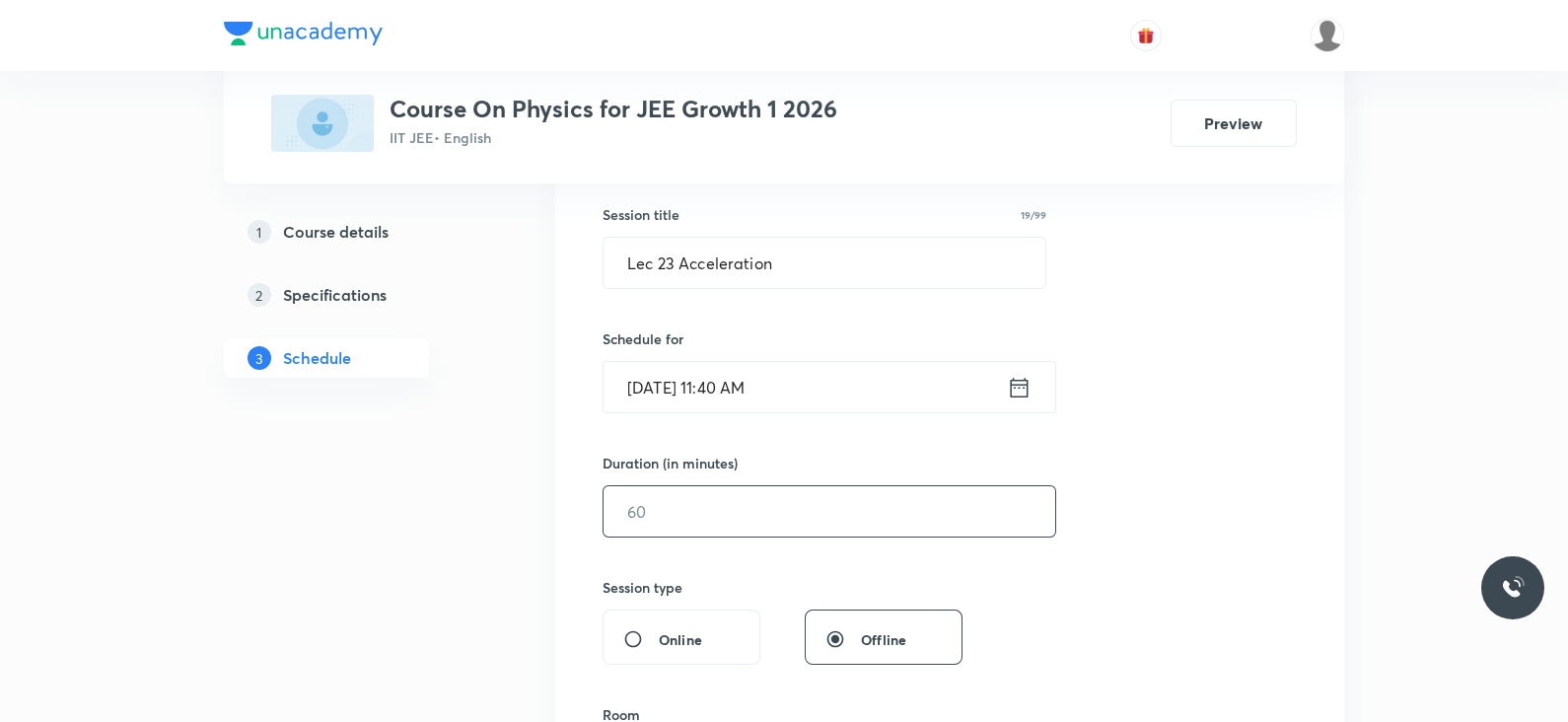
click at [699, 519] on input "text" at bounding box center [828, 511] width 452 height 50
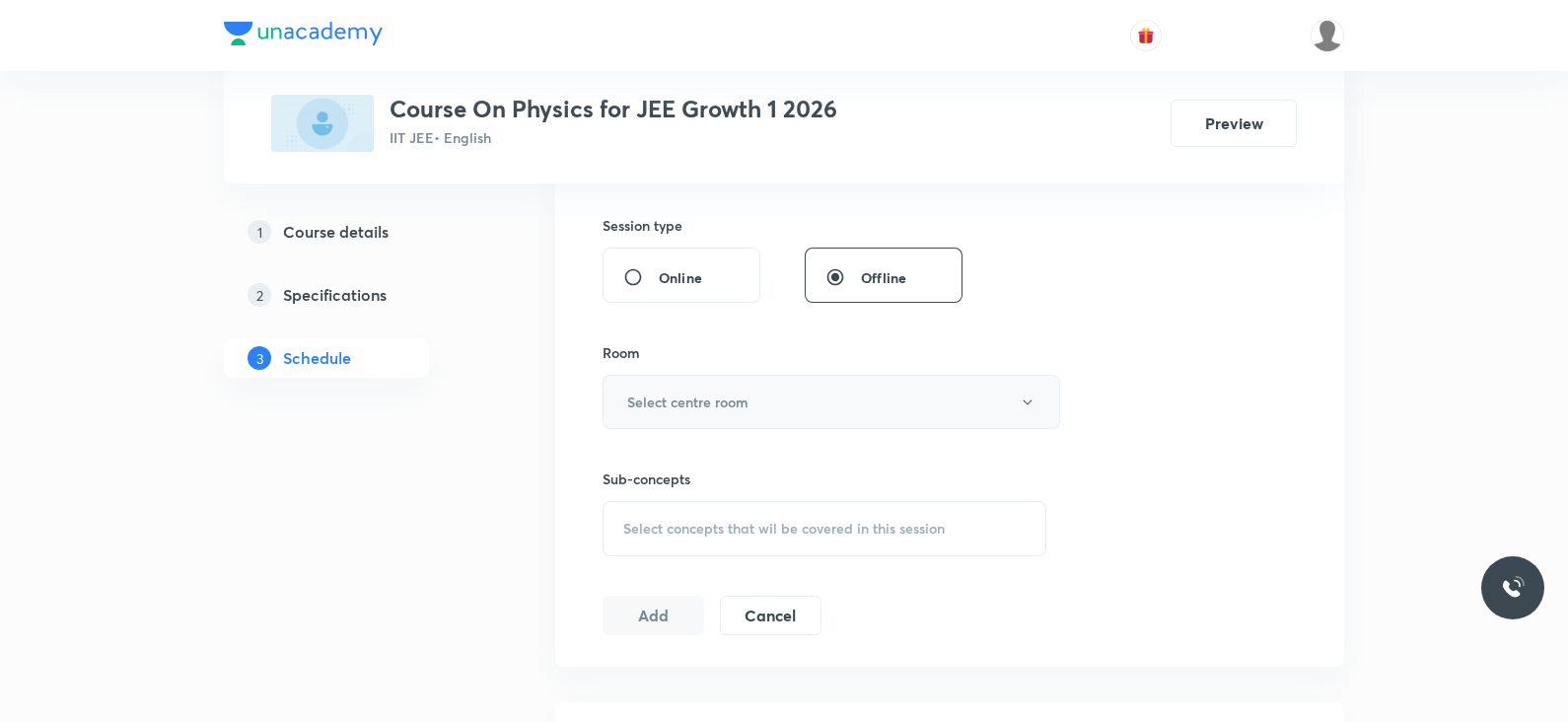
scroll to position [725, 0]
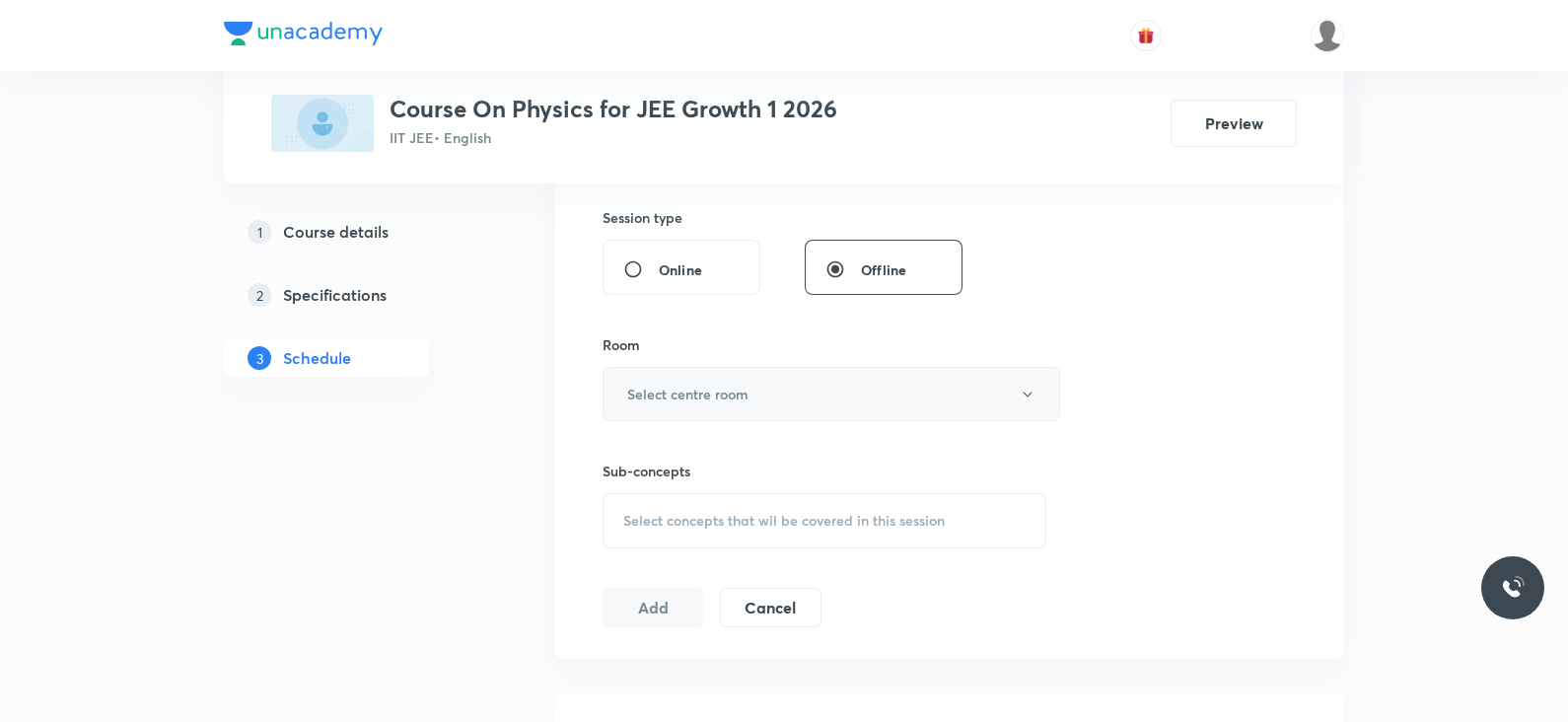
type input "70"
click at [670, 384] on h6 "Select centre room" at bounding box center [687, 394] width 122 height 21
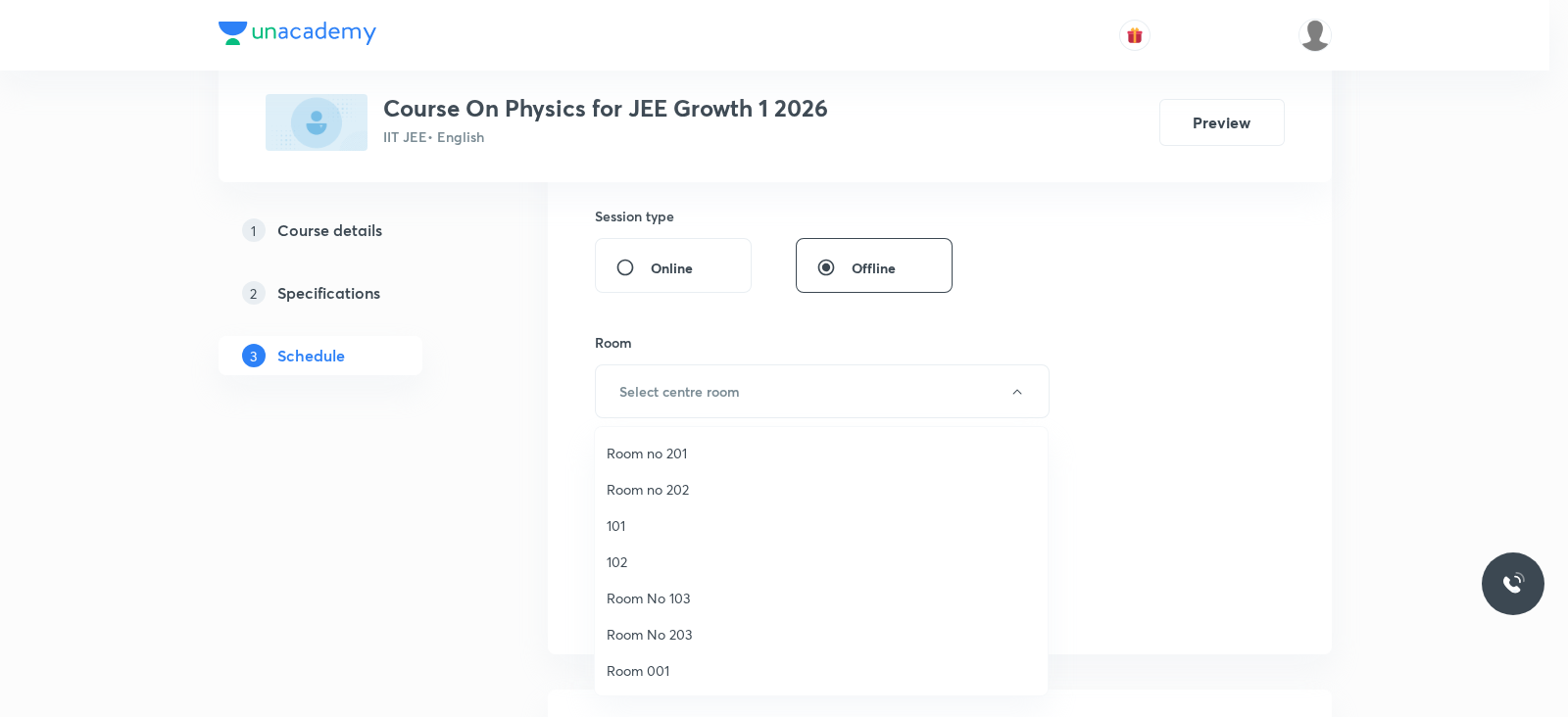
click at [678, 476] on li "Room no 202" at bounding box center [820, 489] width 453 height 36
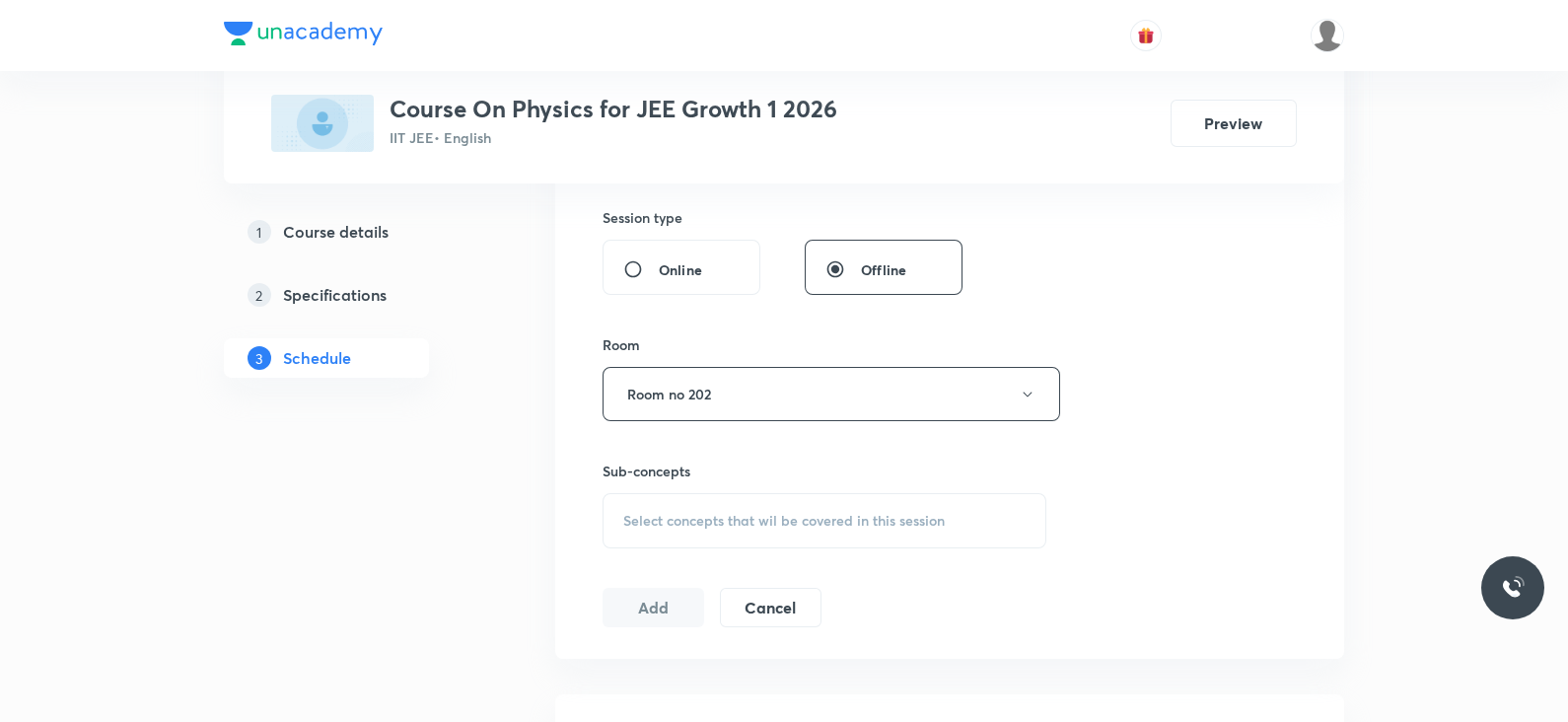
click at [727, 522] on span "Select concepts that wil be covered in this session" at bounding box center [783, 521] width 321 height 16
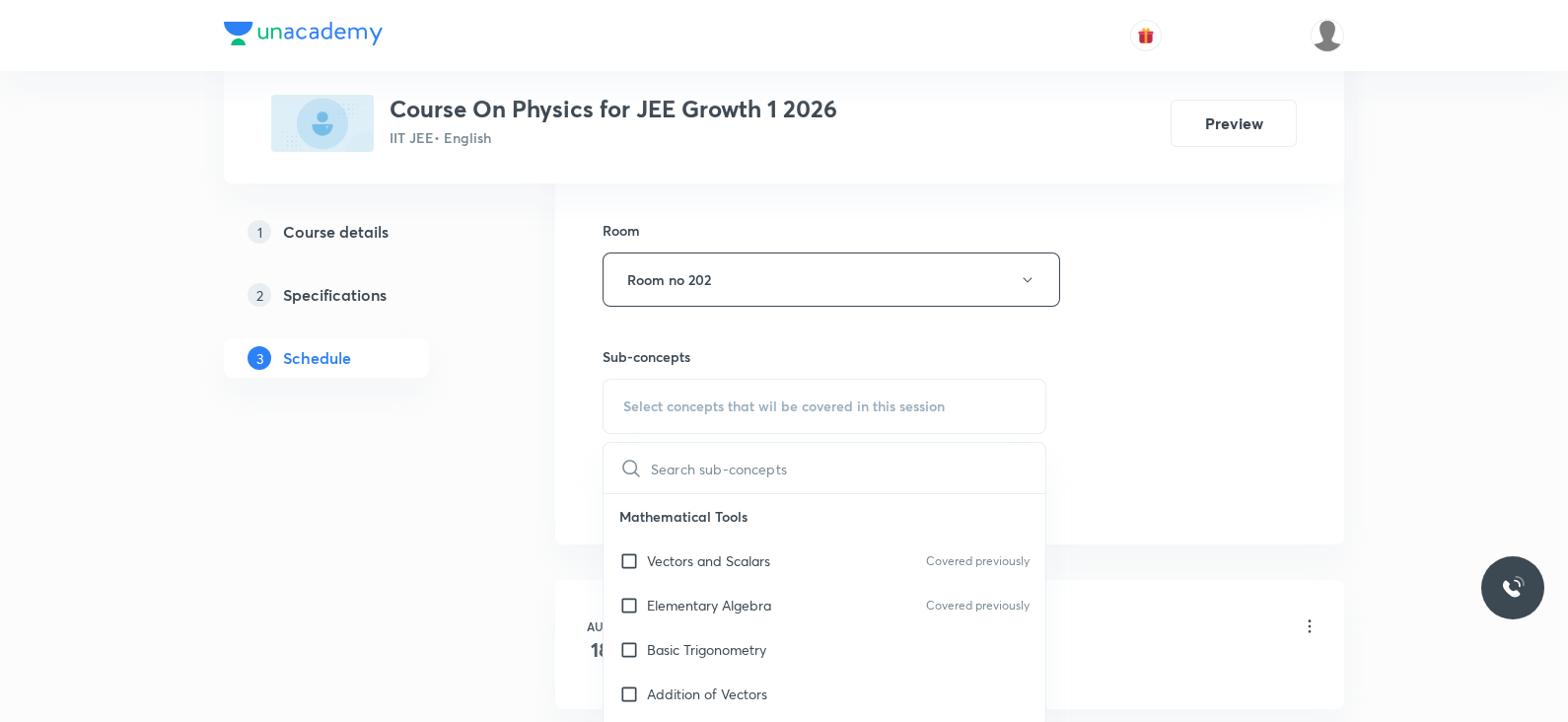
scroll to position [846, 0]
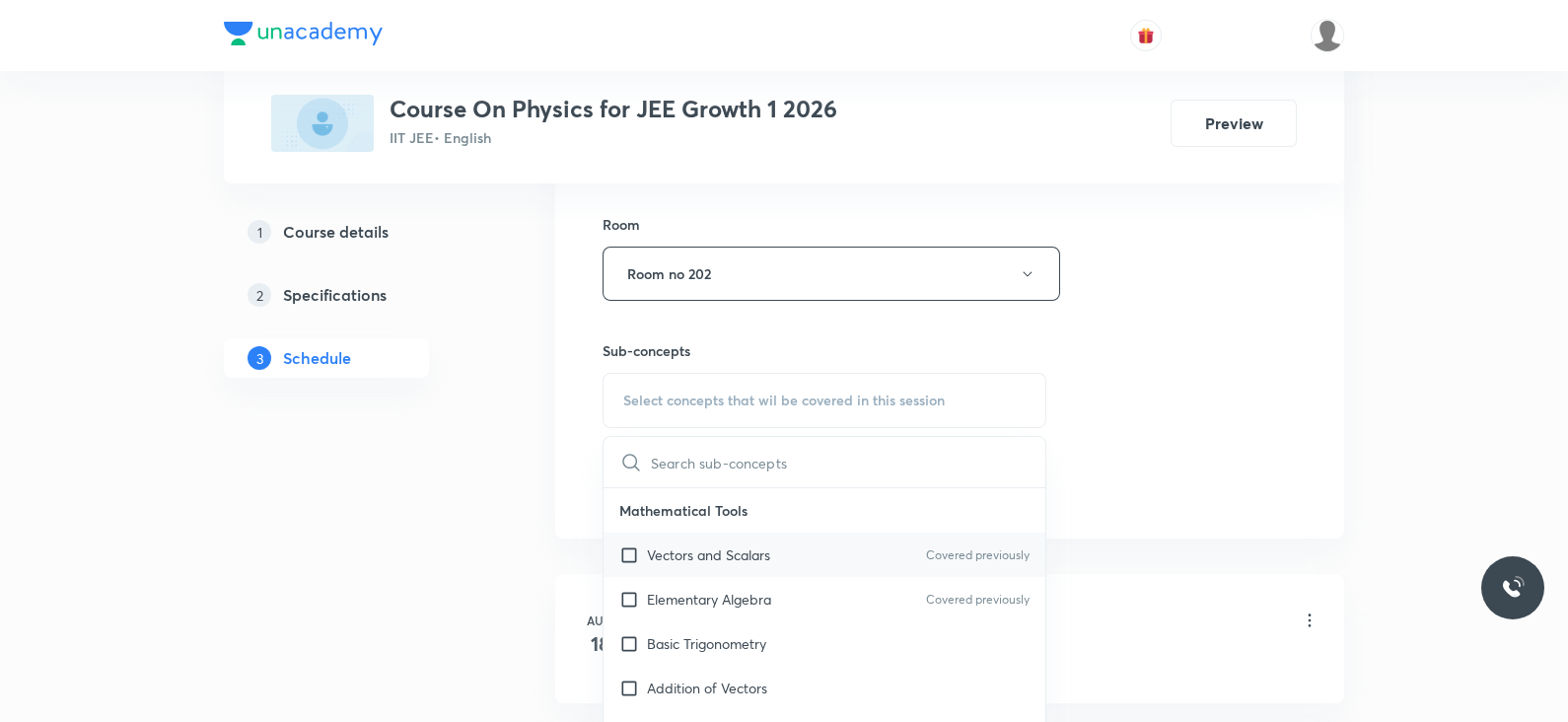
click at [715, 545] on p "Vectors and Scalars" at bounding box center [708, 555] width 124 height 21
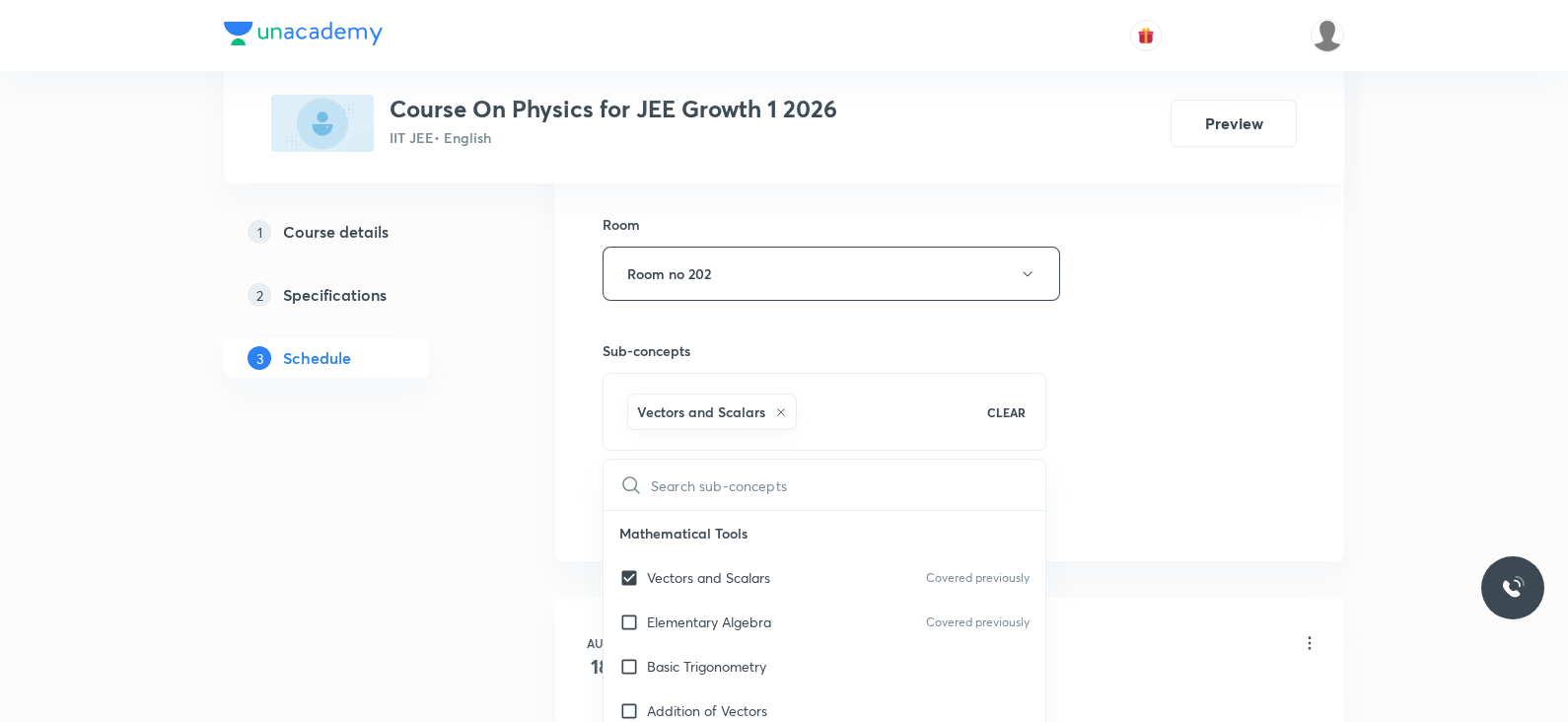
checkbox input "true"
click at [1139, 352] on div "Session 23 Live class Session title 19/99 Lec 23 Acceleration ​ Schedule for Se…" at bounding box center [949, 55] width 694 height 949
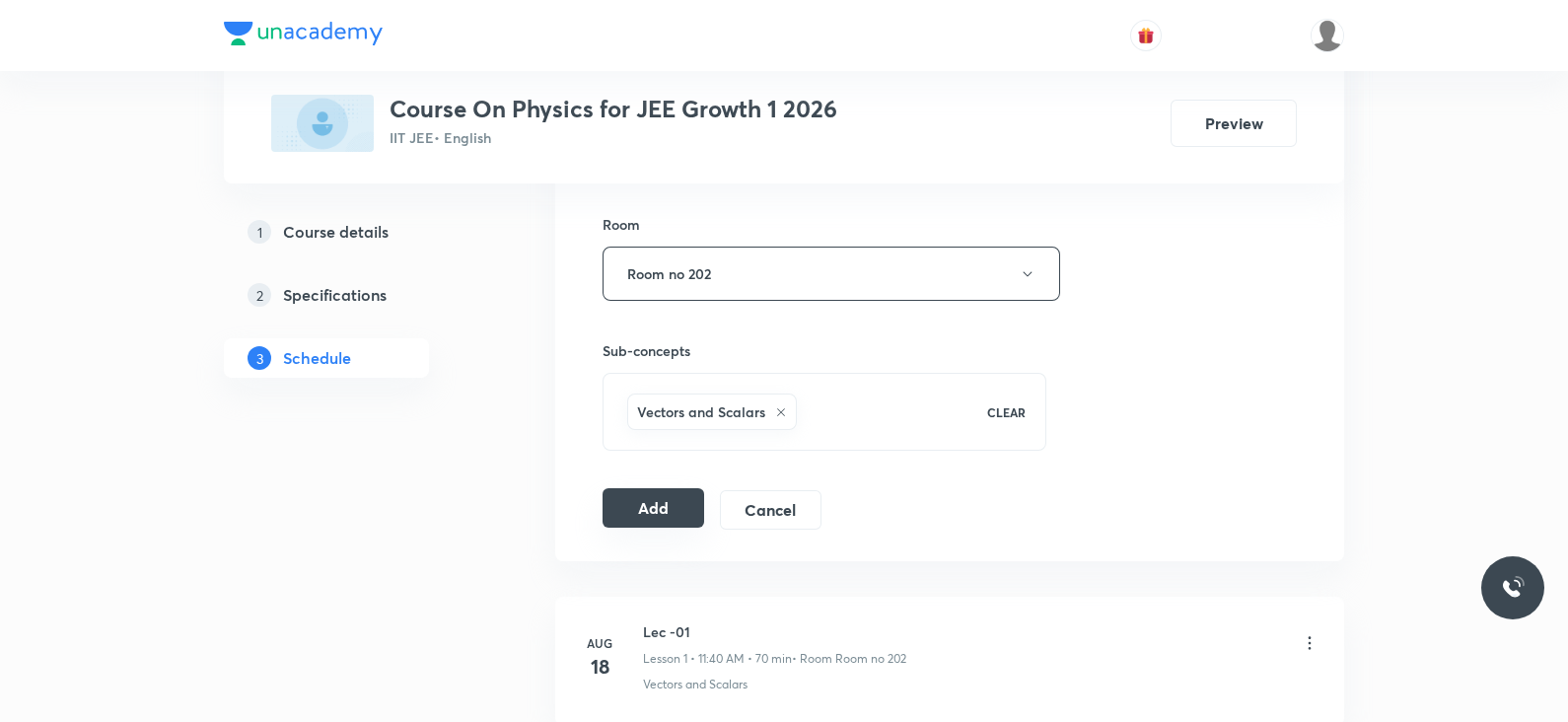
click at [636, 506] on button "Add" at bounding box center [653, 508] width 102 height 40
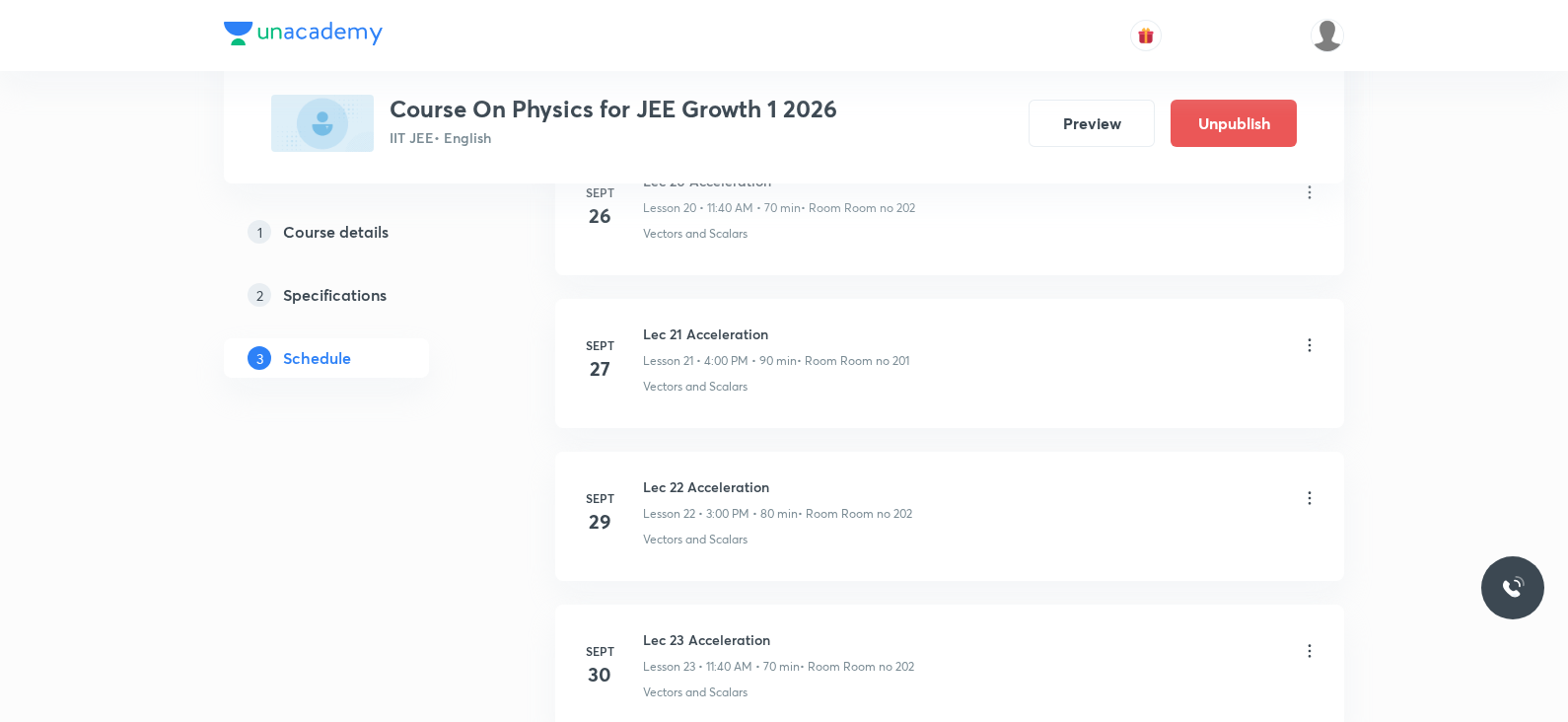
scroll to position [3462, 0]
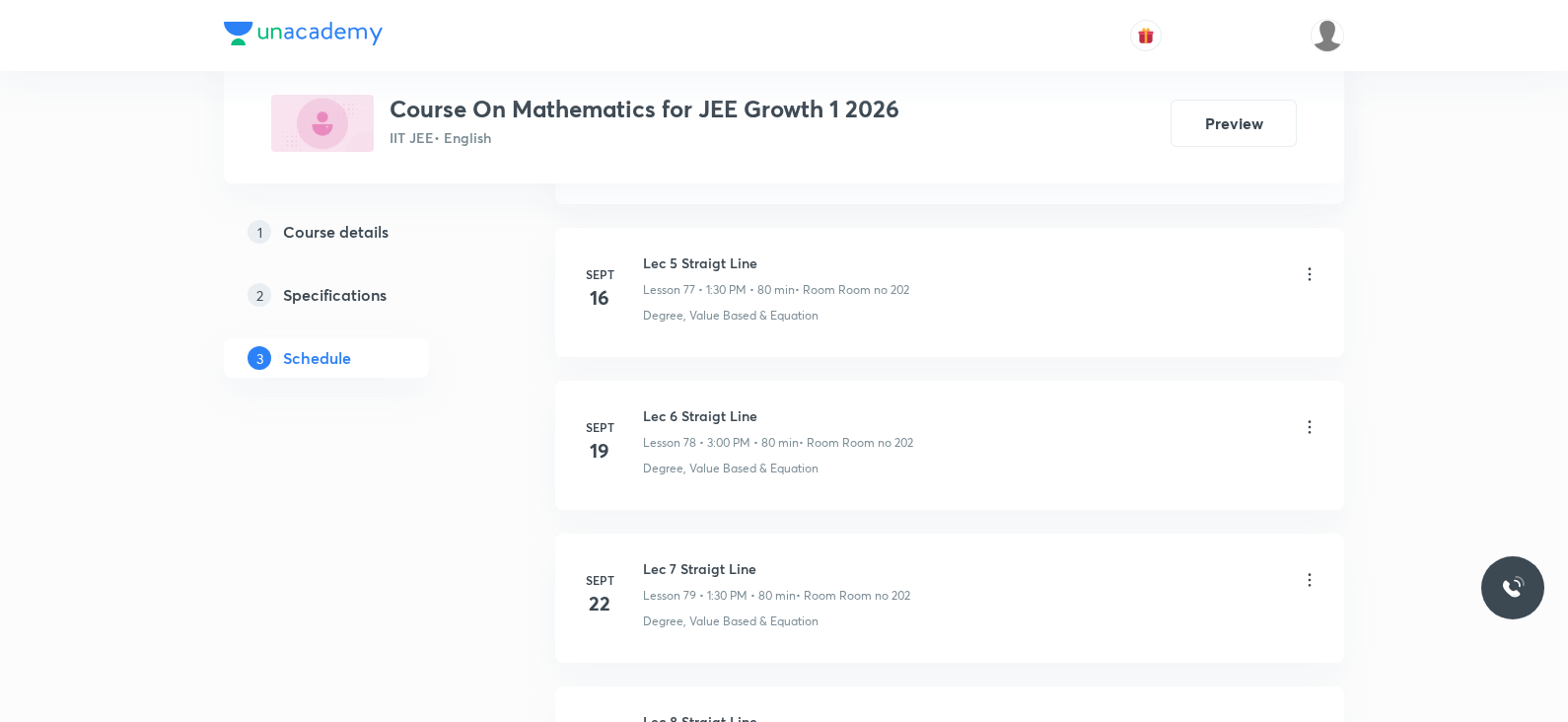
scroll to position [13492, 0]
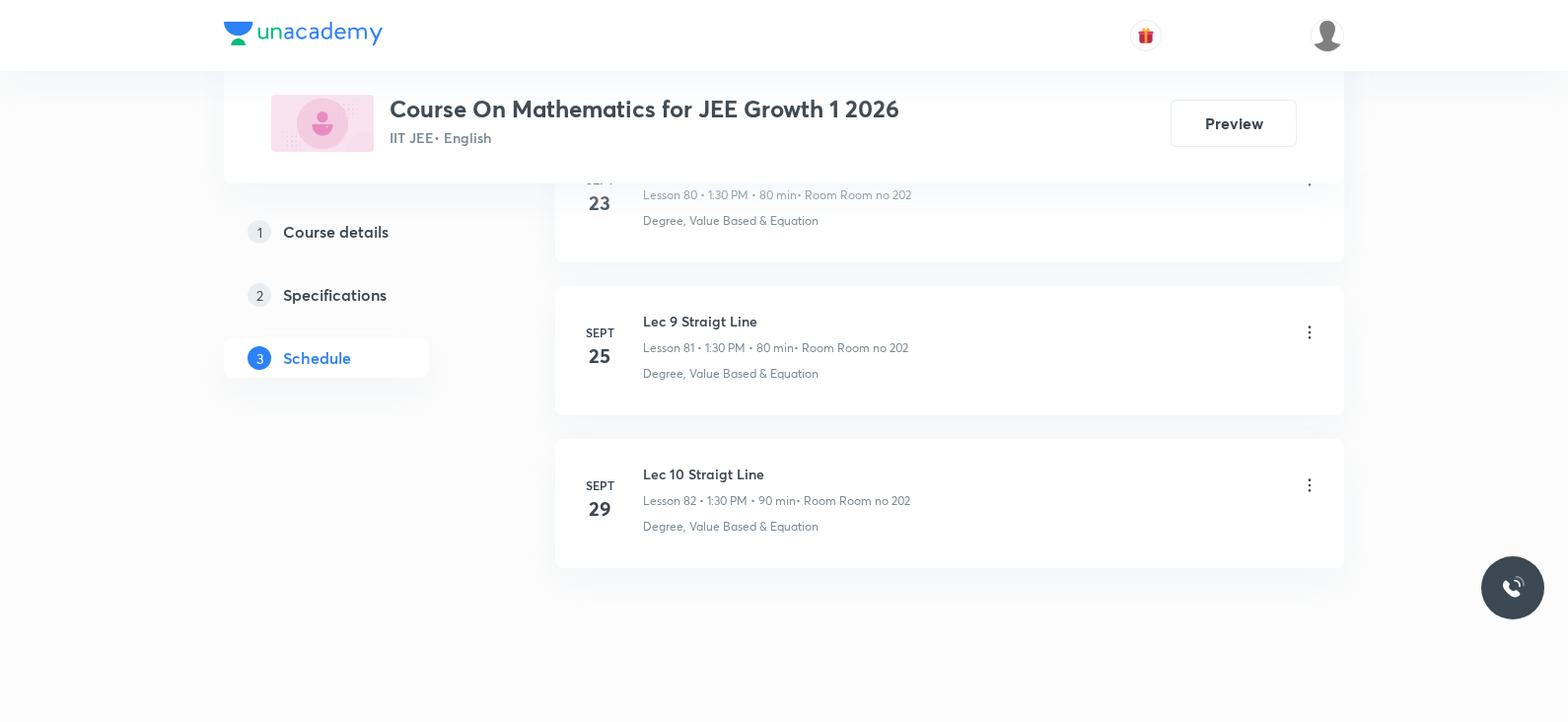
click at [718, 464] on h6 "Lec 10 Straigt Line" at bounding box center [776, 474] width 267 height 21
copy h6 "Lec 10 Straigt Line"
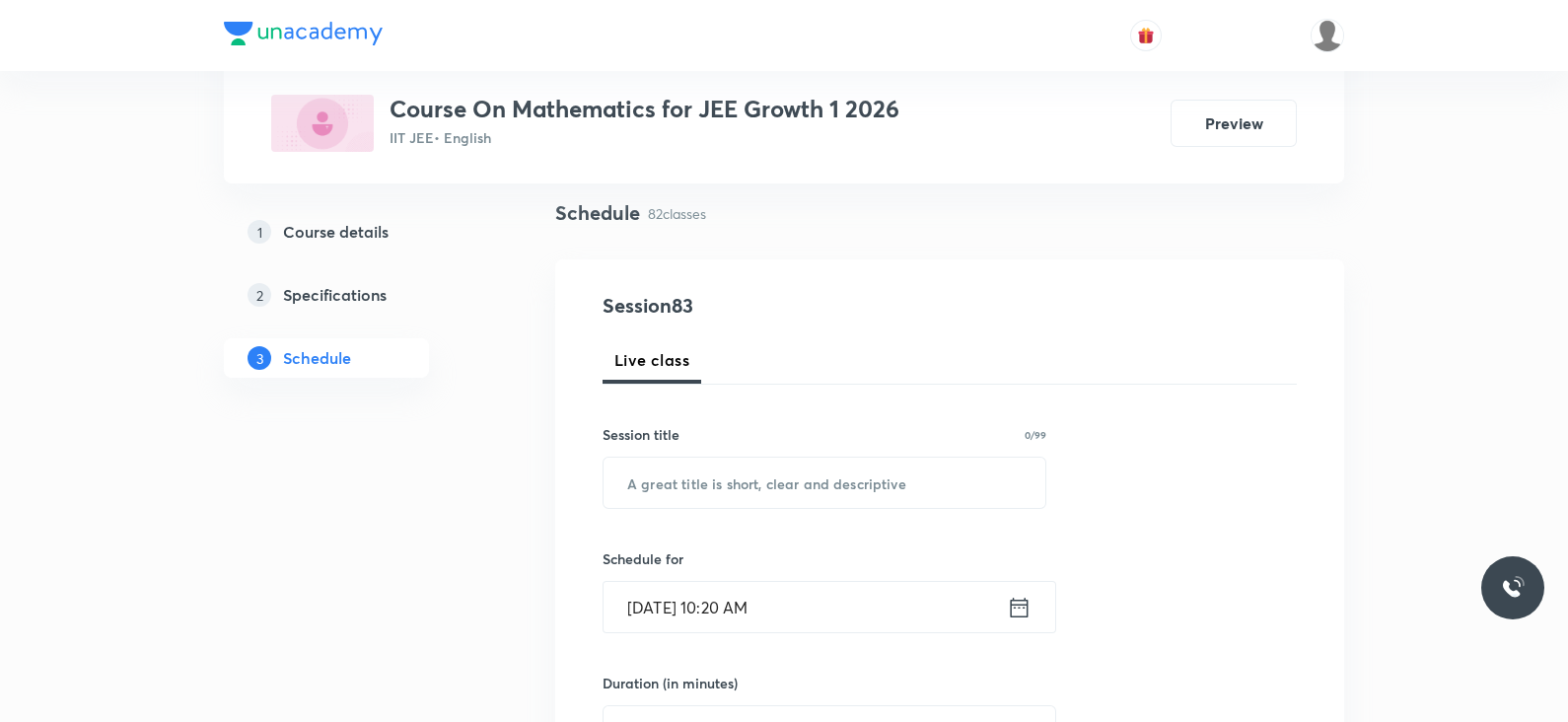
scroll to position [0, 0]
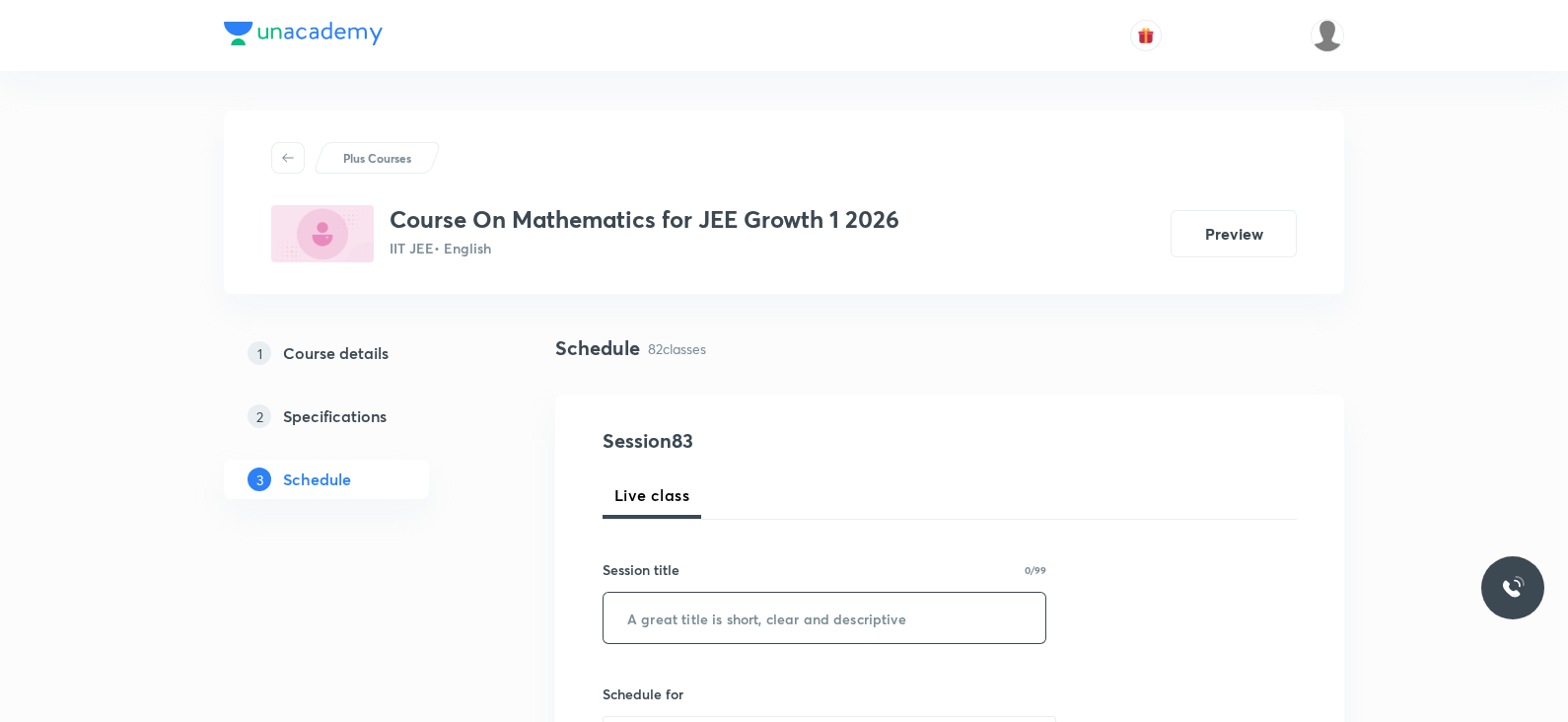
click at [677, 622] on input "text" at bounding box center [824, 617] width 442 height 50
paste input "Lec 10 Straigt Line"
click at [671, 620] on input "Lec 10 Straigt Line" at bounding box center [824, 617] width 442 height 50
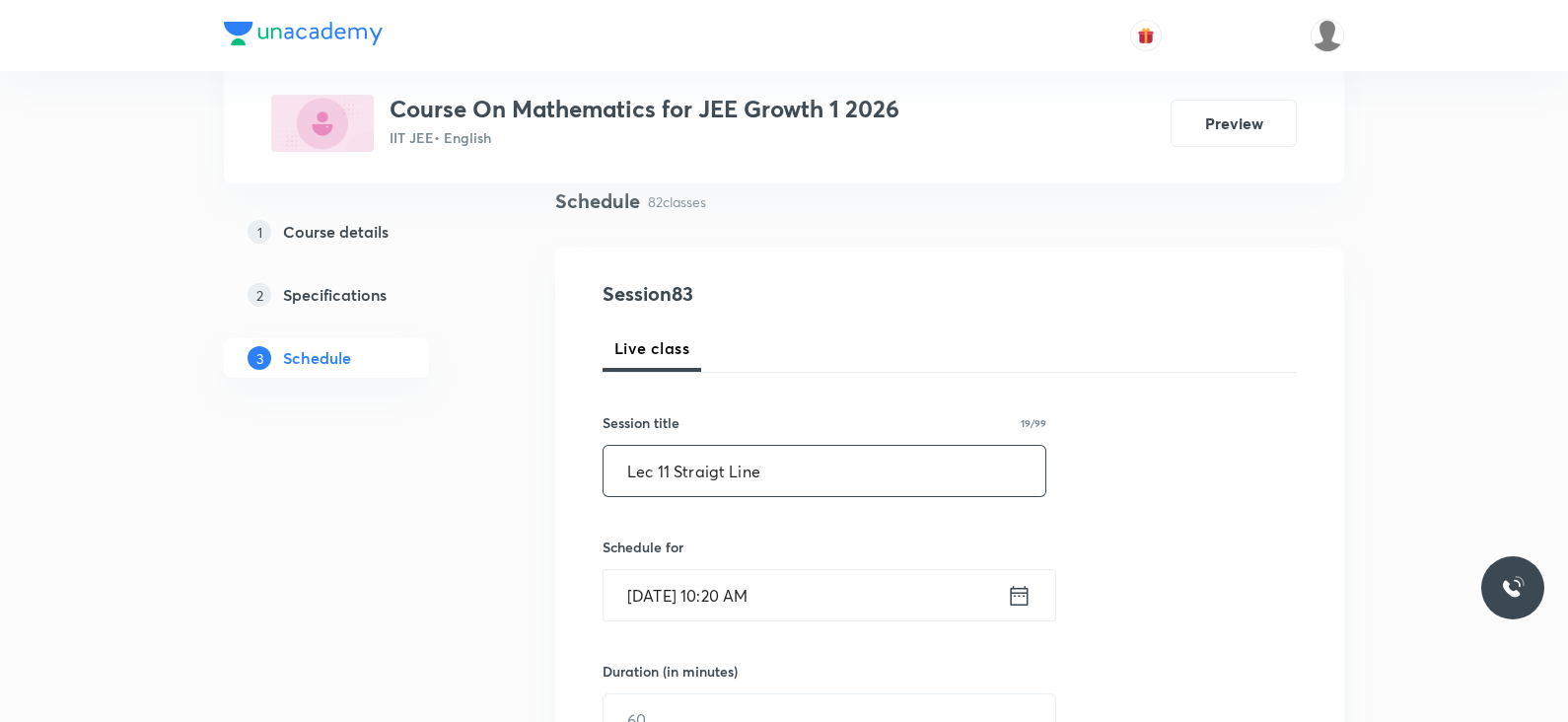
scroll to position [160, 0]
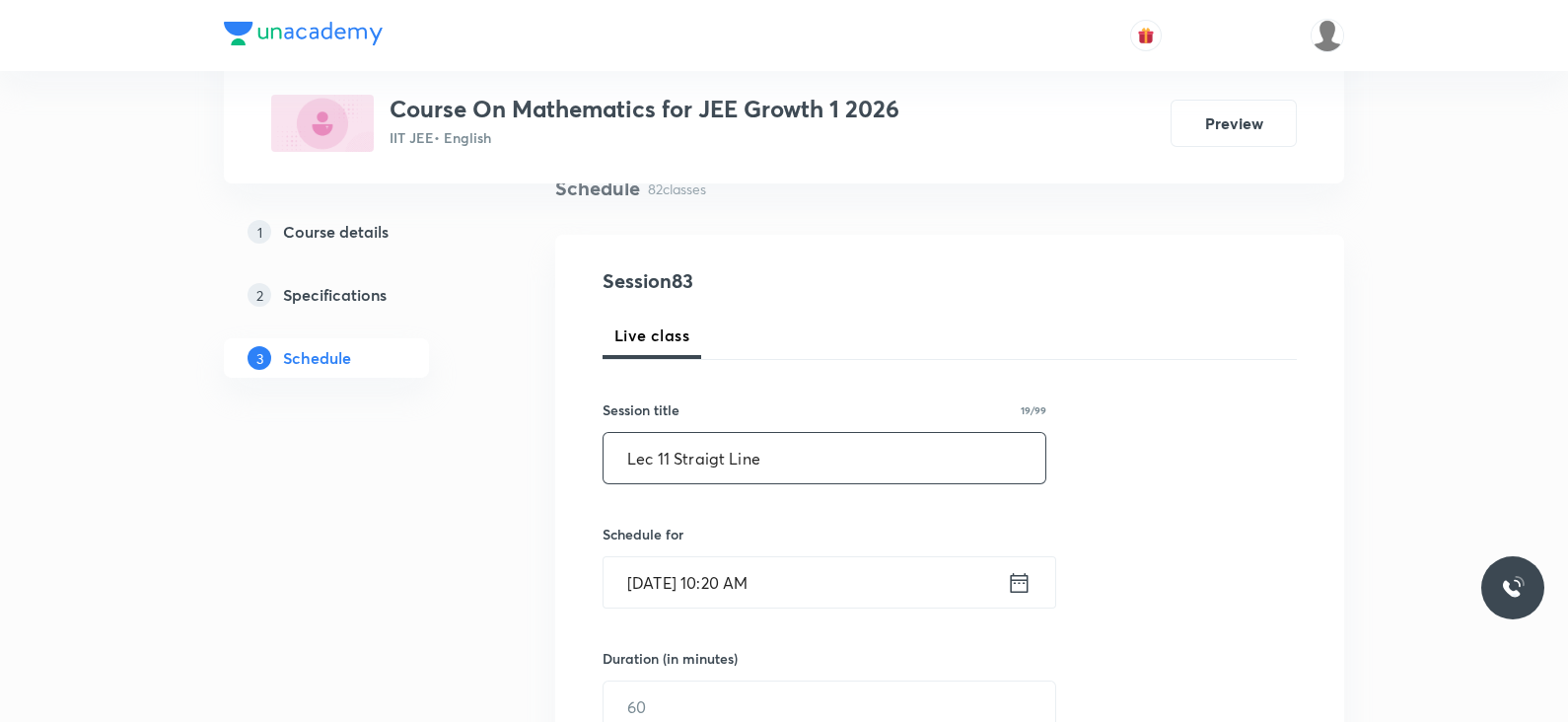
type input "Lec 11 Straigt Line"
click at [1016, 579] on icon at bounding box center [1019, 583] width 18 height 20
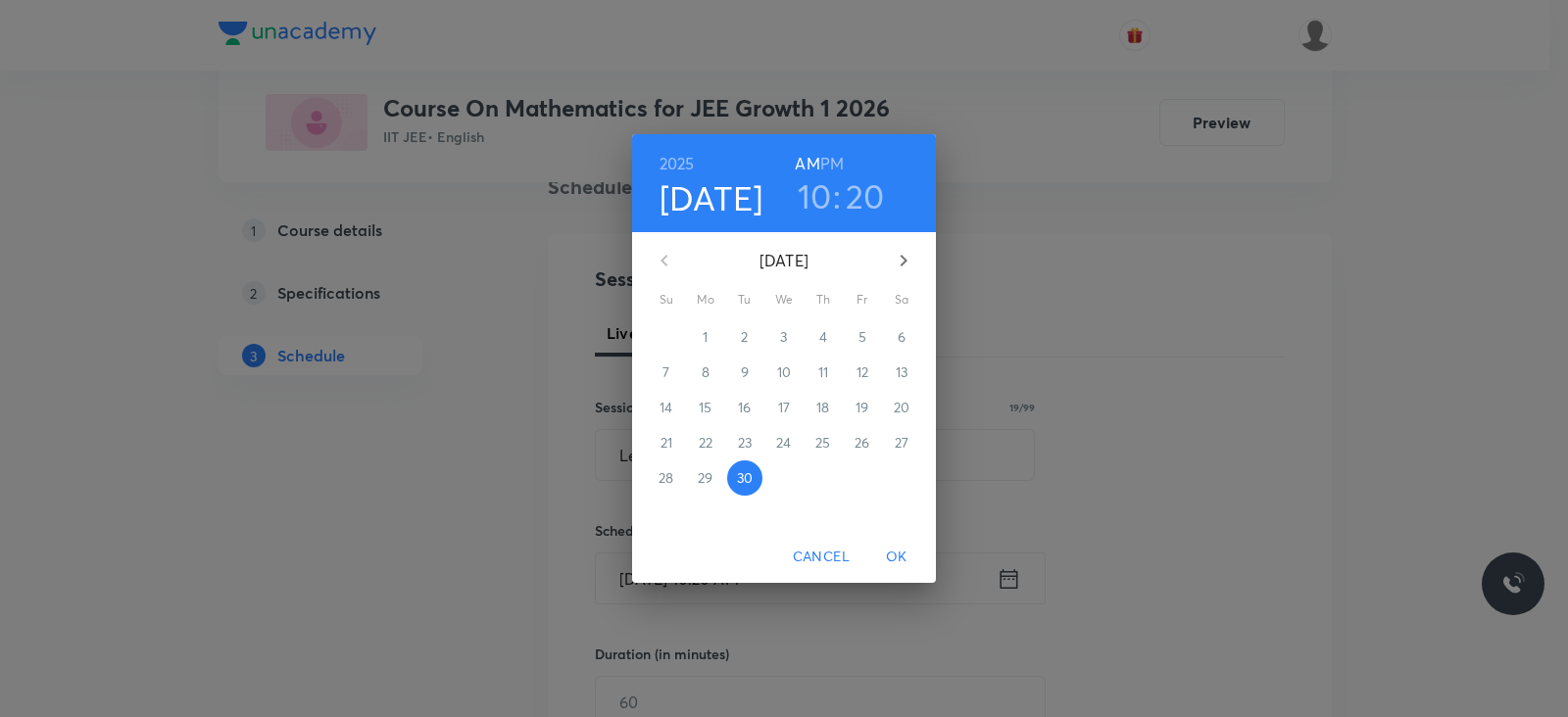
click at [834, 163] on h6 "PM" at bounding box center [832, 164] width 24 height 28
click at [815, 188] on h3 "10" at bounding box center [814, 196] width 34 height 41
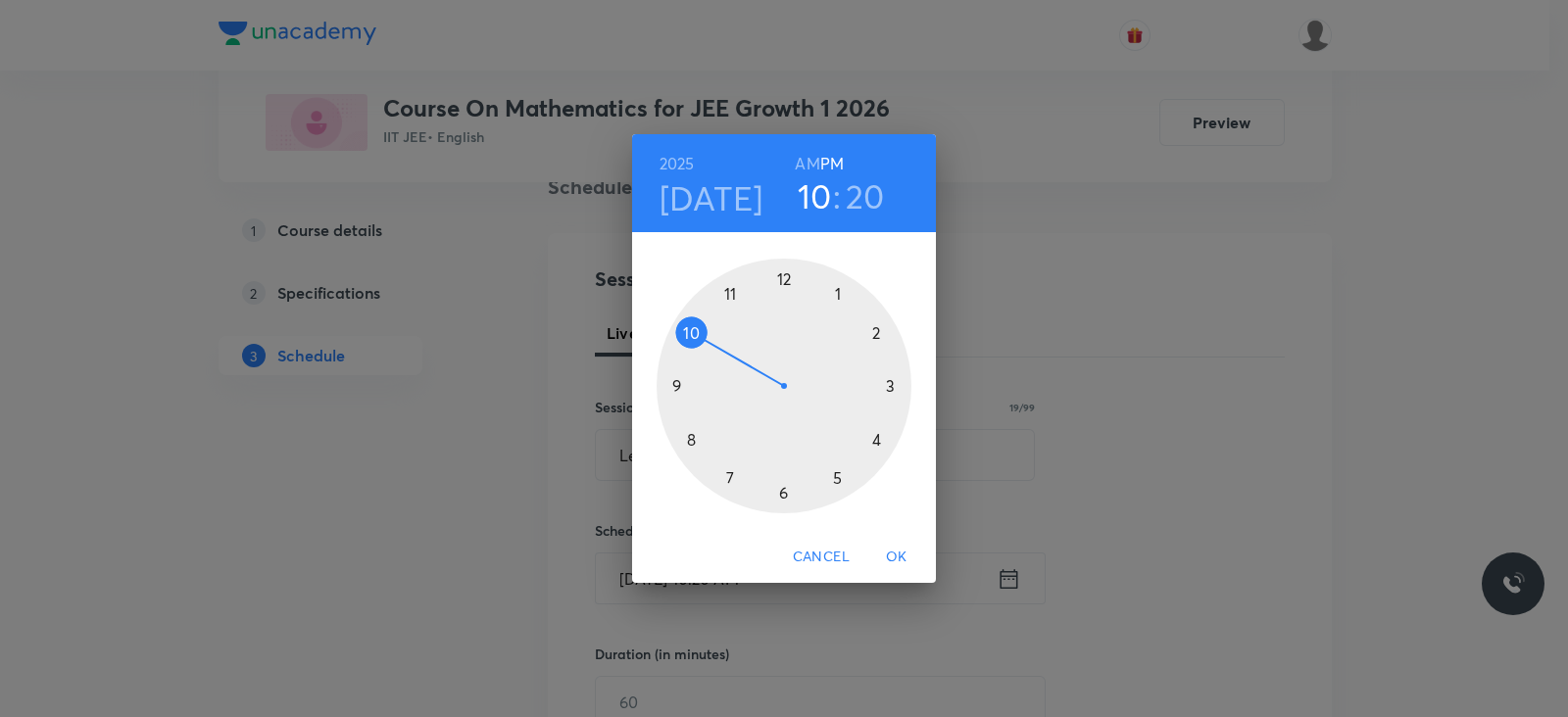
click at [838, 296] on div at bounding box center [783, 385] width 254 height 254
click at [781, 488] on div at bounding box center [783, 385] width 254 height 254
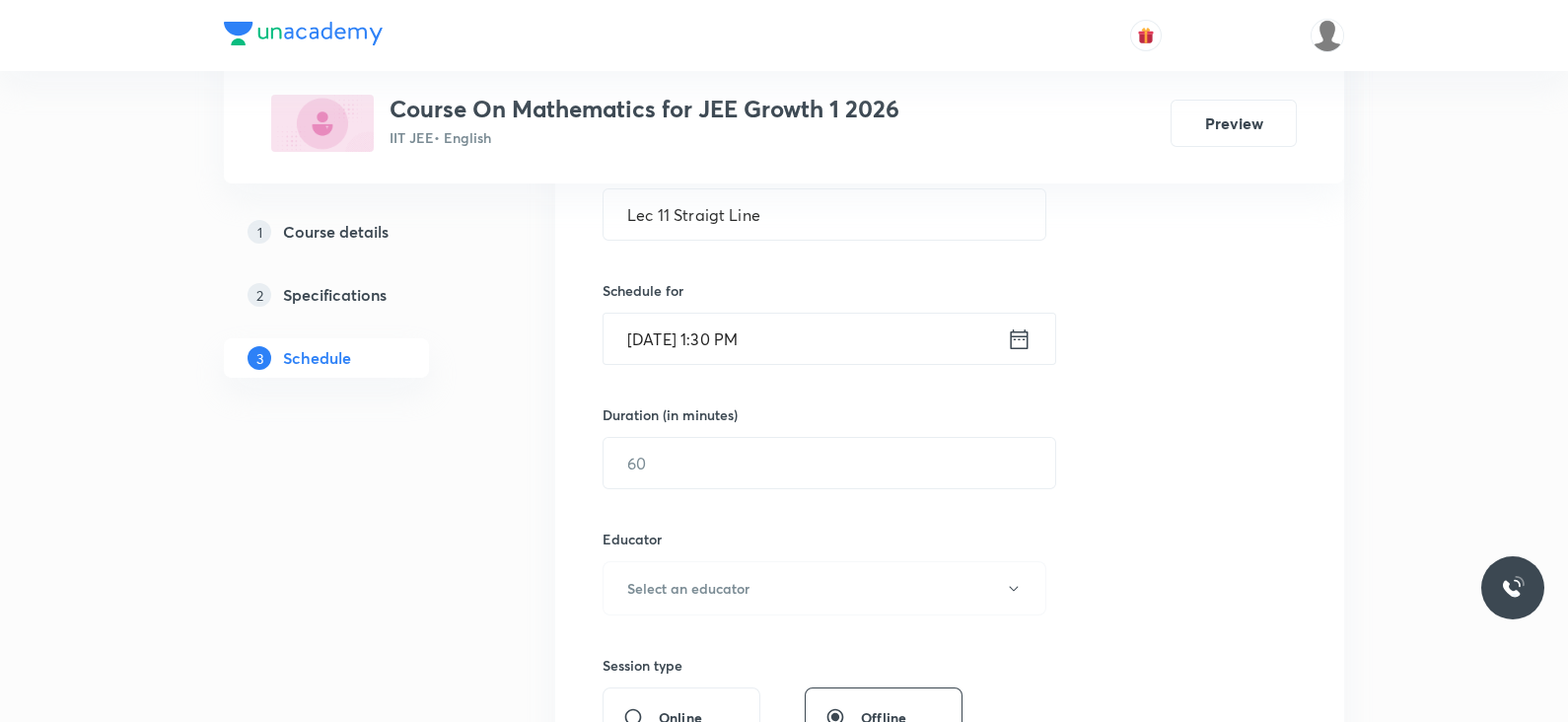
scroll to position [404, 0]
click at [700, 454] on input "text" at bounding box center [828, 463] width 452 height 50
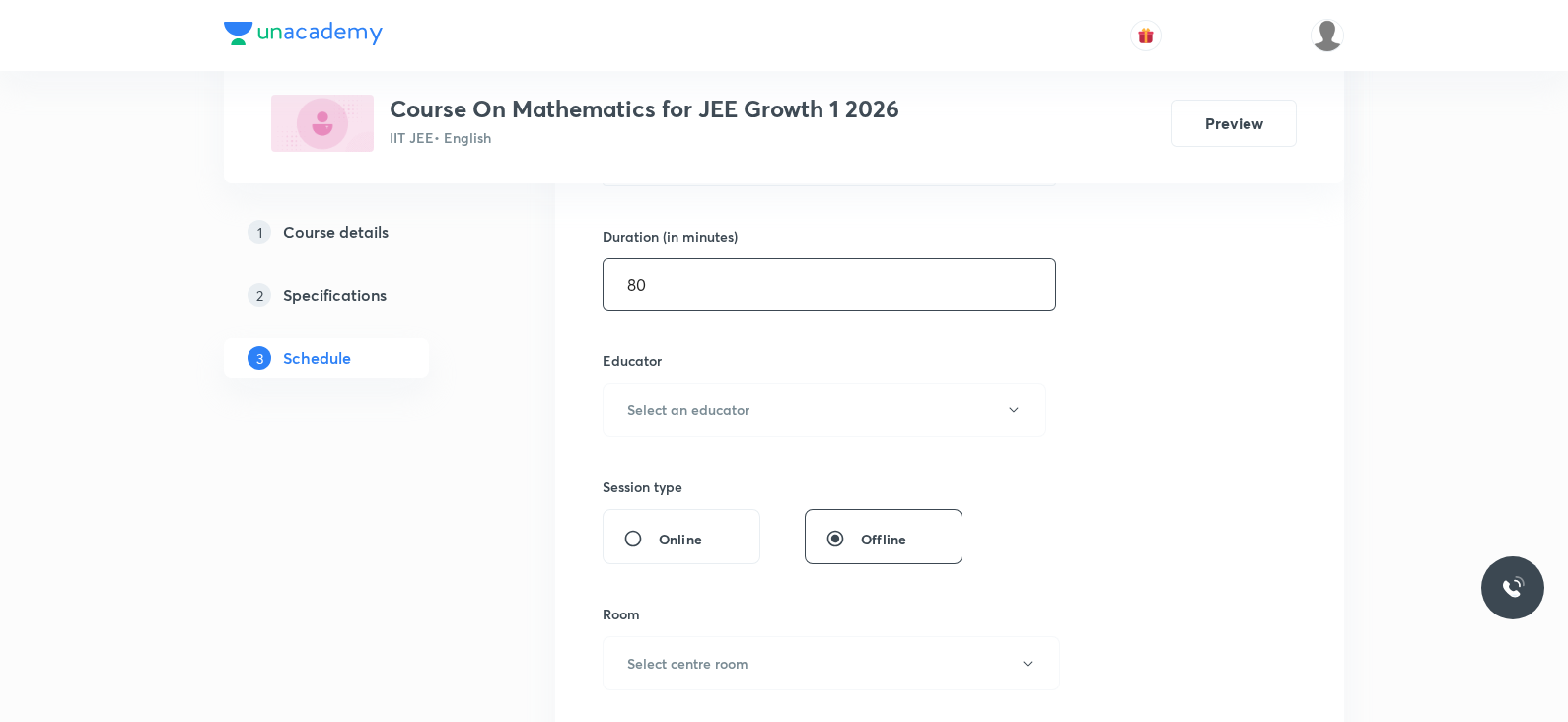
scroll to position [597, 0]
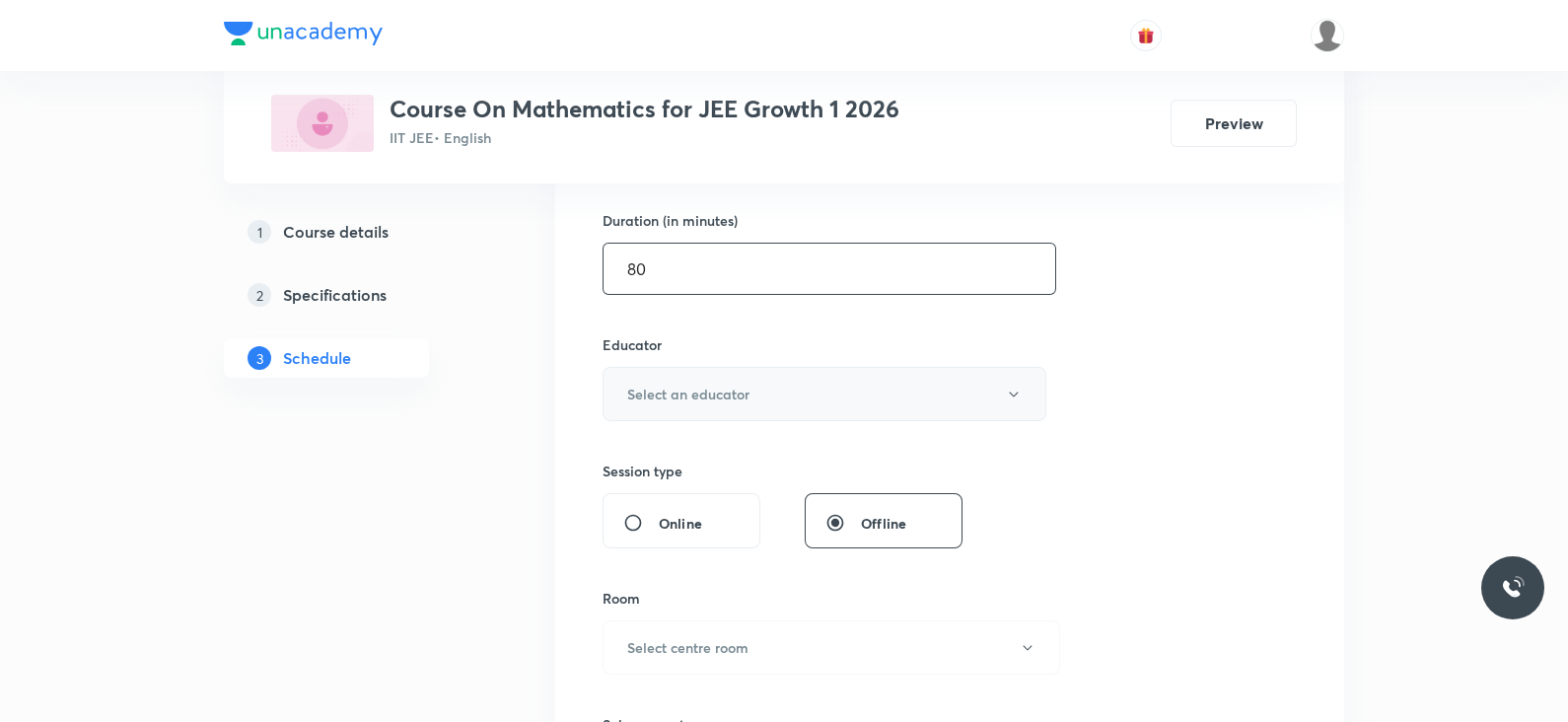
type input "80"
click at [684, 397] on h6 "Select an educator" at bounding box center [688, 394] width 123 height 21
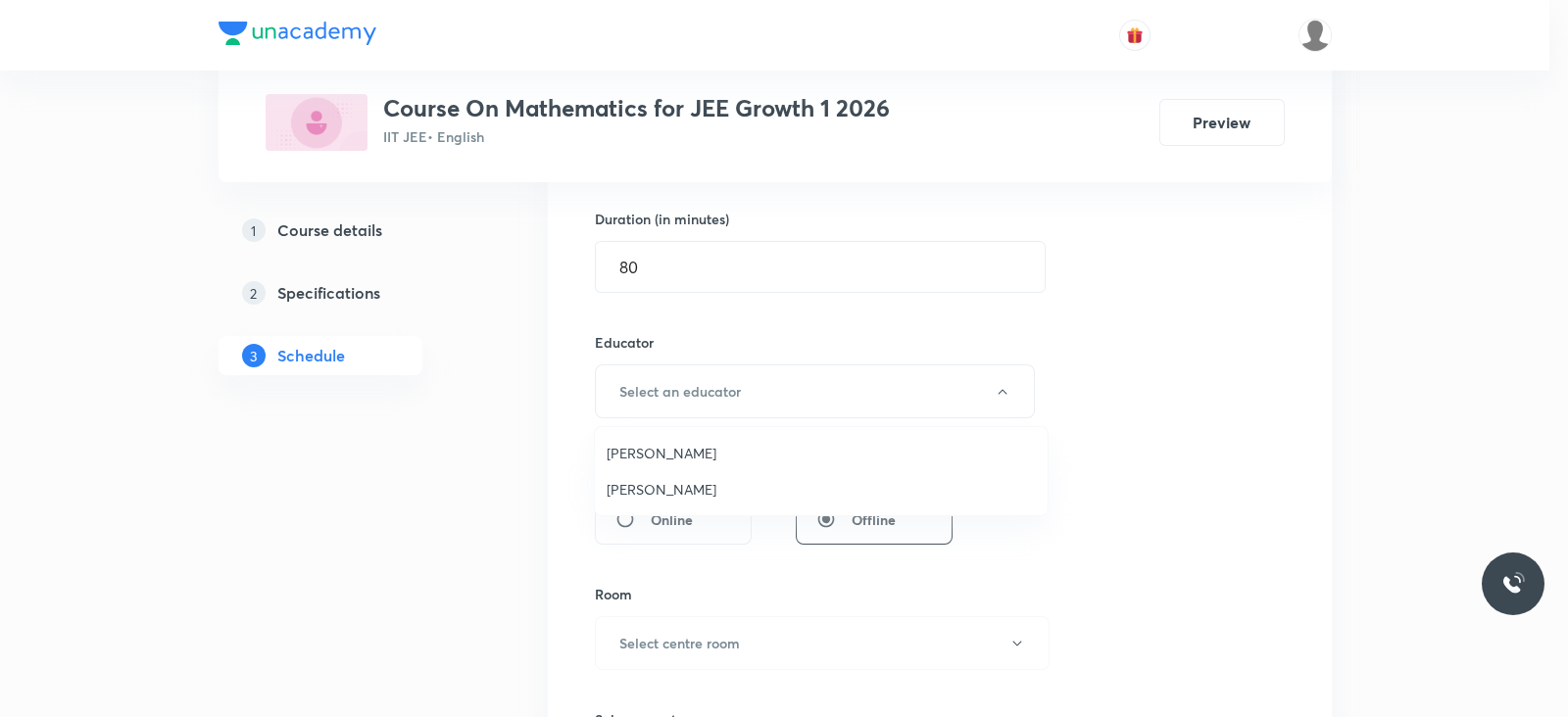
click at [646, 488] on span "[PERSON_NAME]" at bounding box center [820, 489] width 429 height 21
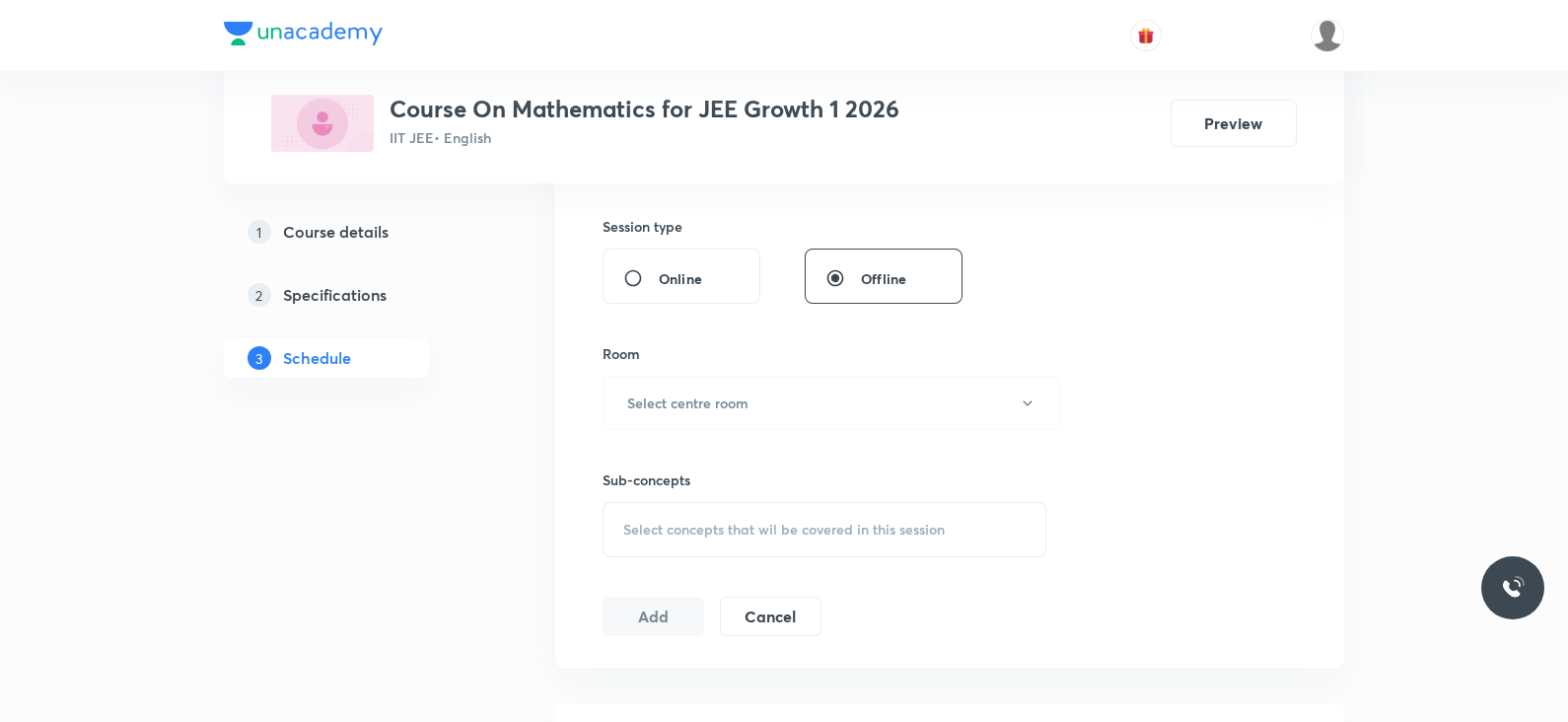
scroll to position [848, 0]
click at [697, 382] on button "Select centre room" at bounding box center [830, 398] width 458 height 54
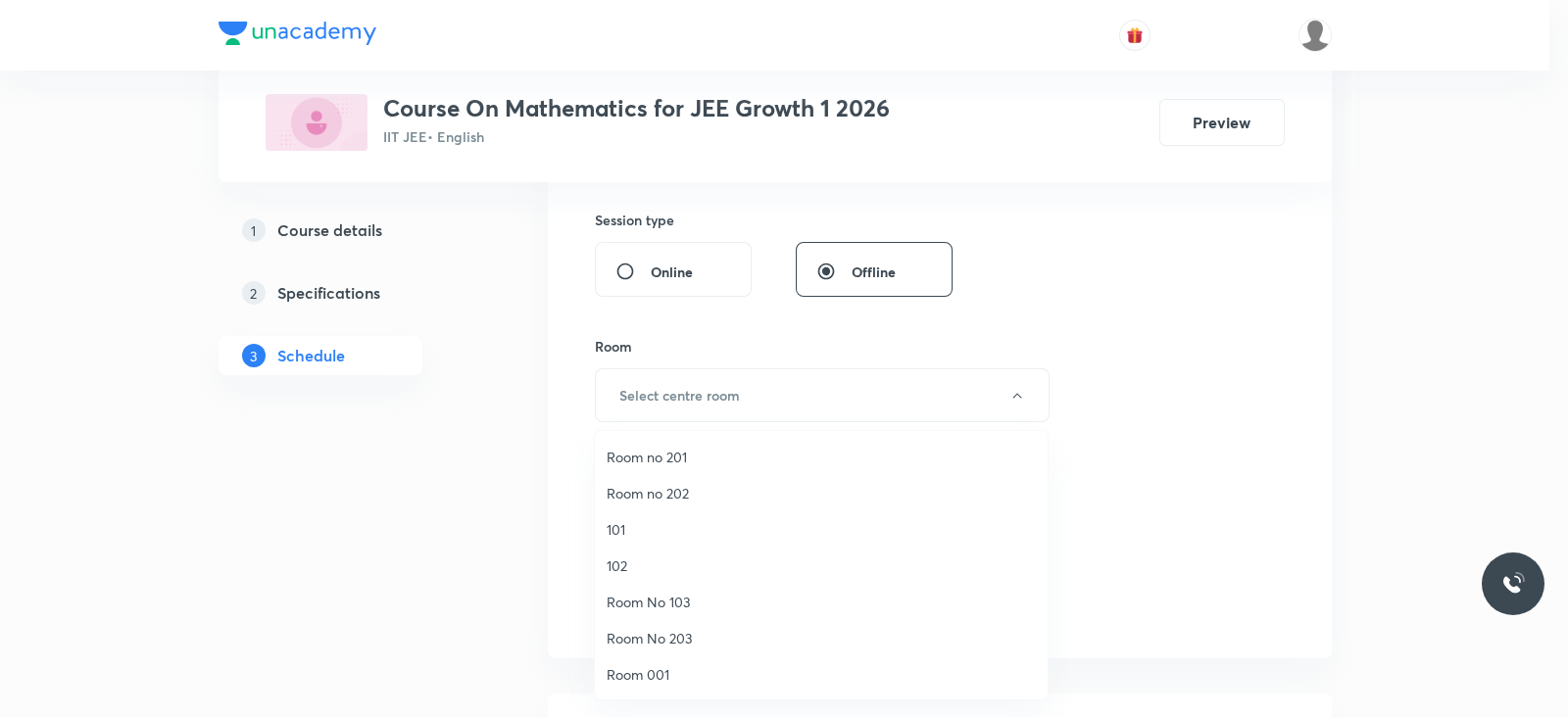
click at [660, 490] on span "Room no 202" at bounding box center [820, 493] width 429 height 21
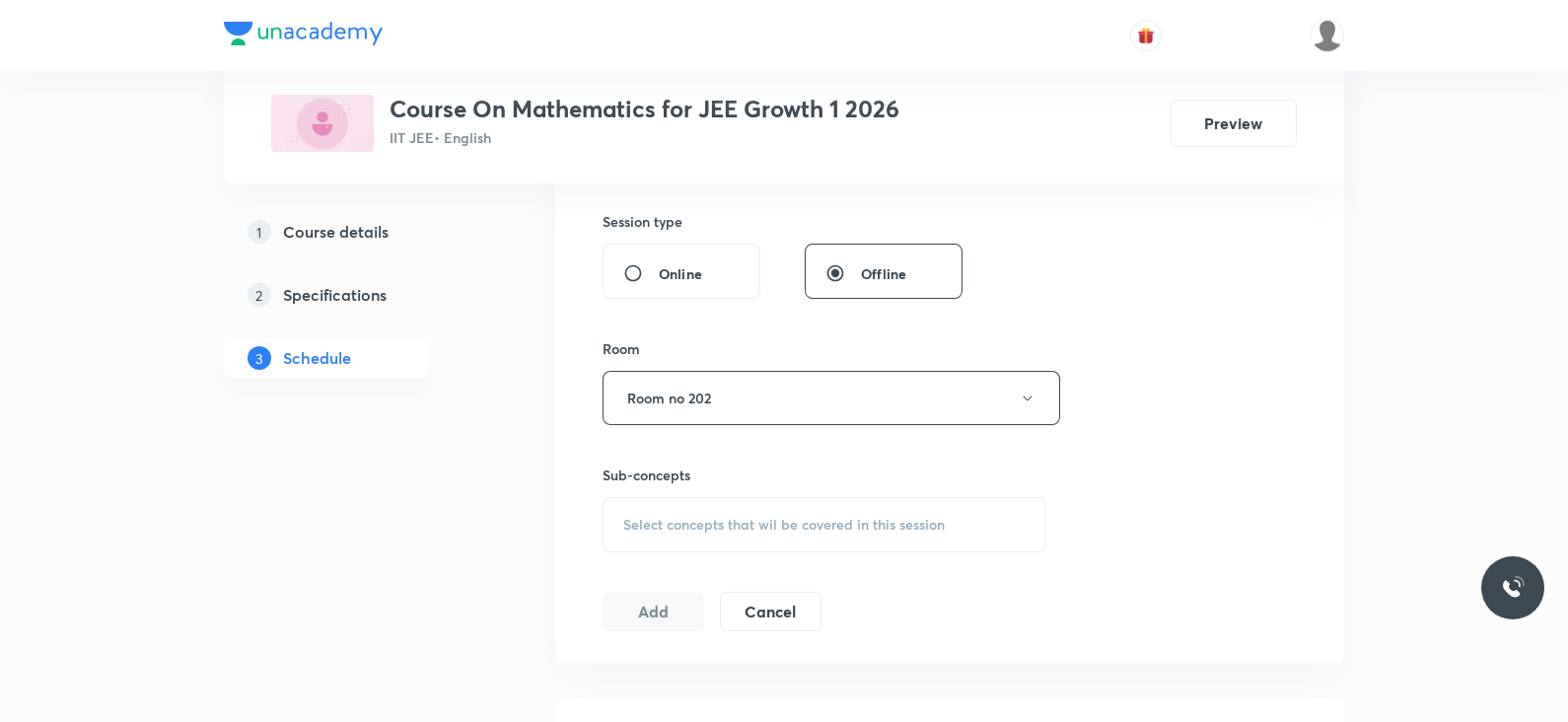
click at [700, 525] on span "Select concepts that wil be covered in this session" at bounding box center [783, 525] width 321 height 16
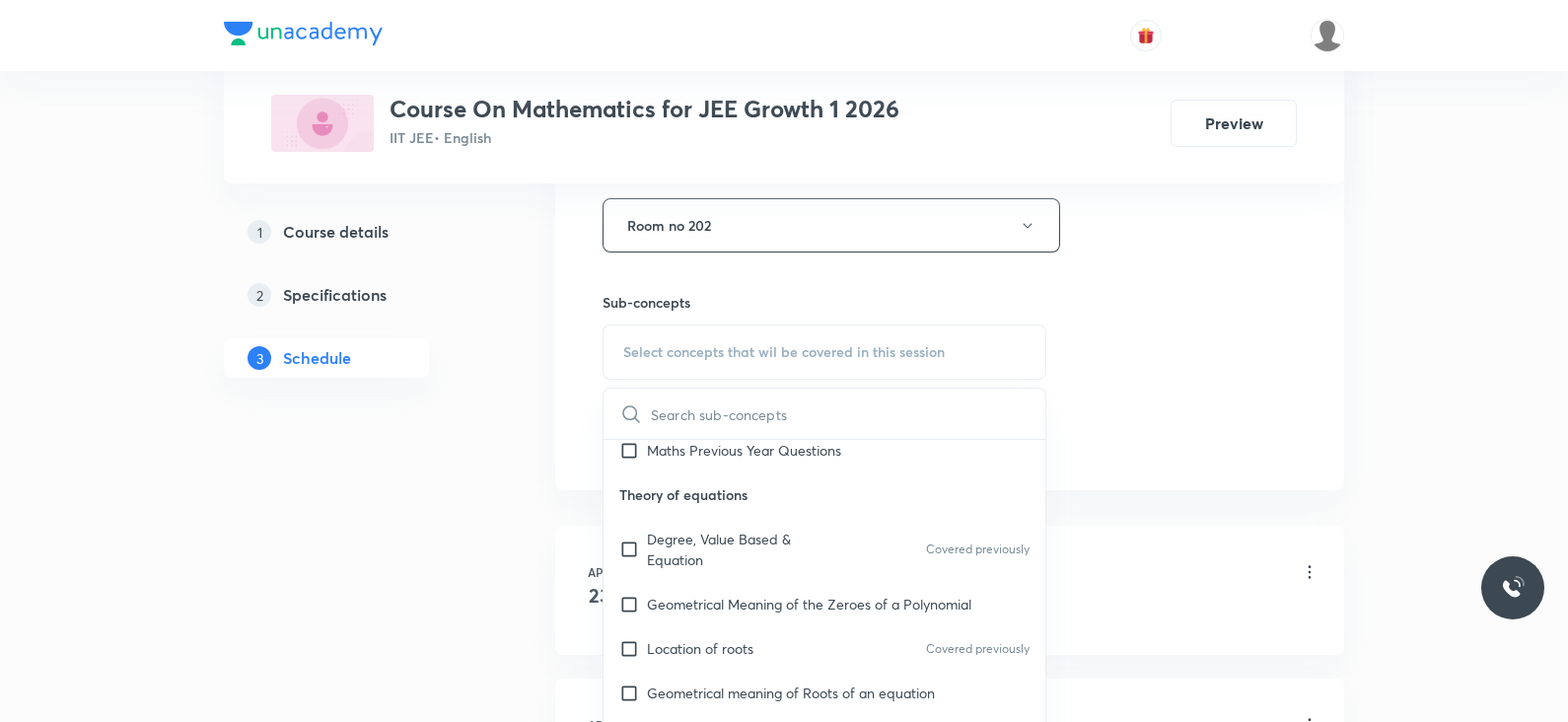
scroll to position [147, 0]
click at [688, 537] on p "Degree, Value Based & Equation" at bounding box center [745, 548] width 199 height 42
checkbox input "true"
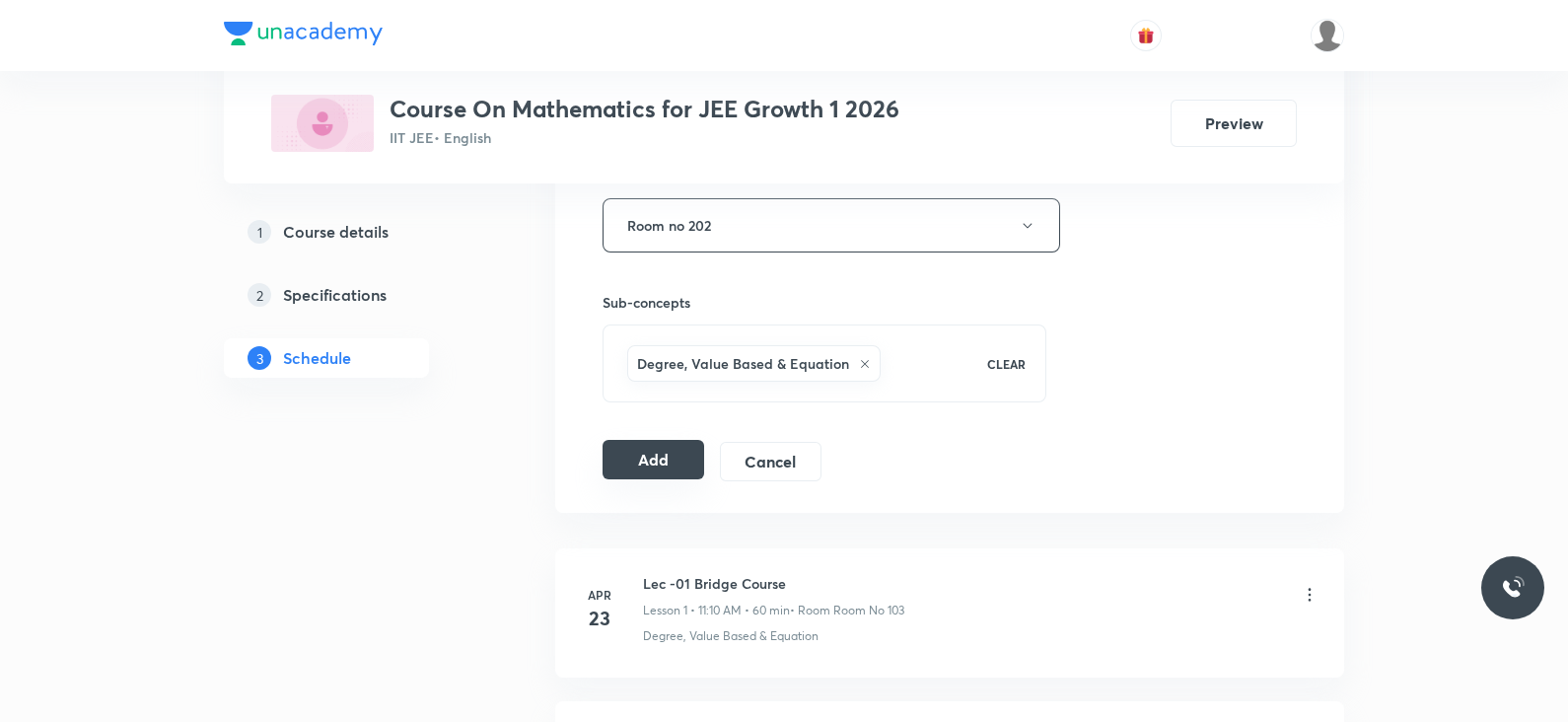
click at [652, 474] on button "Add" at bounding box center [653, 460] width 102 height 40
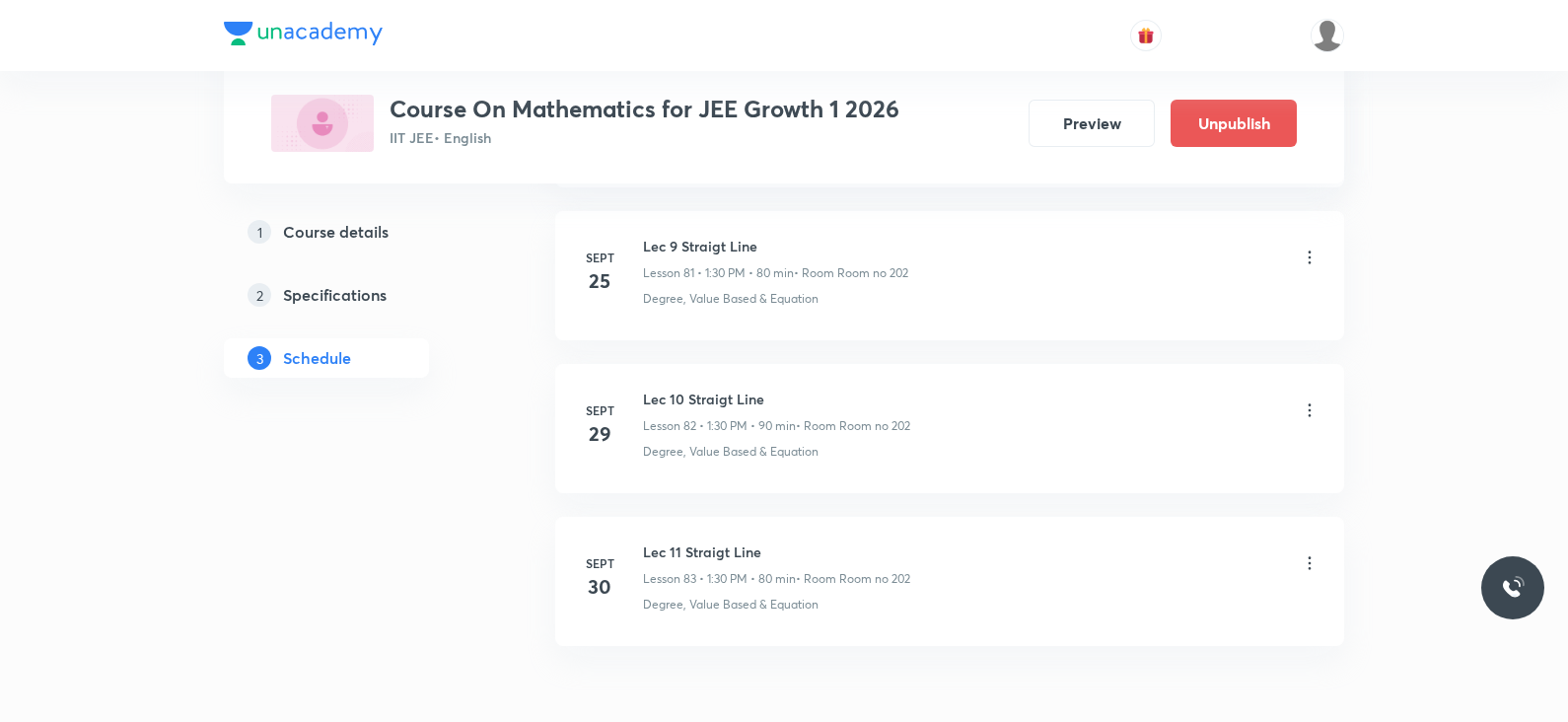
scroll to position [12613, 0]
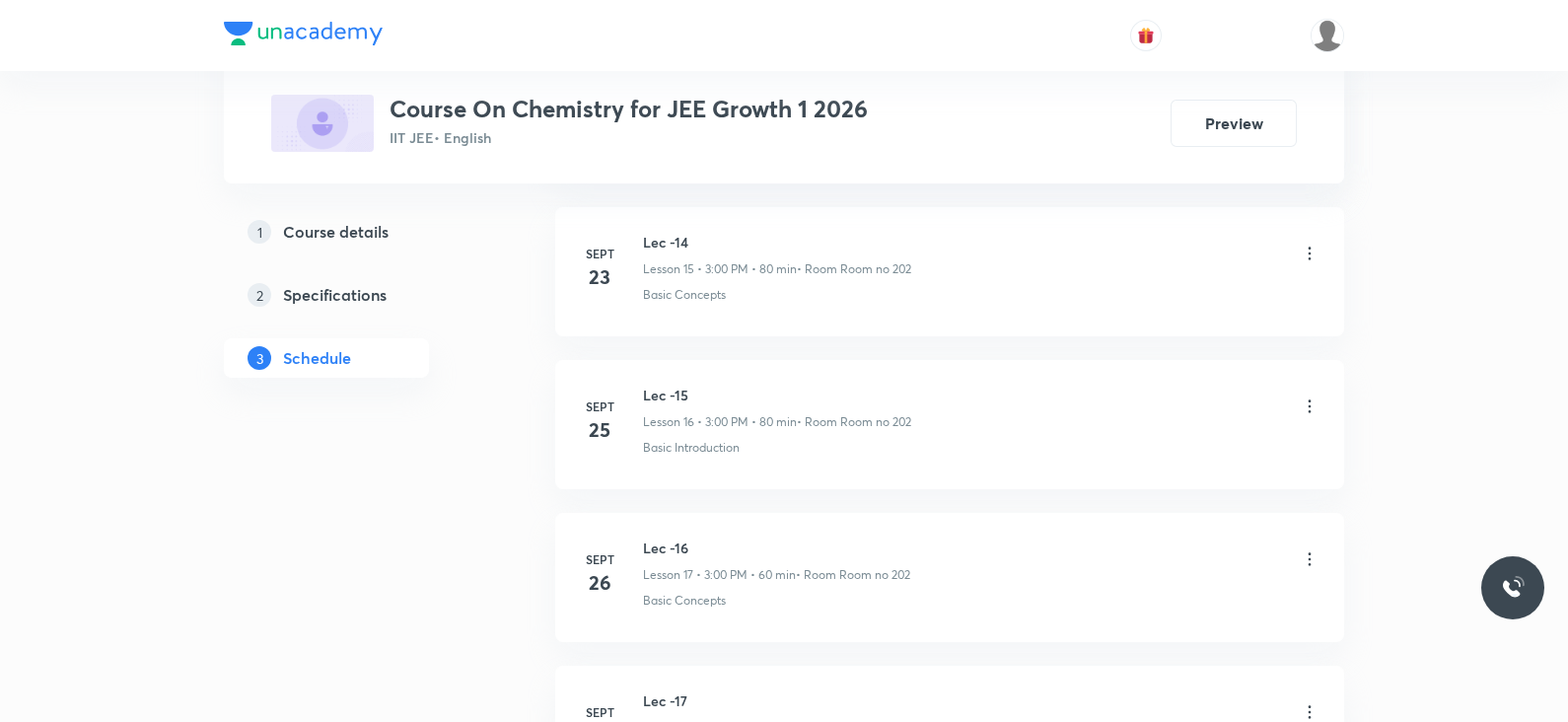
scroll to position [3604, 0]
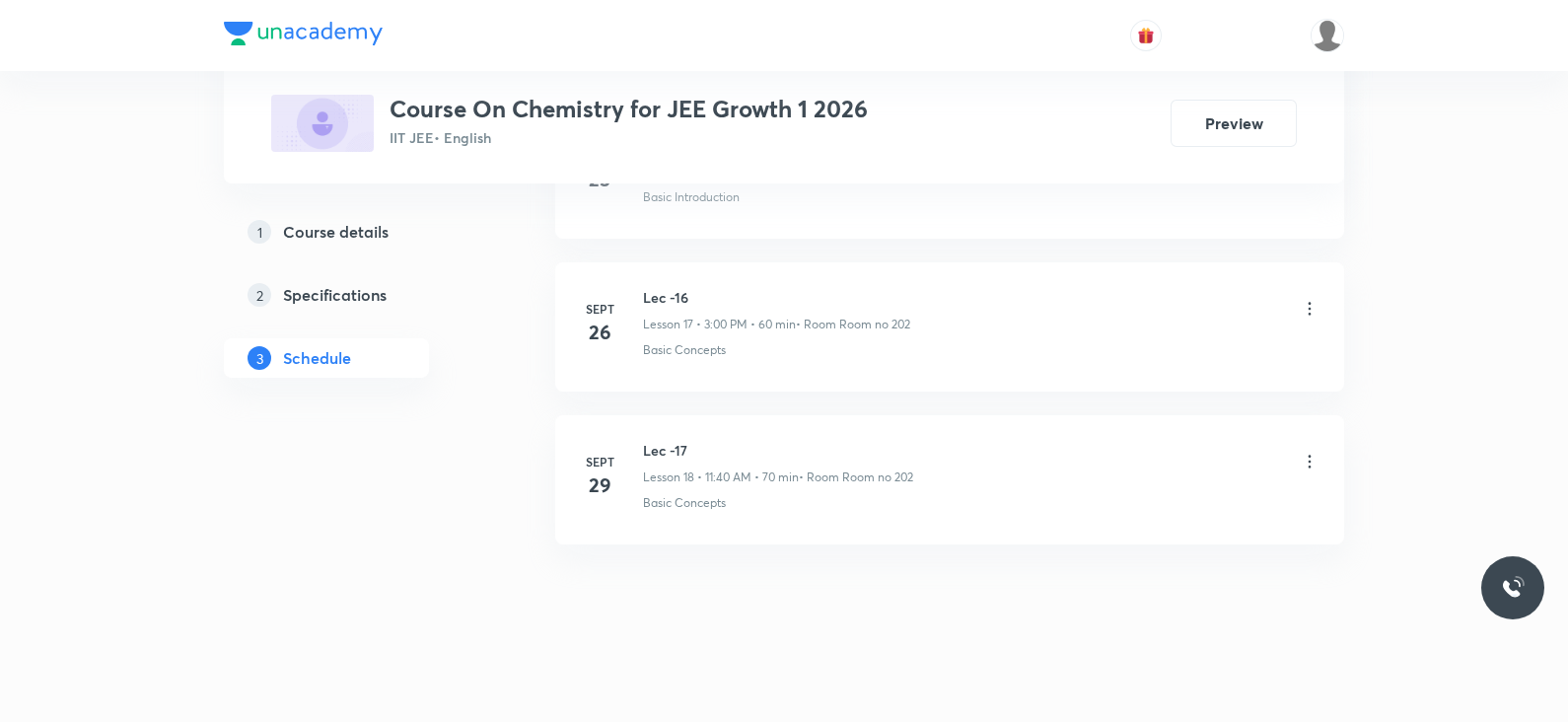
click at [651, 441] on h6 "Lec -17" at bounding box center [777, 450] width 270 height 21
copy h6 "Lec -17"
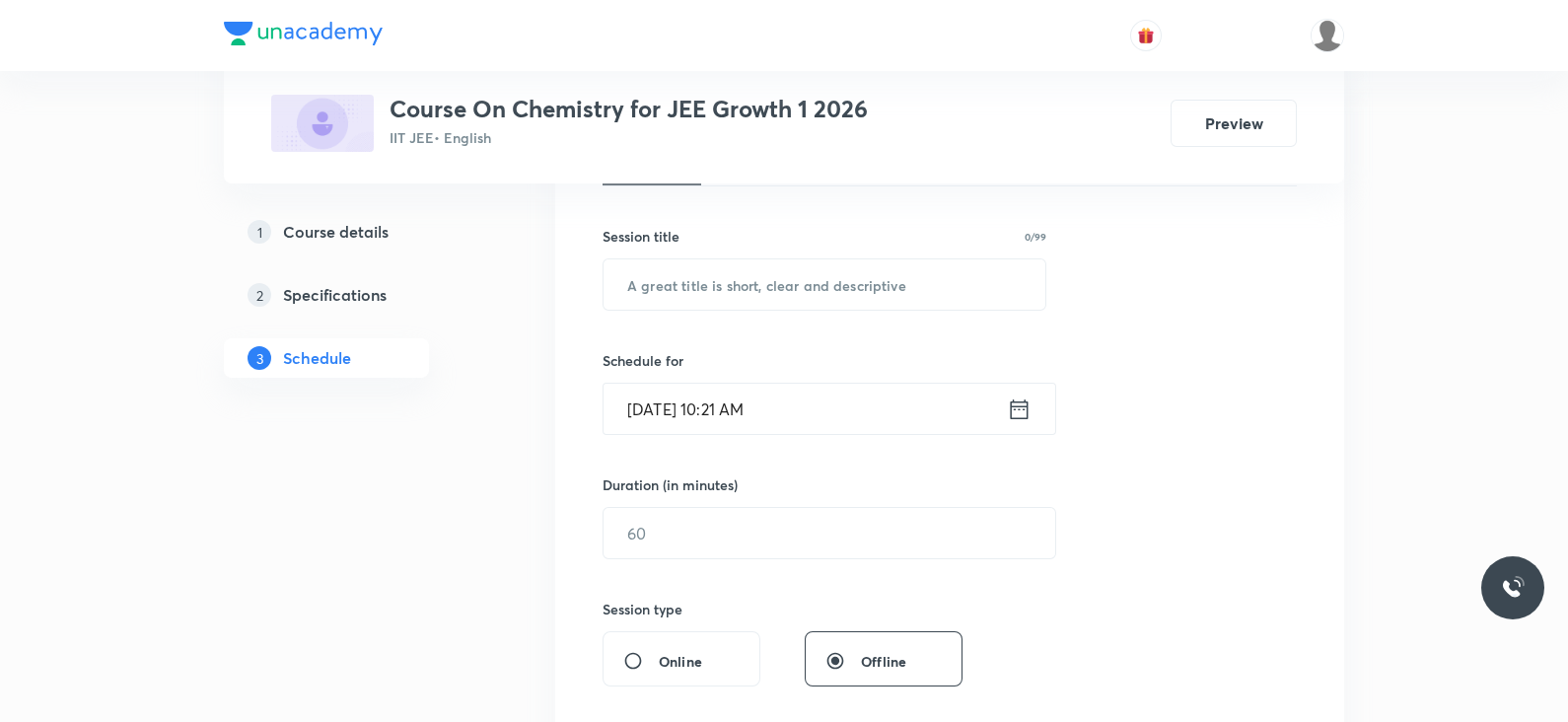
scroll to position [0, 0]
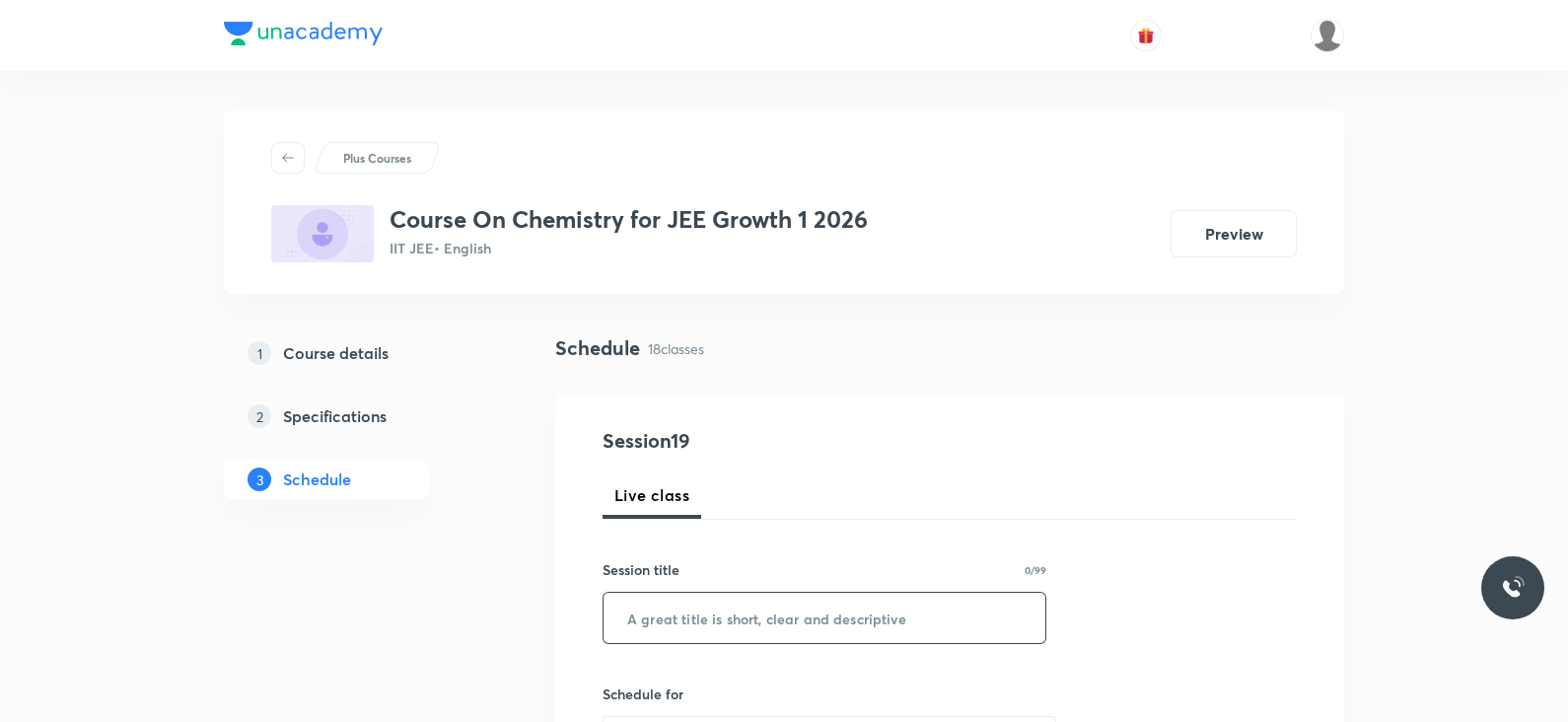
click at [651, 618] on input "text" at bounding box center [824, 617] width 442 height 50
paste input "Lec -17"
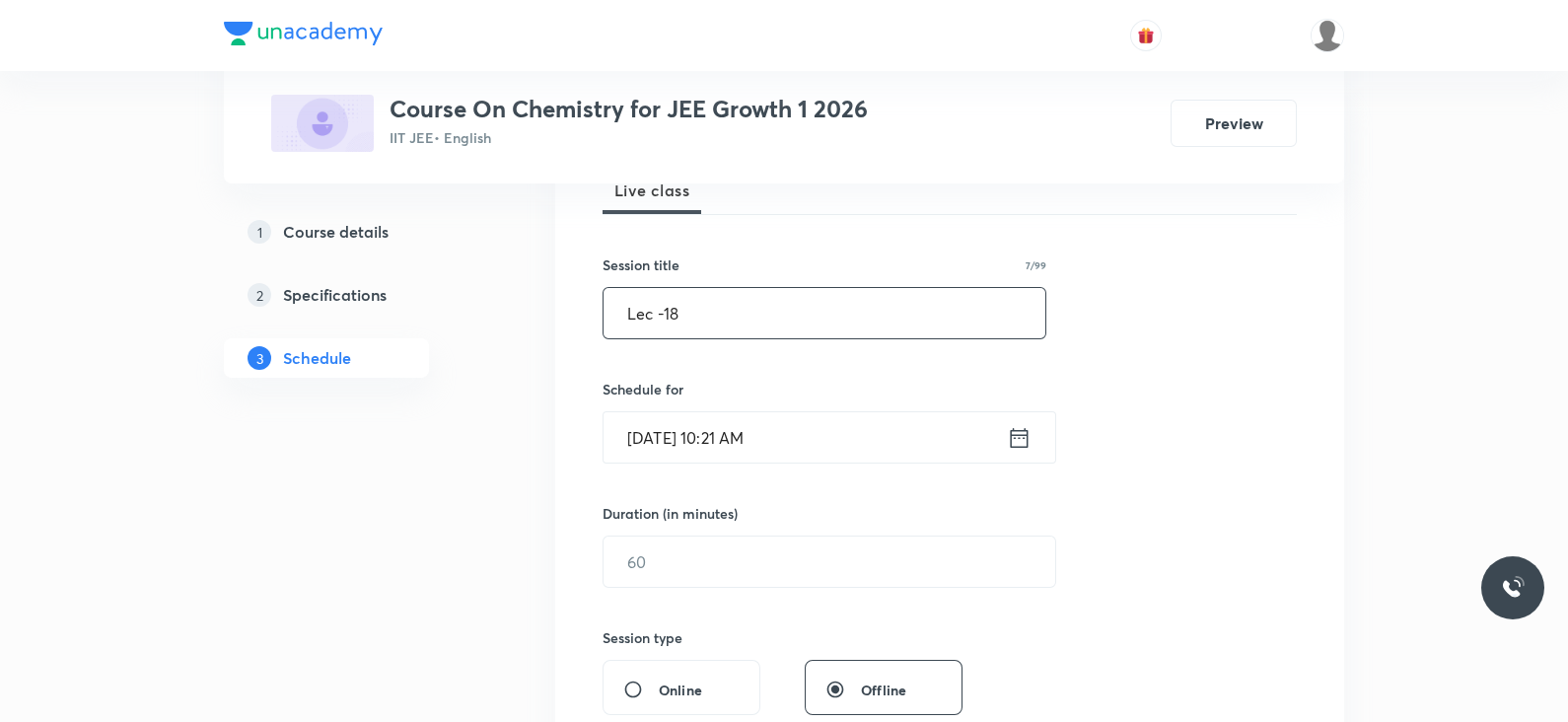
scroll to position [306, 0]
type input "Lec -18"
click at [1019, 434] on icon at bounding box center [1018, 437] width 25 height 28
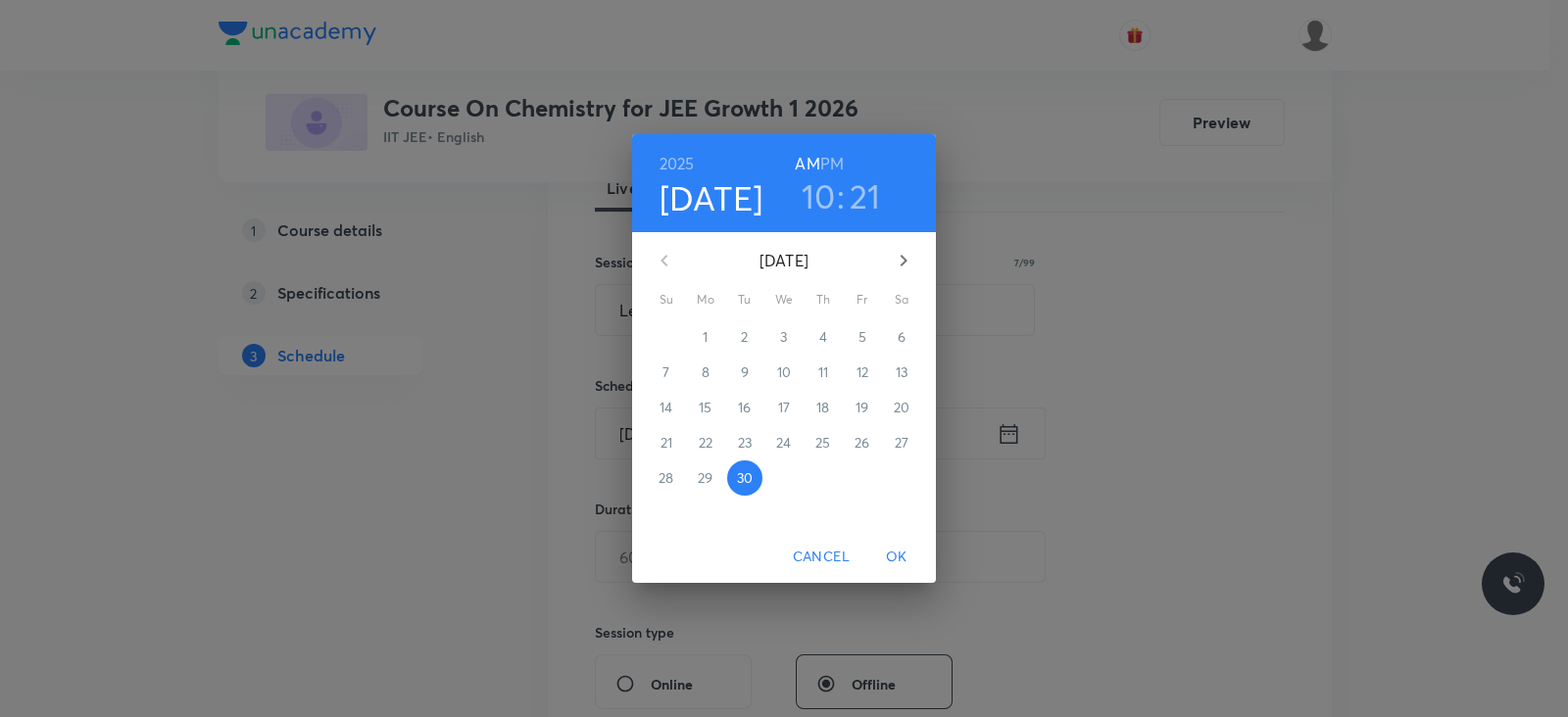
click at [835, 166] on h6 "PM" at bounding box center [832, 164] width 24 height 28
click at [823, 210] on h3 "10" at bounding box center [818, 196] width 34 height 41
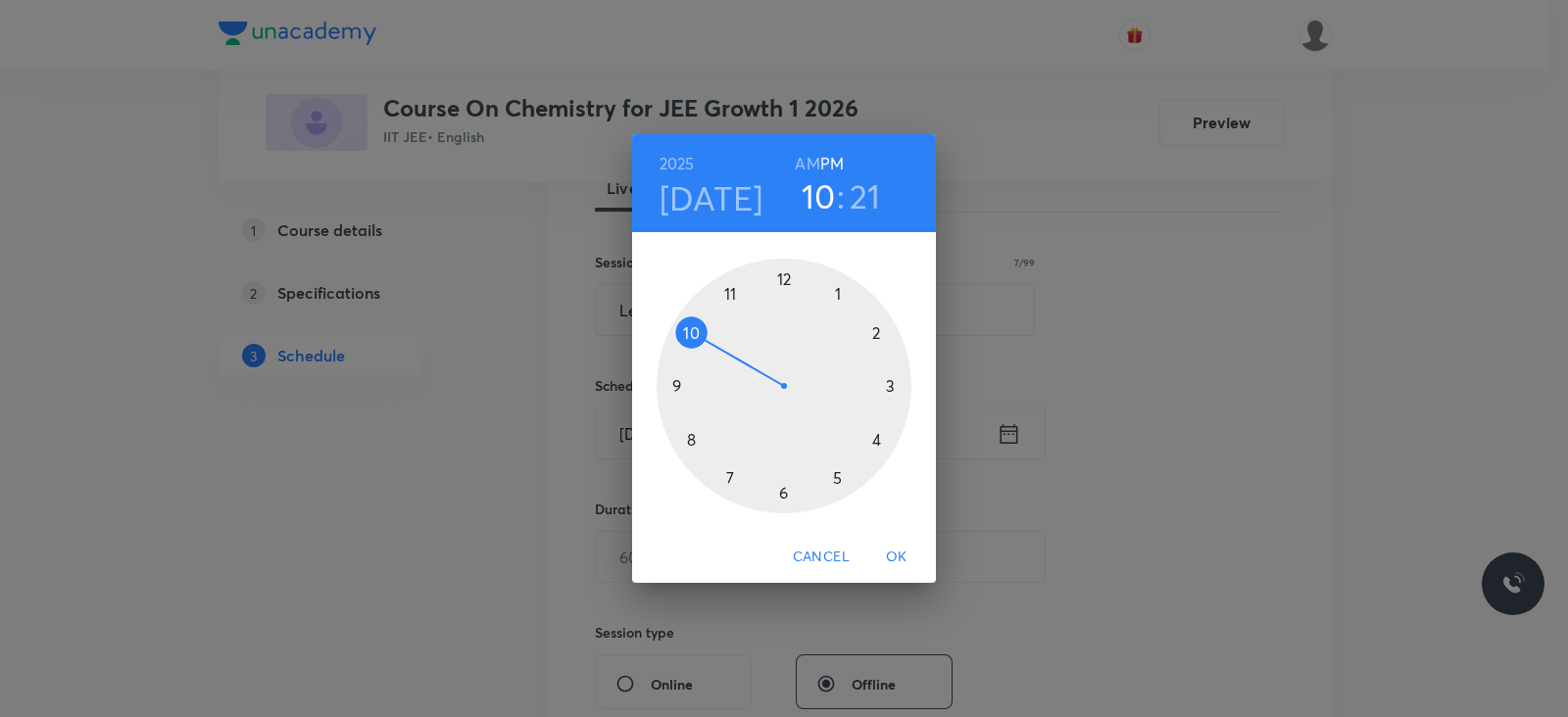
click at [891, 385] on div at bounding box center [783, 385] width 254 height 254
click at [784, 281] on div at bounding box center [783, 385] width 254 height 254
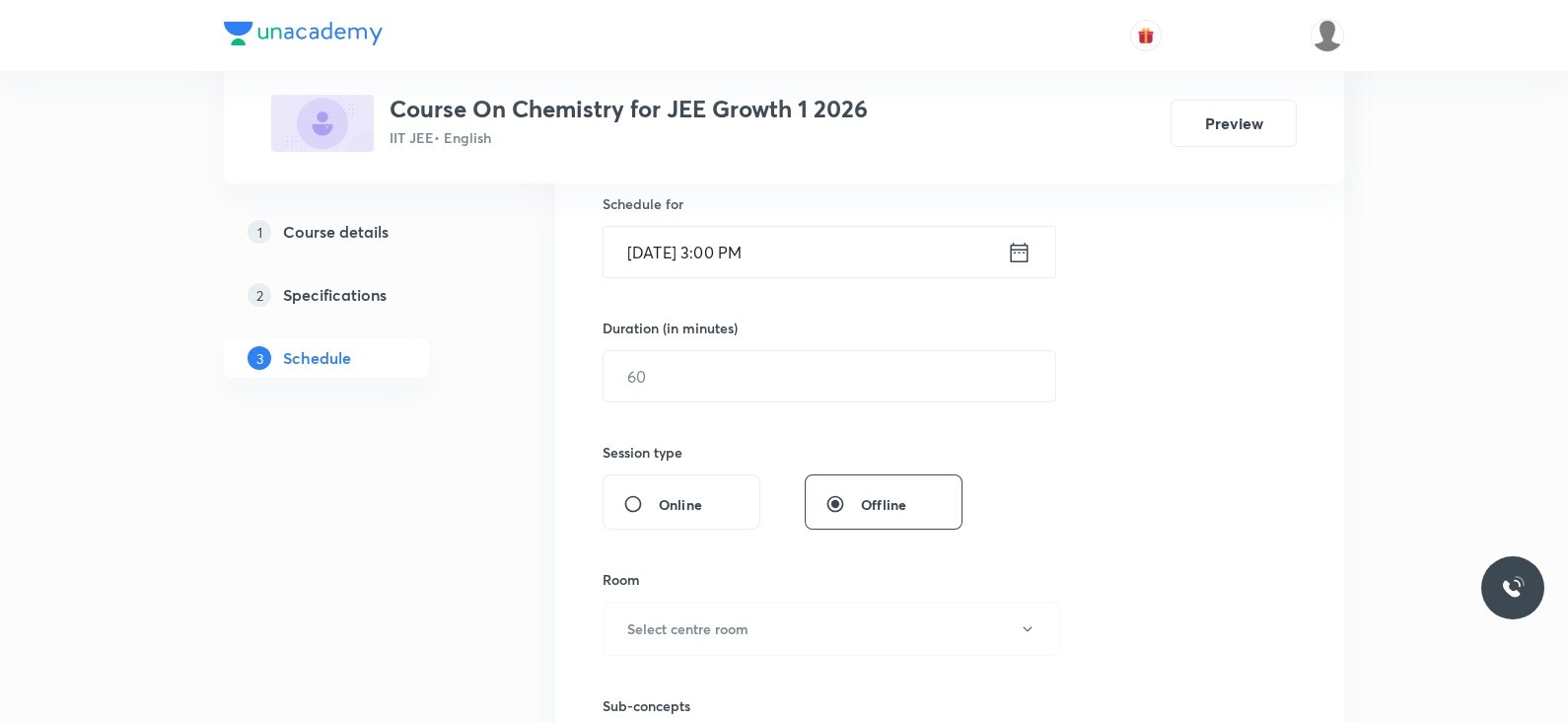
scroll to position [493, 0]
click at [749, 365] on input "text" at bounding box center [828, 374] width 452 height 50
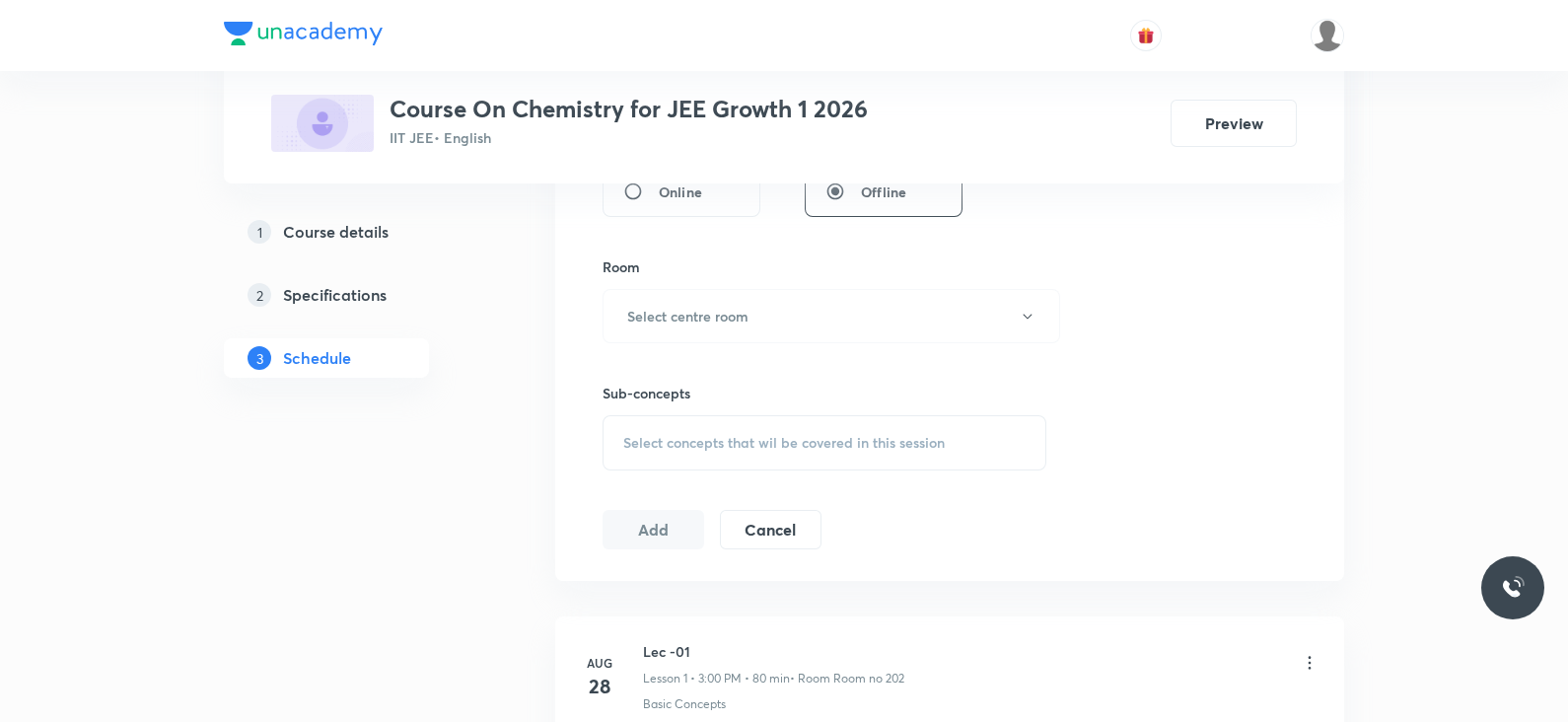
scroll to position [798, 0]
type input "80"
click at [670, 323] on h6 "Select centre room" at bounding box center [687, 320] width 122 height 21
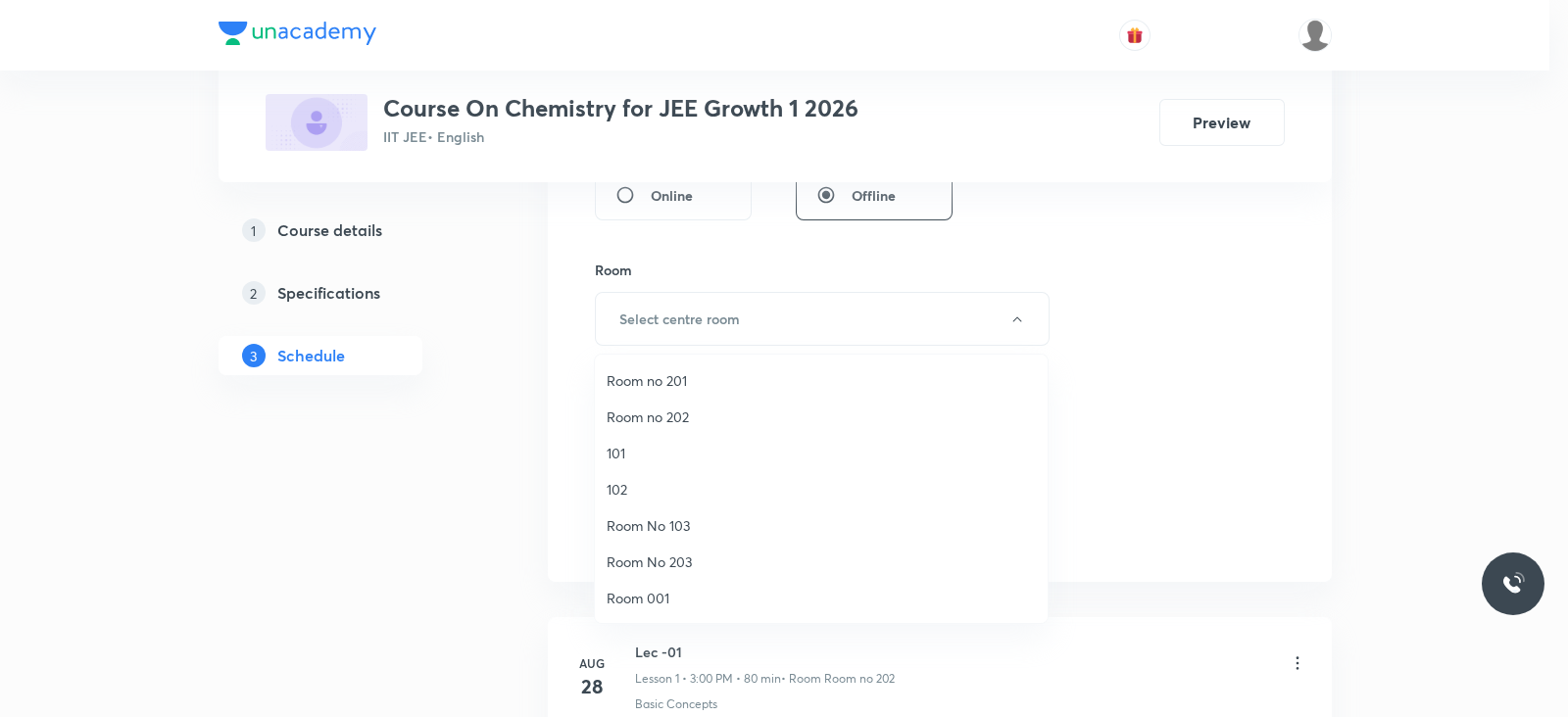
click at [667, 408] on span "Room no 202" at bounding box center [820, 416] width 429 height 21
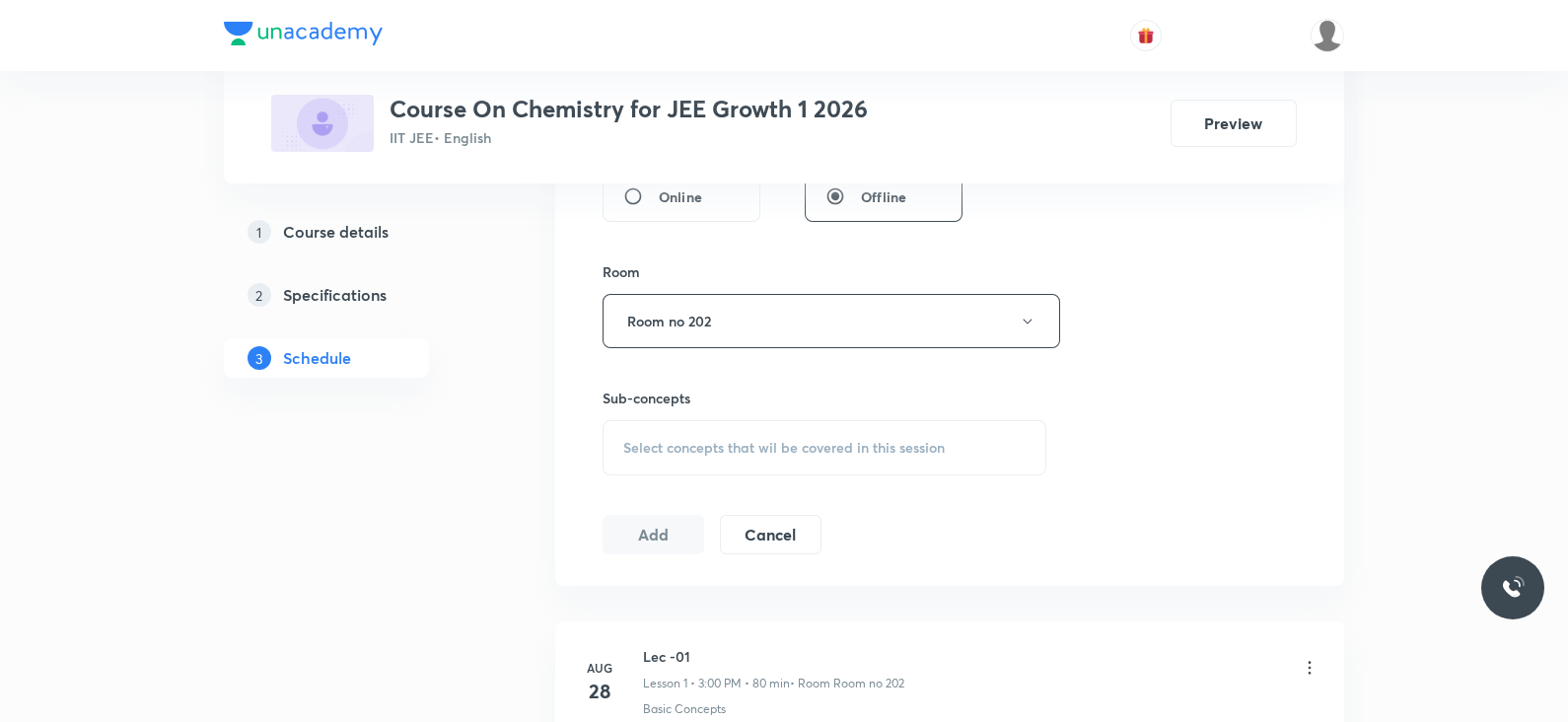
click at [673, 445] on span "Select concepts that wil be covered in this session" at bounding box center [783, 448] width 321 height 16
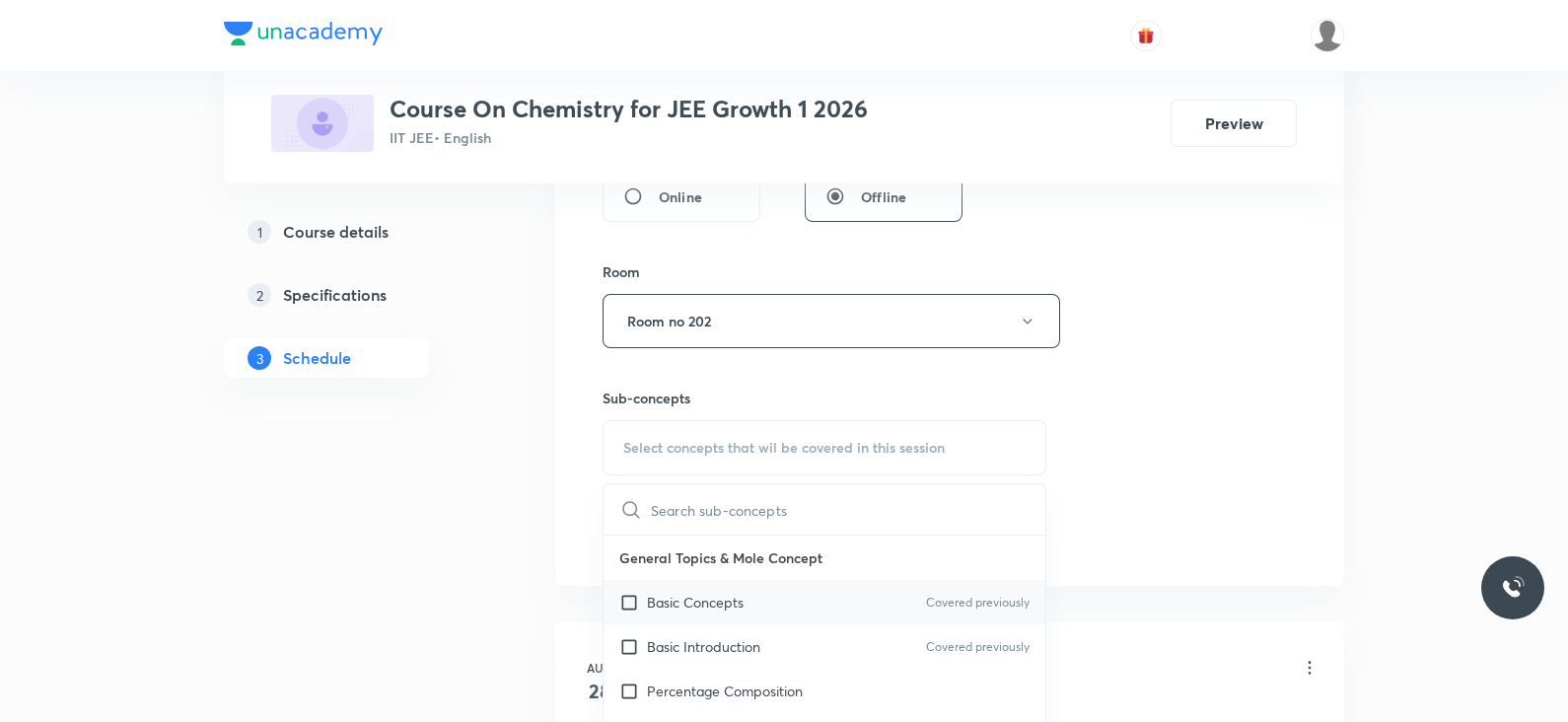
click at [692, 593] on p "Basic Concepts" at bounding box center [695, 601] width 97 height 21
checkbox input "true"
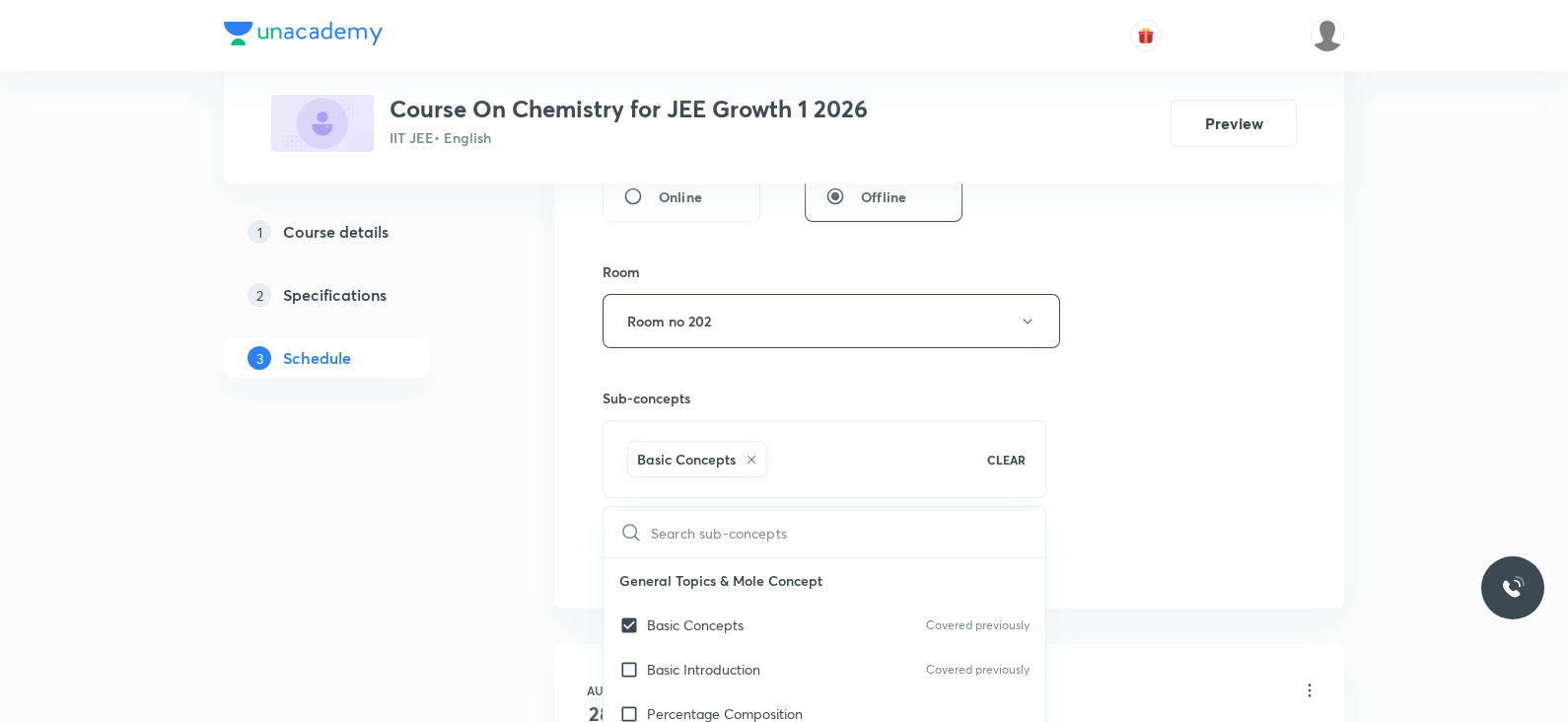
click at [1075, 474] on div "Session 19 Live class Session title 7/99 Lec -18 ​ Schedule for Sept 30, 2025, …" at bounding box center [949, 103] width 694 height 949
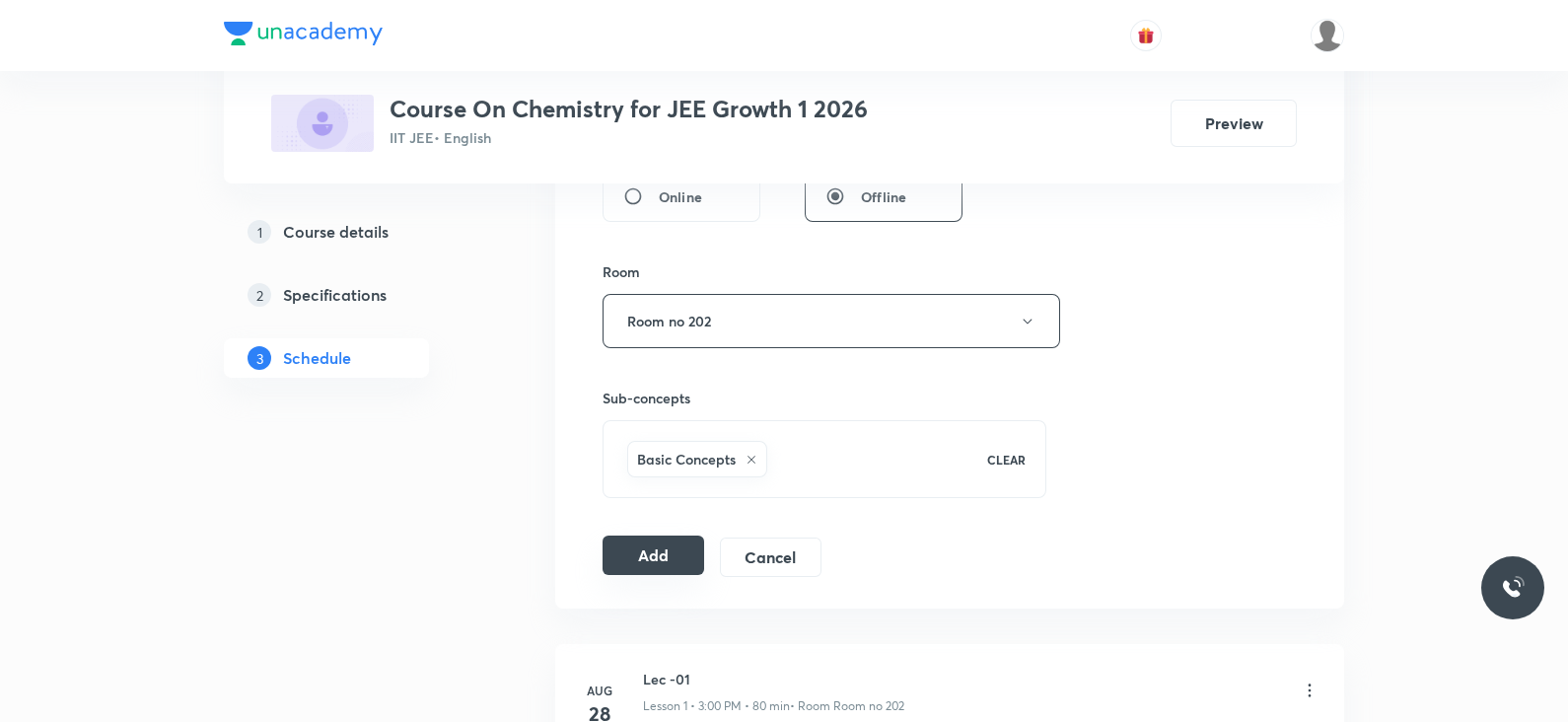
click at [662, 544] on button "Add" at bounding box center [653, 556] width 102 height 40
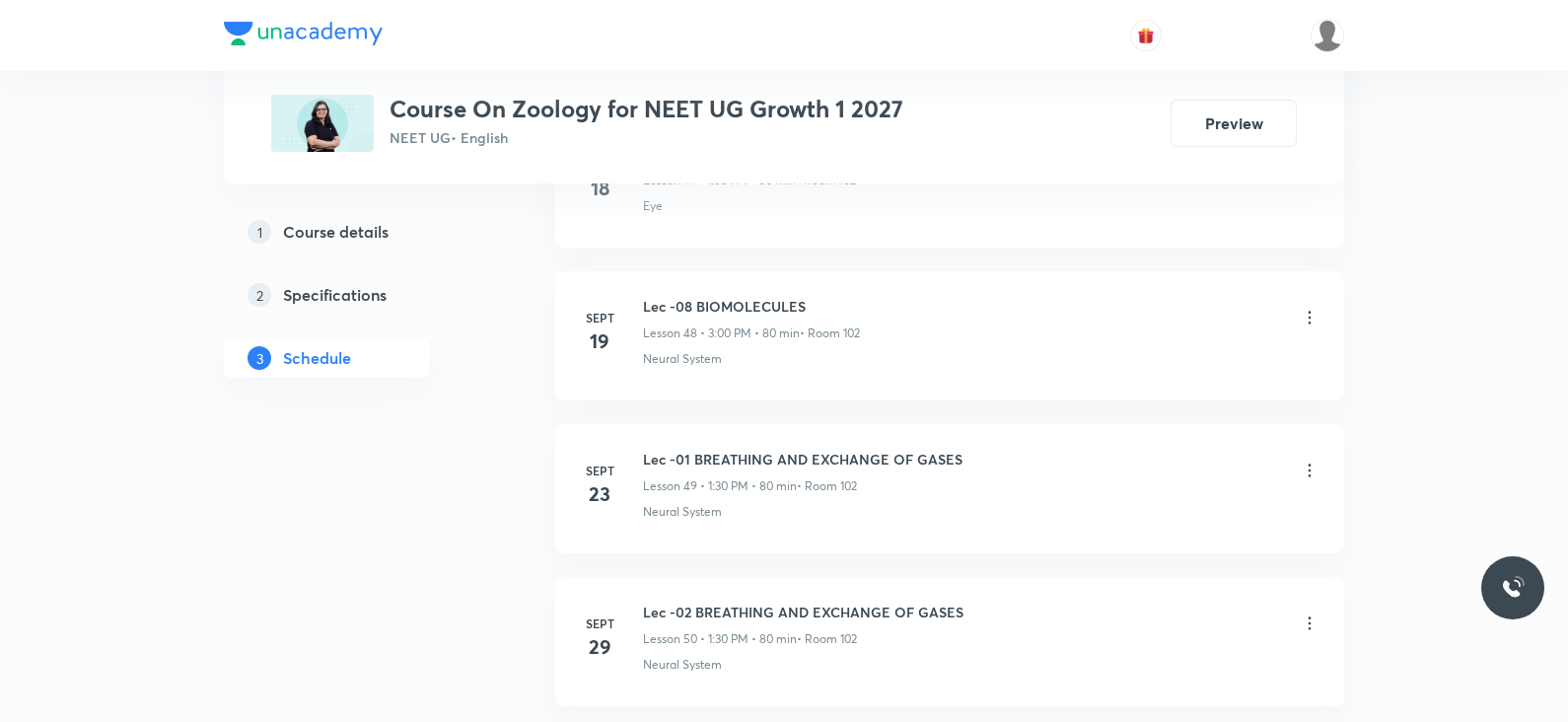
scroll to position [8611, 0]
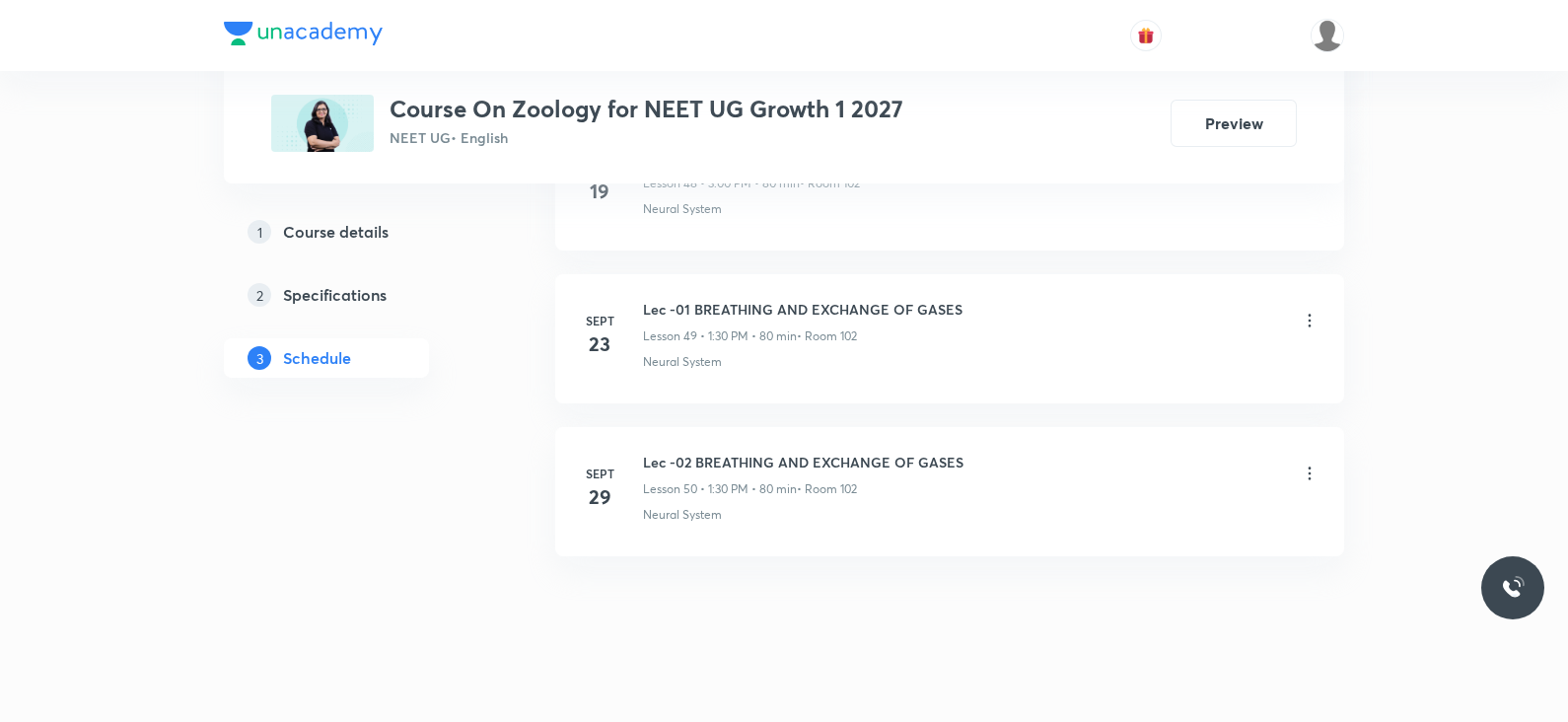
click at [772, 452] on h6 "Lec -02 BREATHING AND EXCHANGE OF GASES" at bounding box center [803, 462] width 320 height 21
copy h6 "Lec -02 BREATHING AND EXCHANGE OF GASES"
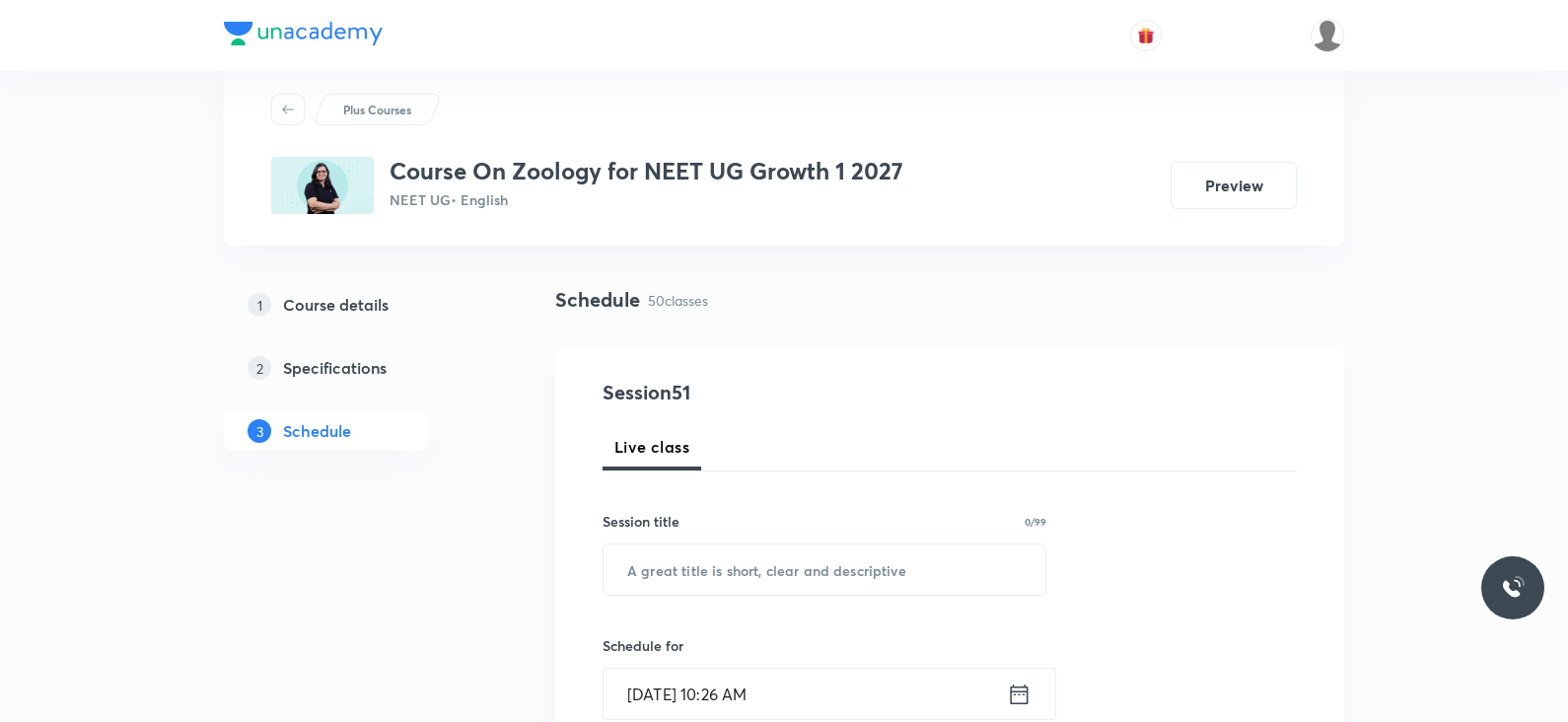
scroll to position [0, 0]
